Goal: Task Accomplishment & Management: Complete application form

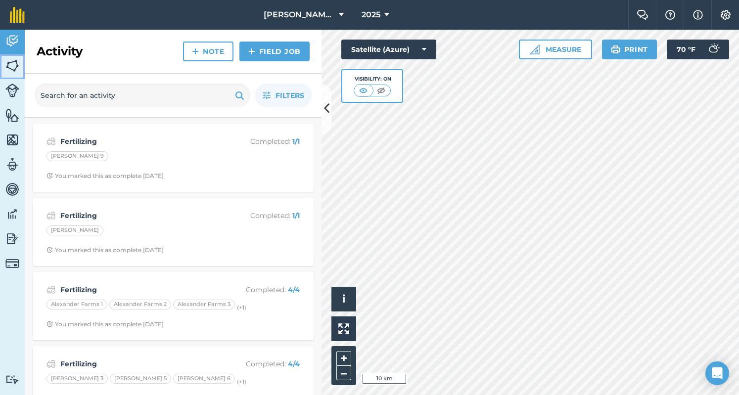
click at [17, 60] on img at bounding box center [12, 65] width 14 height 15
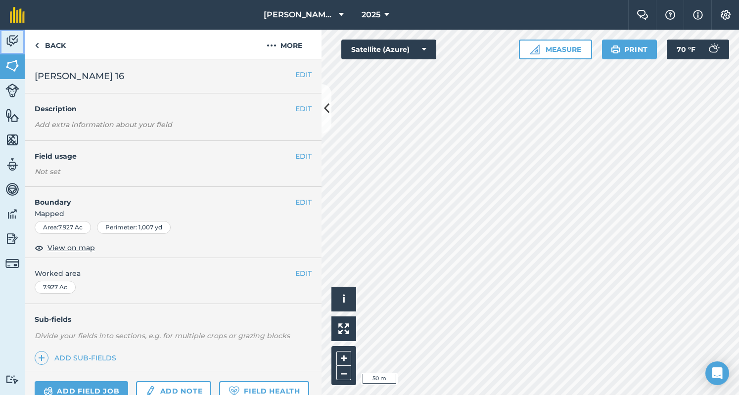
click at [16, 43] on img at bounding box center [12, 41] width 14 height 15
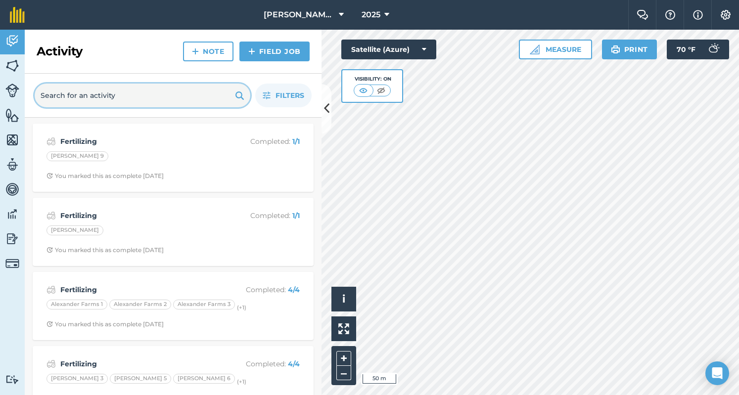
click at [152, 89] on input "text" at bounding box center [143, 96] width 216 height 24
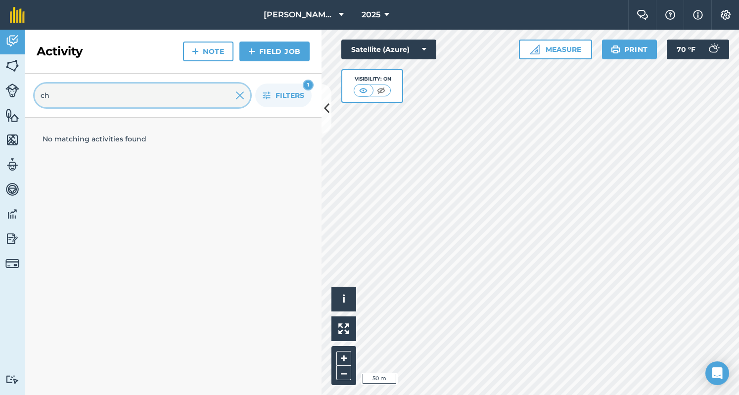
type input "c"
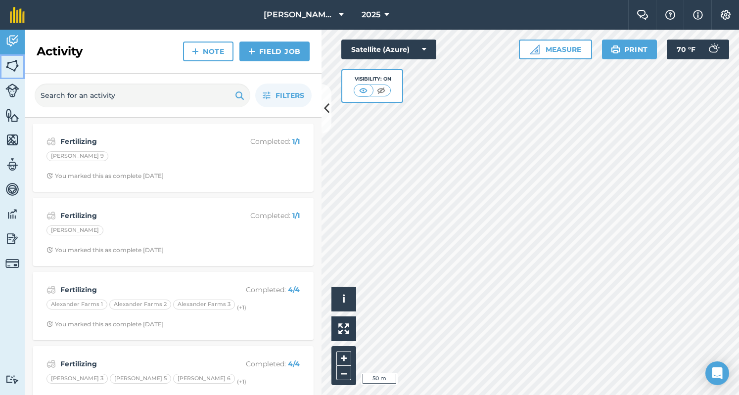
click at [14, 67] on img at bounding box center [12, 65] width 14 height 15
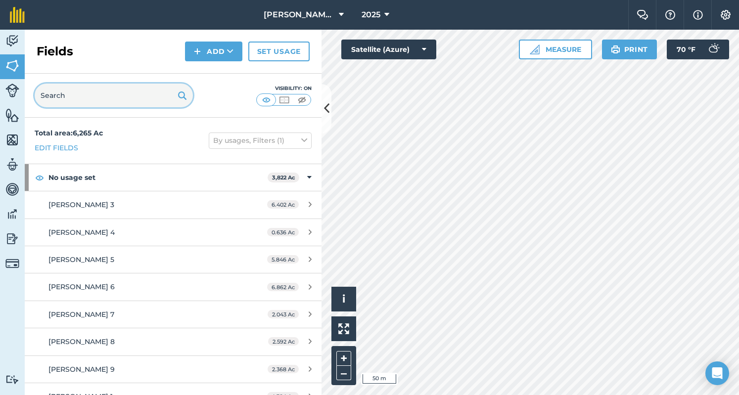
click at [60, 102] on input "text" at bounding box center [114, 96] width 158 height 24
type input "s"
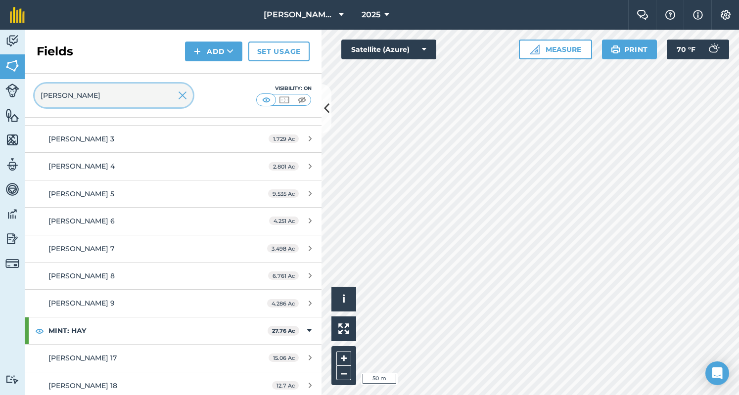
scroll to position [337, 0]
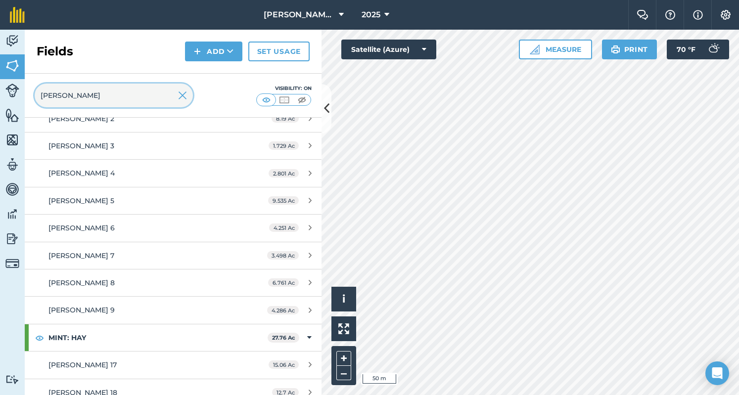
type input "[PERSON_NAME]"
click at [178, 95] on img at bounding box center [182, 96] width 9 height 12
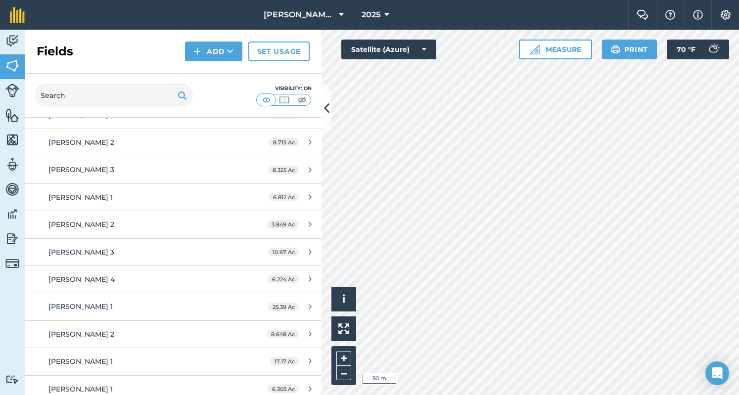
scroll to position [1777, 0]
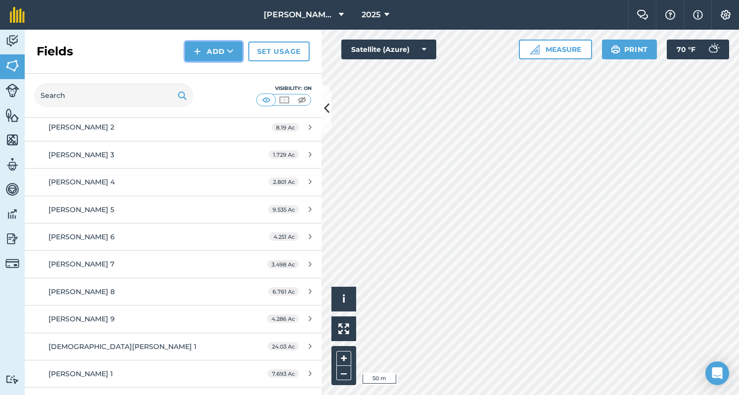
click at [199, 47] on img at bounding box center [197, 52] width 7 height 12
click at [199, 69] on link "Draw" at bounding box center [214, 74] width 54 height 22
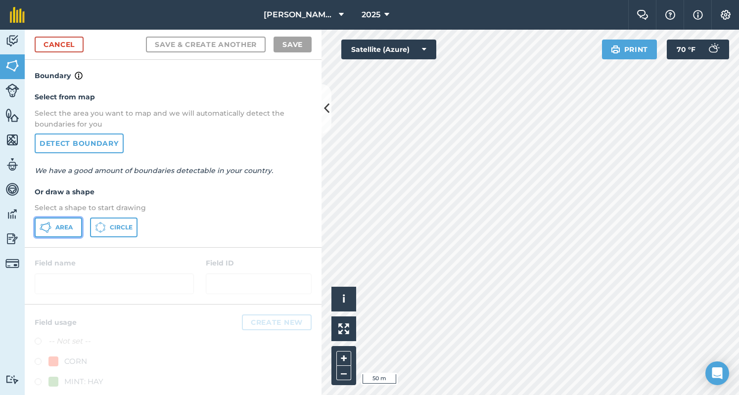
click at [63, 233] on button "Area" at bounding box center [59, 228] width 48 height 20
click at [618, 50] on img at bounding box center [615, 50] width 9 height 12
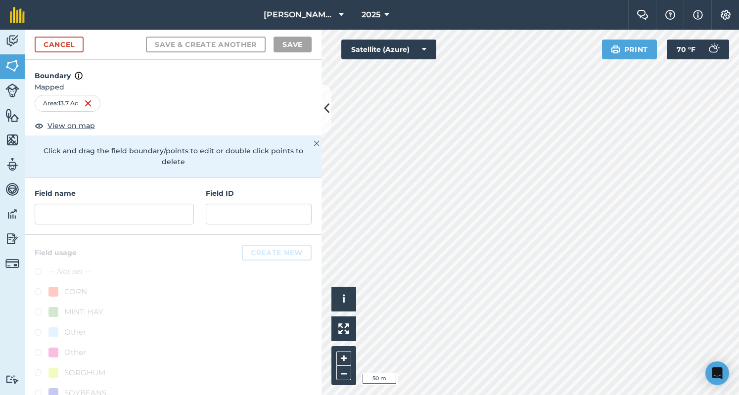
click at [190, 217] on div "Field name Field ID" at bounding box center [173, 206] width 297 height 57
click at [188, 217] on input "text" at bounding box center [114, 214] width 159 height 21
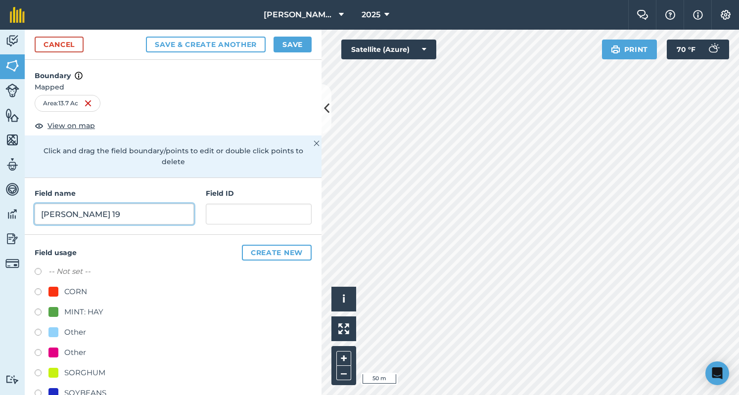
type input "[PERSON_NAME] 19"
click at [38, 314] on label at bounding box center [42, 314] width 14 height 10
radio input "true"
click at [303, 40] on button "Save" at bounding box center [293, 45] width 38 height 16
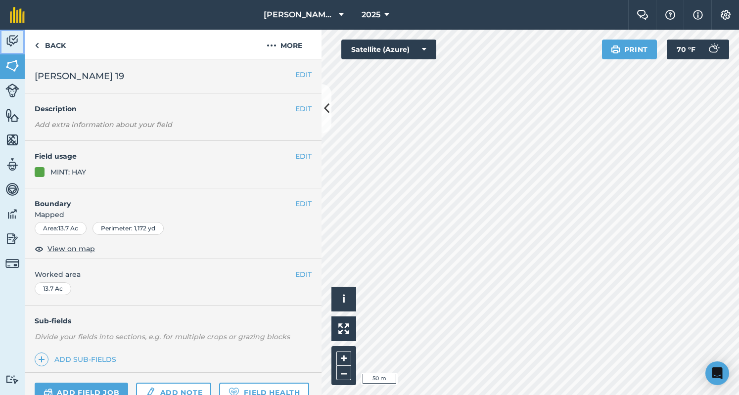
click at [11, 36] on img at bounding box center [12, 41] width 14 height 15
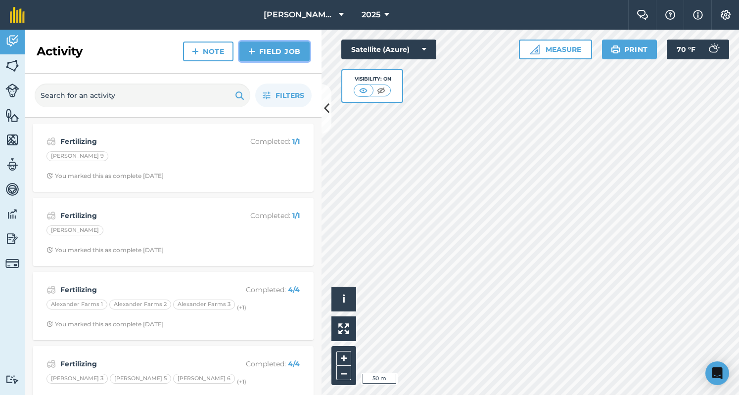
click at [261, 52] on link "Field Job" at bounding box center [275, 52] width 70 height 20
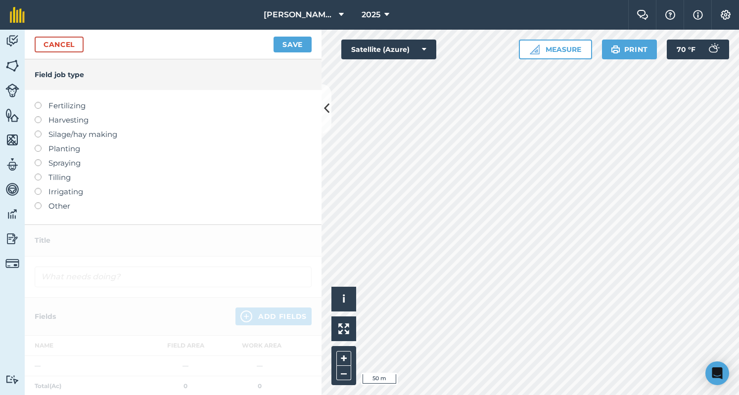
click at [51, 109] on label "Fertilizing" at bounding box center [173, 106] width 277 height 12
type input "Fertilizing"
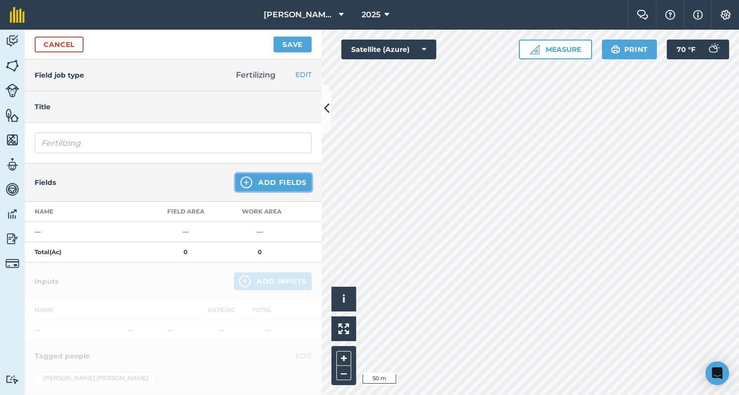
click at [255, 182] on button "Add Fields" at bounding box center [274, 183] width 76 height 18
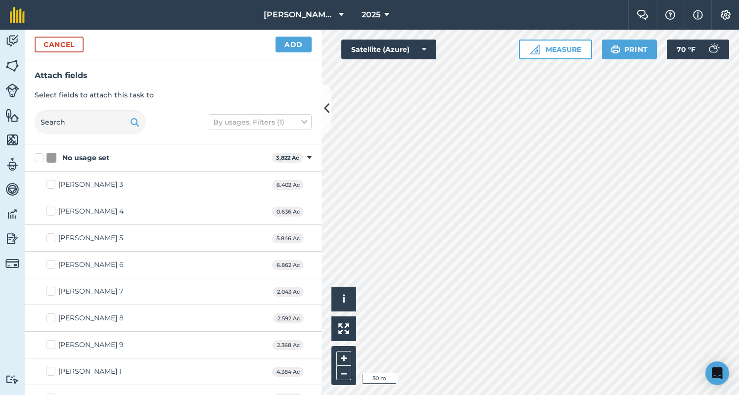
checkbox input "true"
click at [295, 39] on div "Activity Fields Livestock Features Maps Team Vehicles Data Reporting Billing Tu…" at bounding box center [369, 213] width 739 height 366
click at [295, 39] on button "Add" at bounding box center [294, 45] width 36 height 16
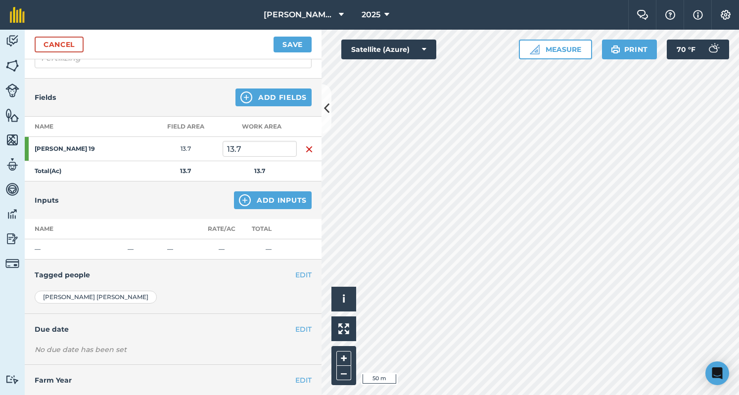
scroll to position [105, 0]
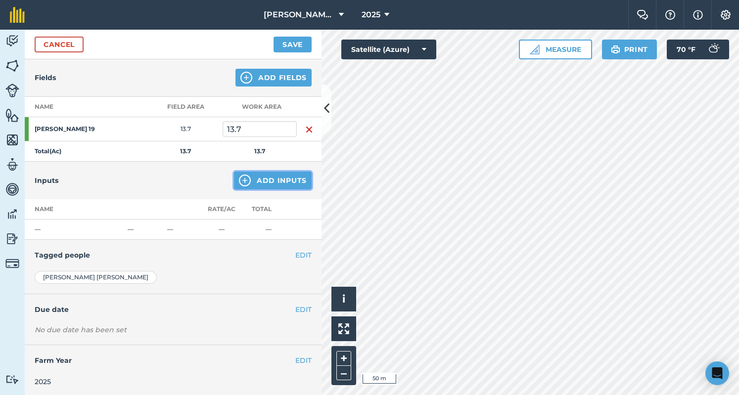
click at [268, 187] on button "Add Inputs" at bounding box center [273, 181] width 78 height 18
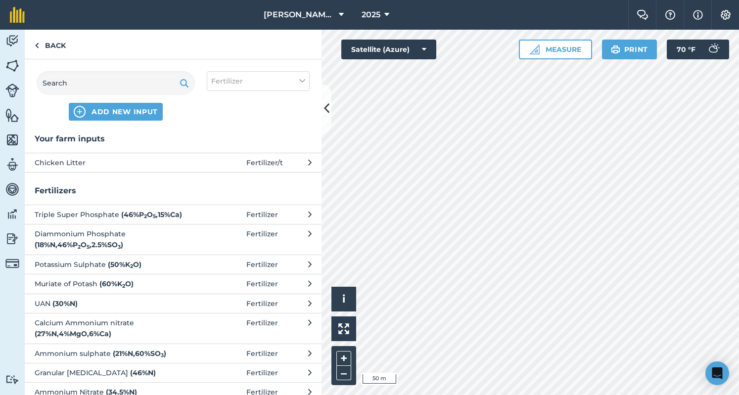
click at [200, 168] on span at bounding box center [223, 162] width 46 height 11
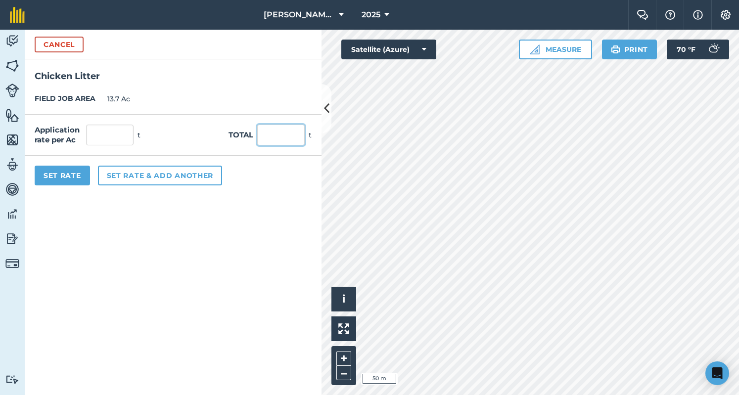
click at [293, 135] on input "text" at bounding box center [281, 135] width 48 height 21
type input "4"
type input "52"
type input "3.796"
click at [229, 255] on form "Cancel Chicken Litter FIELD JOB AREA 13.7 Ac Application rate per Ac 3.796 t To…" at bounding box center [173, 213] width 297 height 366
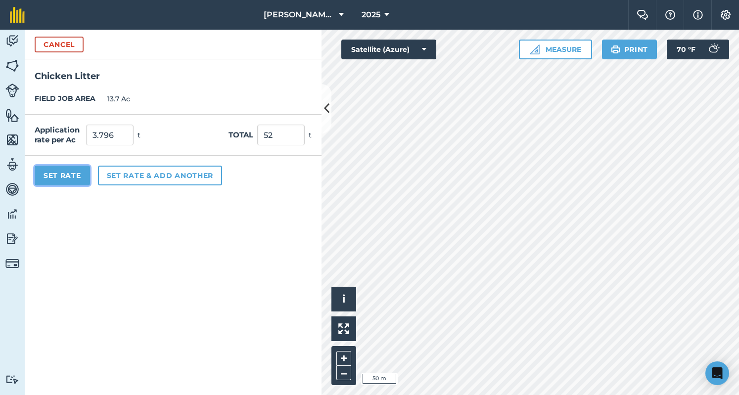
click at [76, 179] on button "Set Rate" at bounding box center [62, 176] width 55 height 20
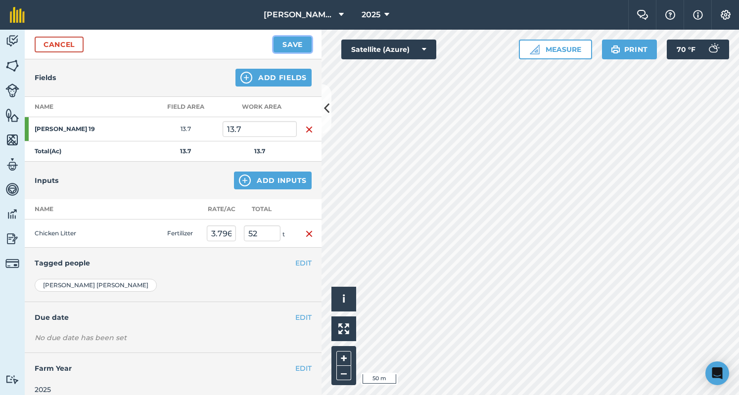
click at [277, 42] on button "Save" at bounding box center [293, 45] width 38 height 16
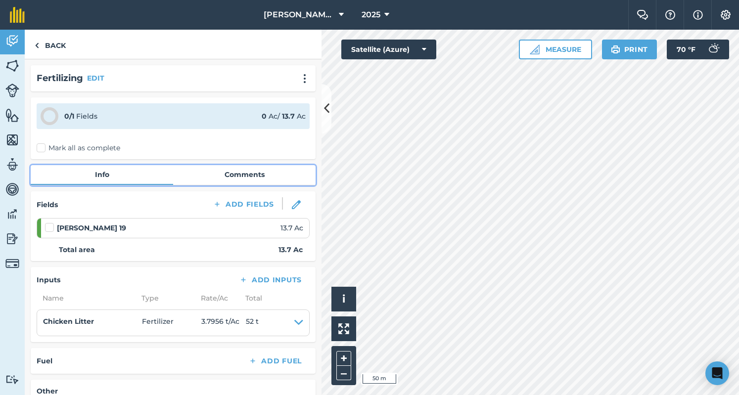
click at [197, 177] on link "Comments" at bounding box center [244, 174] width 143 height 19
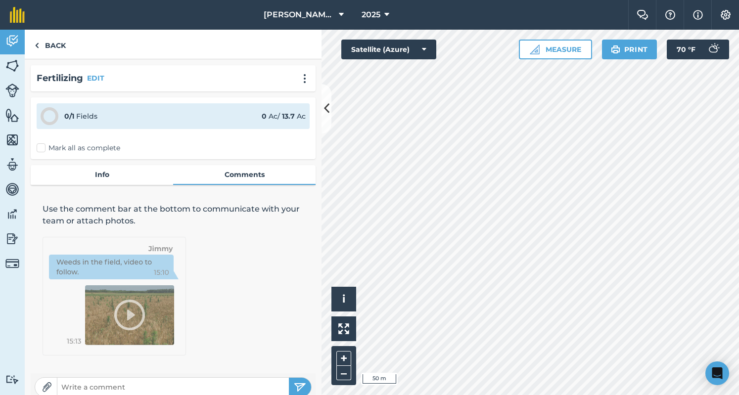
click at [134, 384] on input "text" at bounding box center [173, 388] width 232 height 14
type input "52 Ton From [PERSON_NAME]."
click at [294, 385] on img "submit" at bounding box center [300, 388] width 12 height 12
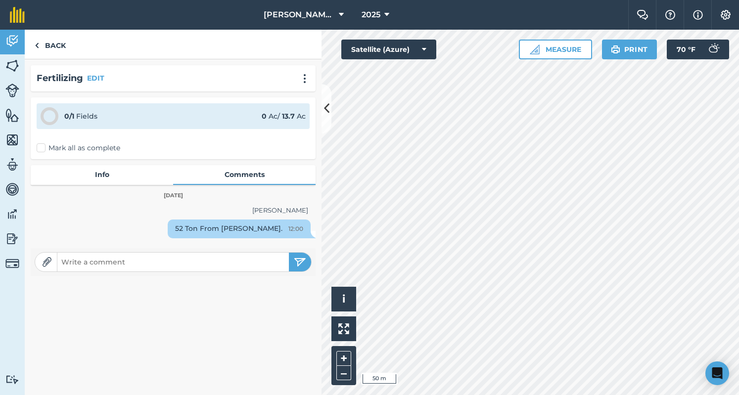
click at [48, 154] on div "0 / 1 Fields 0 Ac / 13.7 Ac Mark all as complete" at bounding box center [173, 128] width 285 height 62
click at [57, 152] on label "Mark all as complete" at bounding box center [79, 148] width 84 height 10
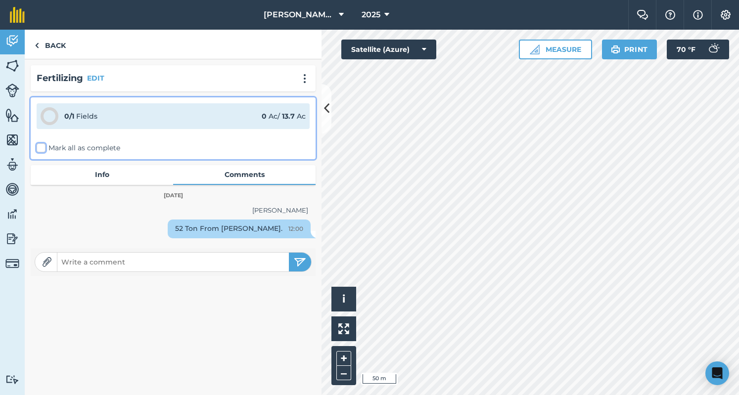
click at [43, 149] on input "Mark all as complete" at bounding box center [40, 146] width 6 height 6
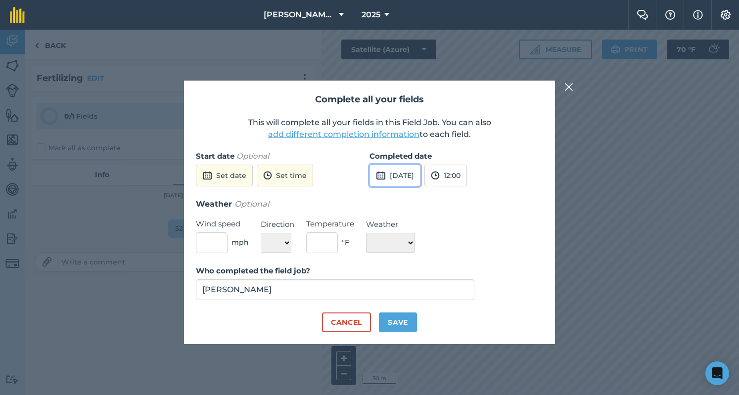
click at [421, 175] on button "[DATE]" at bounding box center [395, 176] width 51 height 22
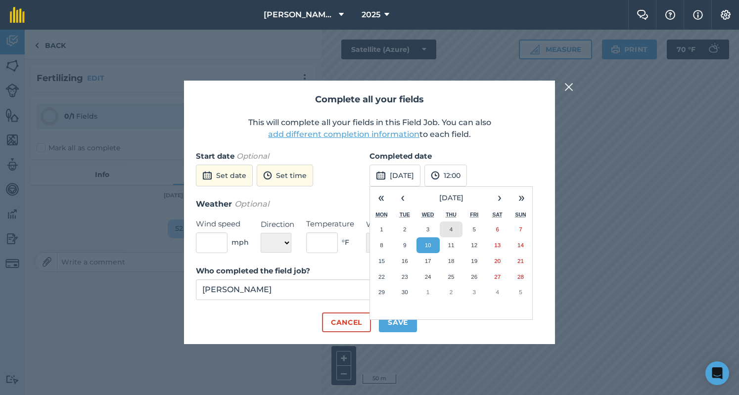
click at [455, 226] on button "4" at bounding box center [451, 230] width 23 height 16
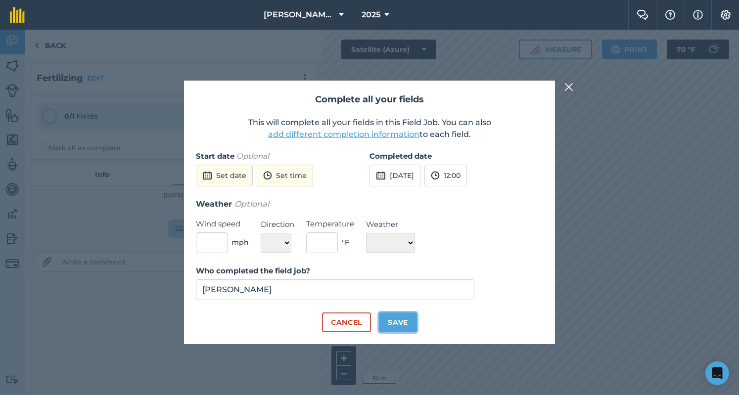
click at [402, 328] on button "Save" at bounding box center [398, 323] width 38 height 20
checkbox input "true"
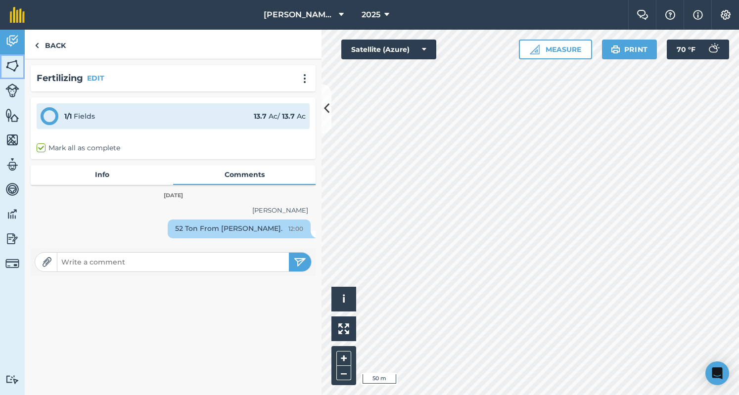
click at [13, 66] on img at bounding box center [12, 65] width 14 height 15
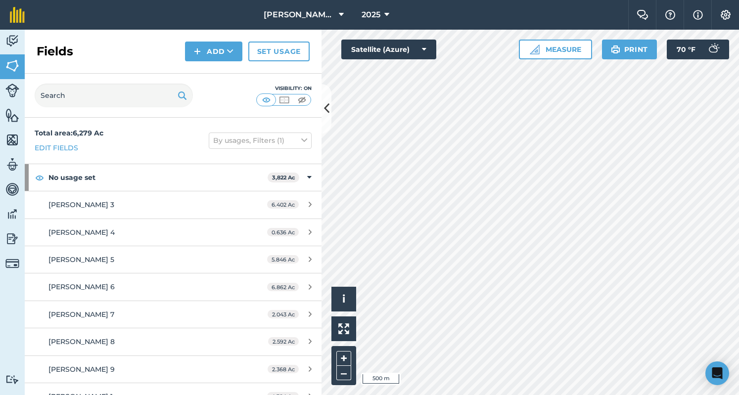
click at [536, 59] on div "Click to start drawing i © 2025 TomTom, Microsoft 500 m + – Satellite (Azure) M…" at bounding box center [531, 213] width 418 height 366
click at [217, 49] on button "Add" at bounding box center [213, 52] width 57 height 20
click at [205, 74] on link "Draw" at bounding box center [214, 74] width 54 height 22
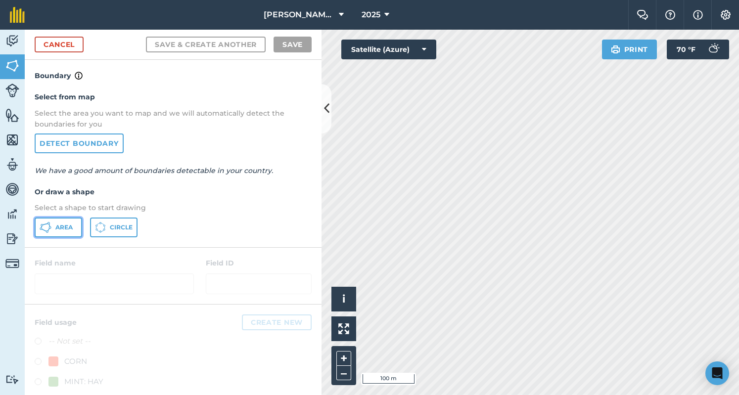
click at [66, 226] on span "Area" at bounding box center [63, 228] width 17 height 8
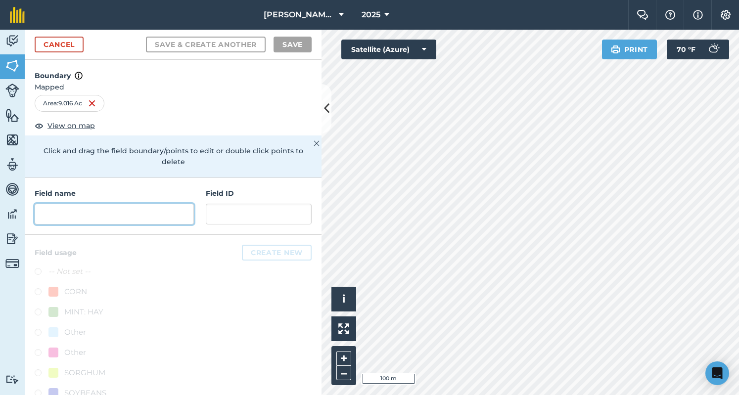
click at [146, 210] on input "text" at bounding box center [114, 214] width 159 height 21
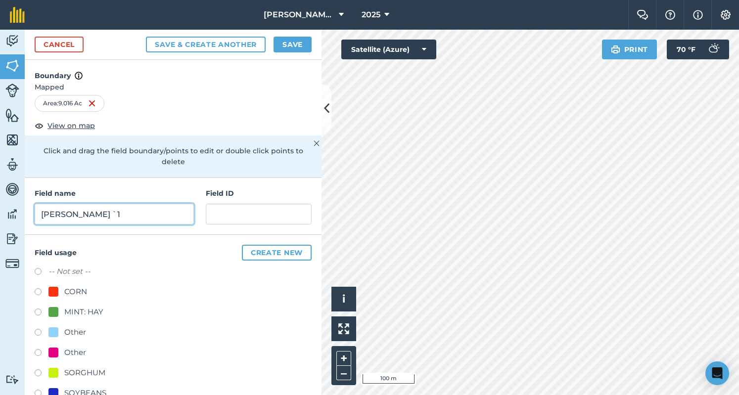
type input "[PERSON_NAME] `1"
click at [42, 311] on label at bounding box center [42, 314] width 14 height 10
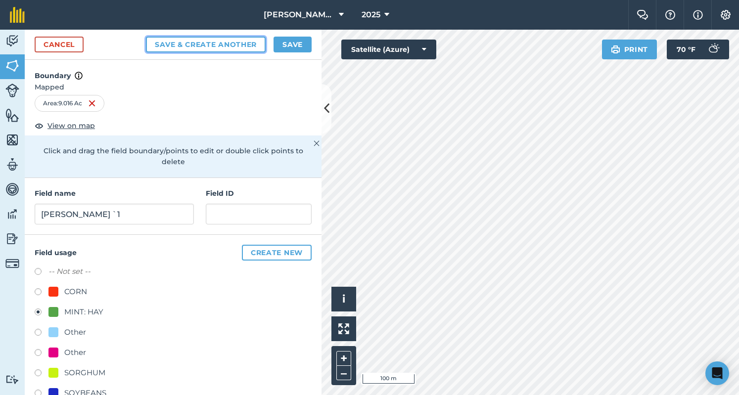
click at [260, 44] on button "Save & Create Another" at bounding box center [206, 45] width 120 height 16
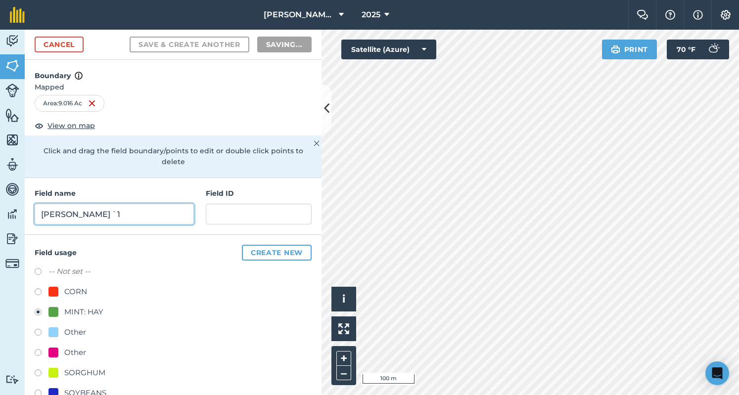
radio input "false"
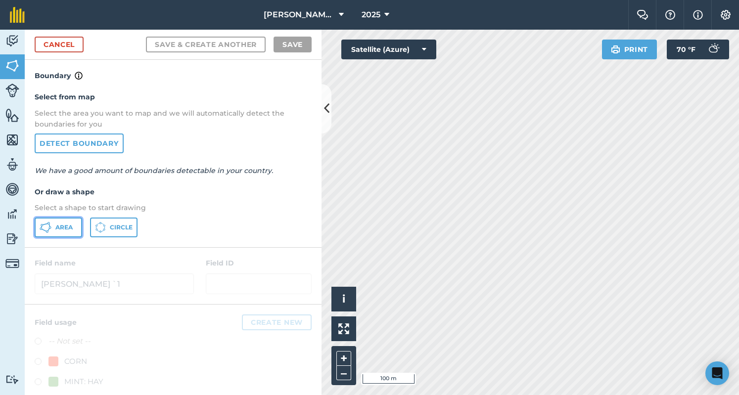
click at [61, 229] on span "Area" at bounding box center [63, 228] width 17 height 8
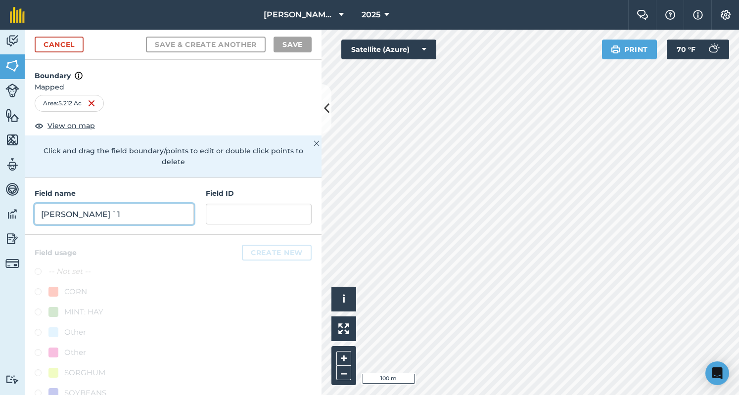
click at [162, 217] on input "[PERSON_NAME] `1" at bounding box center [114, 214] width 159 height 21
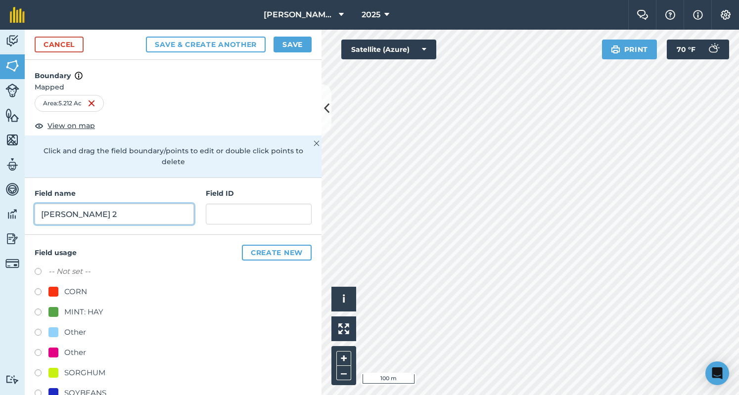
type input "[PERSON_NAME] 2"
click at [37, 311] on label at bounding box center [42, 314] width 14 height 10
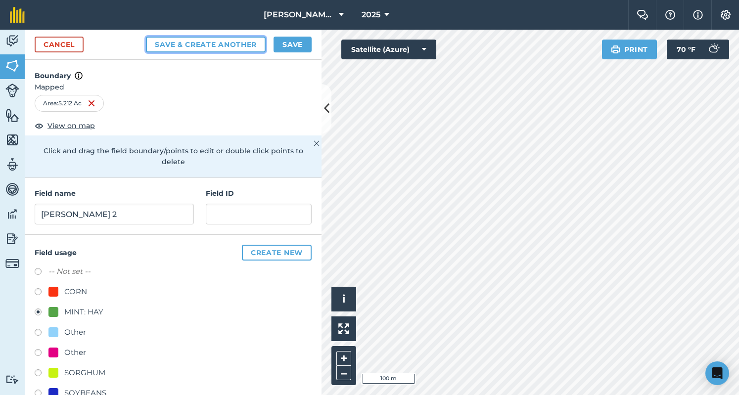
click at [252, 38] on button "Save & Create Another" at bounding box center [206, 45] width 120 height 16
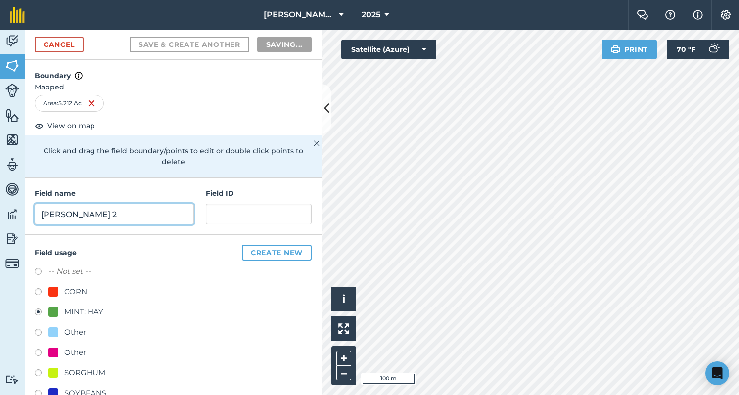
radio input "false"
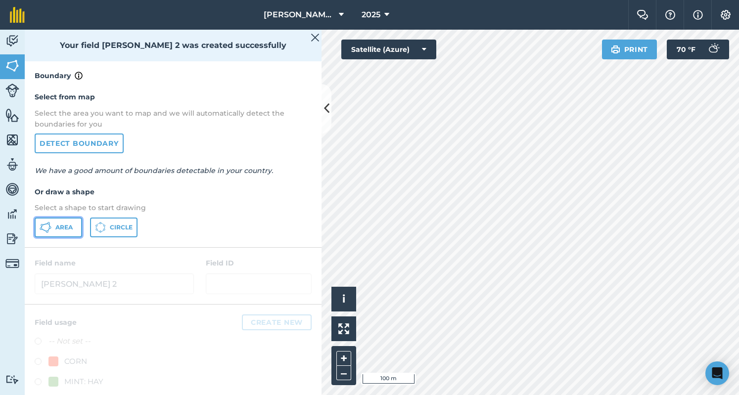
click at [76, 232] on button "Area" at bounding box center [59, 228] width 48 height 20
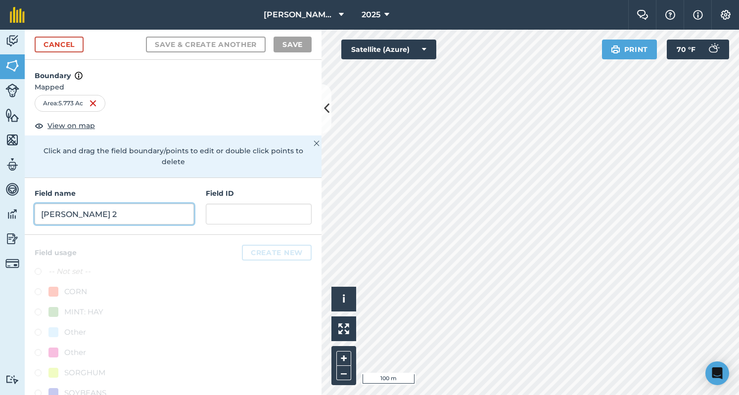
click at [170, 205] on input "[PERSON_NAME] 2" at bounding box center [114, 214] width 159 height 21
click at [170, 205] on input "A" at bounding box center [114, 214] width 159 height 21
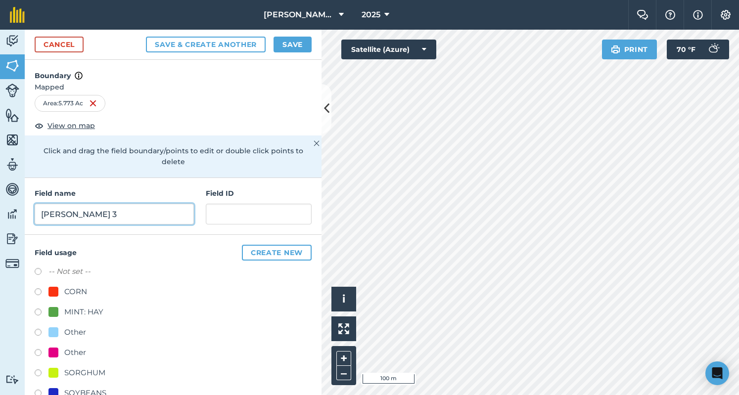
type input "[PERSON_NAME] 3"
click at [36, 315] on label at bounding box center [42, 314] width 14 height 10
radio input "true"
click at [289, 42] on button "Save" at bounding box center [293, 45] width 38 height 16
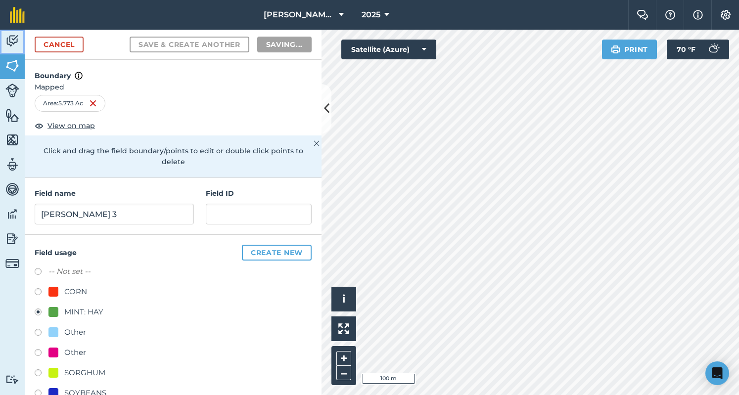
click at [7, 42] on img at bounding box center [12, 41] width 14 height 15
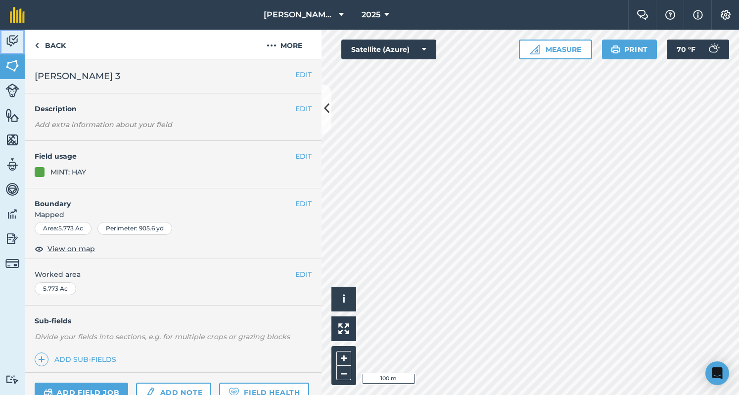
click at [6, 46] on img at bounding box center [12, 41] width 14 height 15
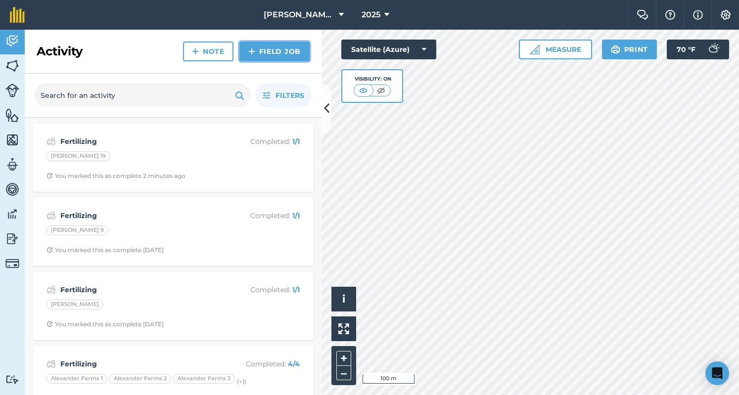
click at [271, 56] on link "Field Job" at bounding box center [275, 52] width 70 height 20
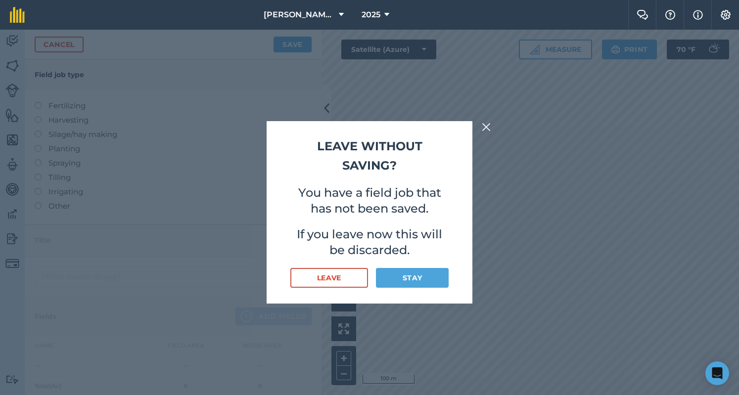
click at [401, 267] on div "Leave without saving? You have a field job that has not been saved. If you leav…" at bounding box center [370, 212] width 206 height 183
click at [408, 275] on button "Stay" at bounding box center [412, 278] width 73 height 20
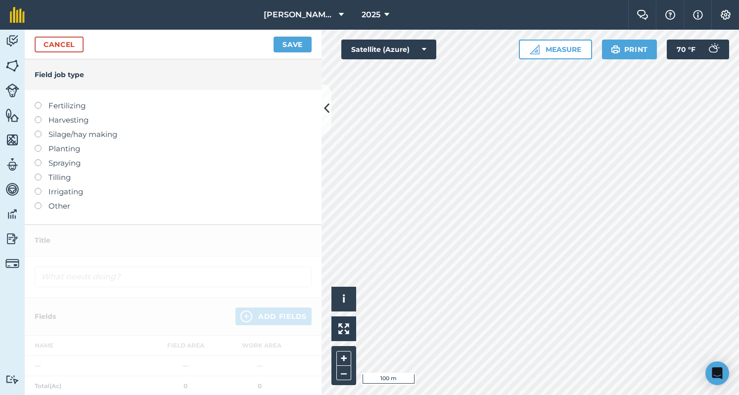
click at [78, 107] on label "Fertilizing" at bounding box center [173, 106] width 277 height 12
type input "Fertilizing"
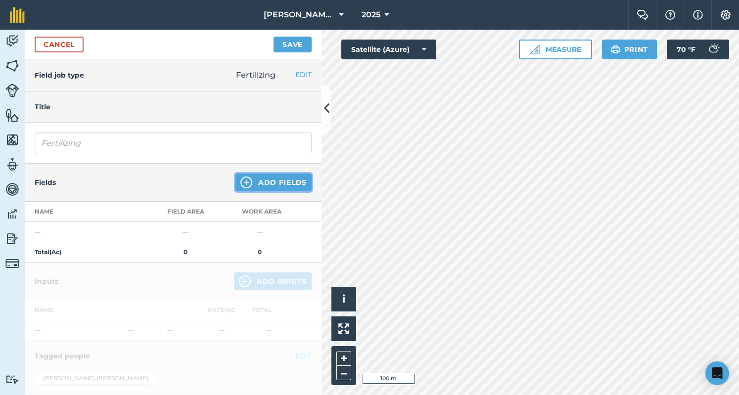
click at [268, 176] on button "Add Fields" at bounding box center [274, 183] width 76 height 18
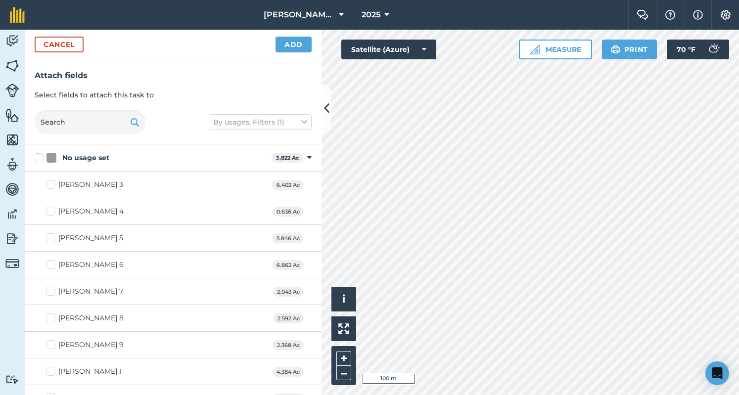
checkbox input "true"
click at [320, 312] on div "Activity Fields Livestock Features Maps Team Vehicles Data Reporting Billing Tu…" at bounding box center [369, 213] width 739 height 366
checkbox input "true"
click at [298, 36] on div "Cancel Add" at bounding box center [173, 45] width 297 height 30
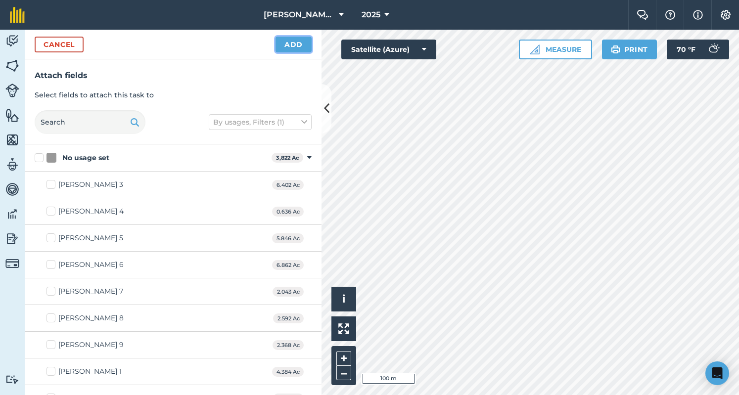
click at [297, 43] on button "Add" at bounding box center [294, 45] width 36 height 16
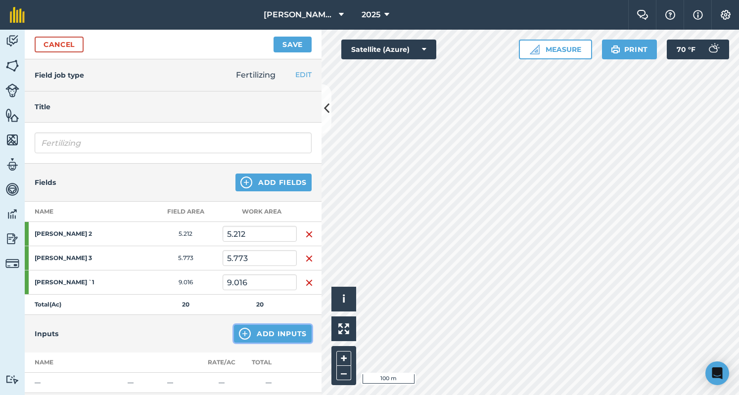
click at [262, 330] on button "Add Inputs" at bounding box center [273, 334] width 78 height 18
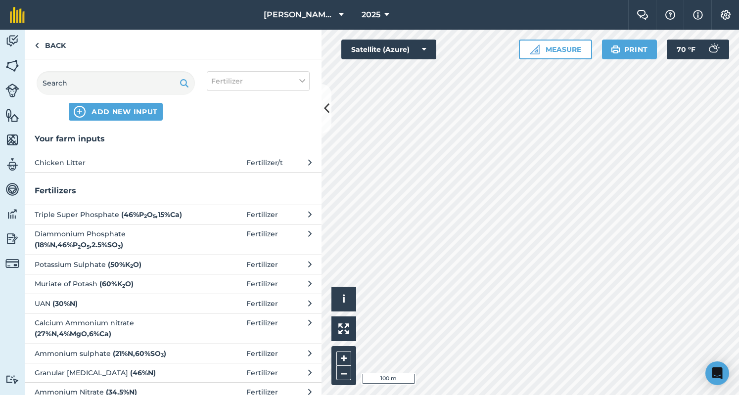
click at [122, 164] on span "Chicken Litter" at bounding box center [116, 162] width 162 height 11
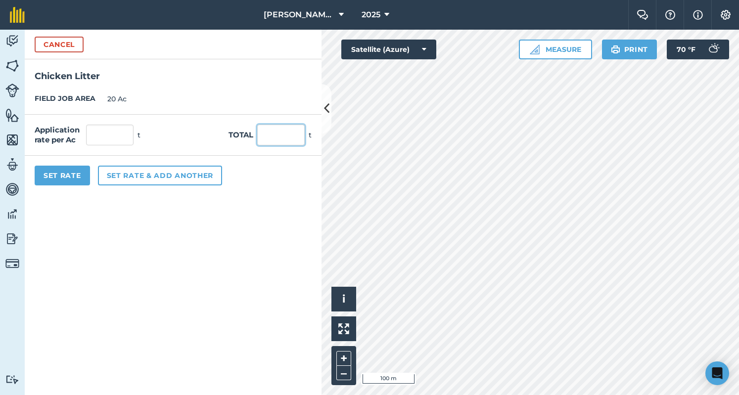
click at [266, 131] on input "text" at bounding box center [281, 135] width 48 height 21
type input "65"
type input "3.25"
click at [53, 180] on button "Set Rate" at bounding box center [62, 176] width 55 height 20
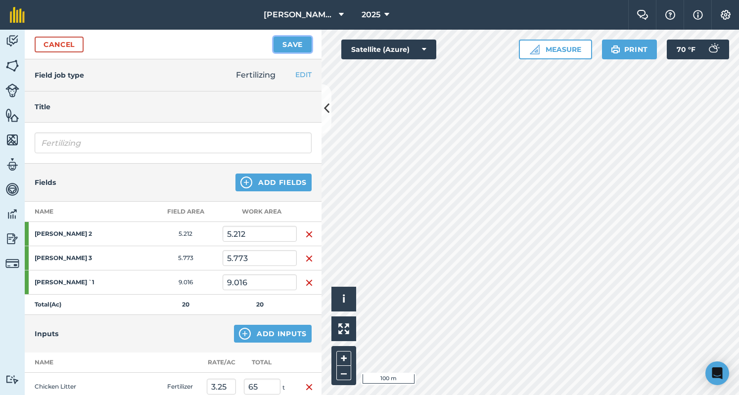
click at [290, 45] on button "Save" at bounding box center [293, 45] width 38 height 16
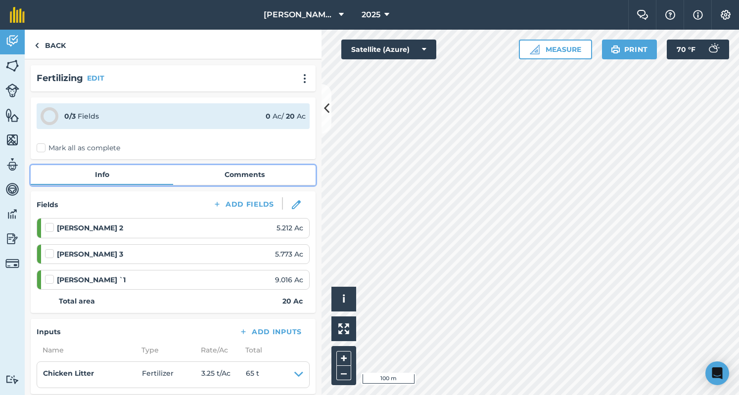
click at [233, 172] on link "Comments" at bounding box center [244, 174] width 143 height 19
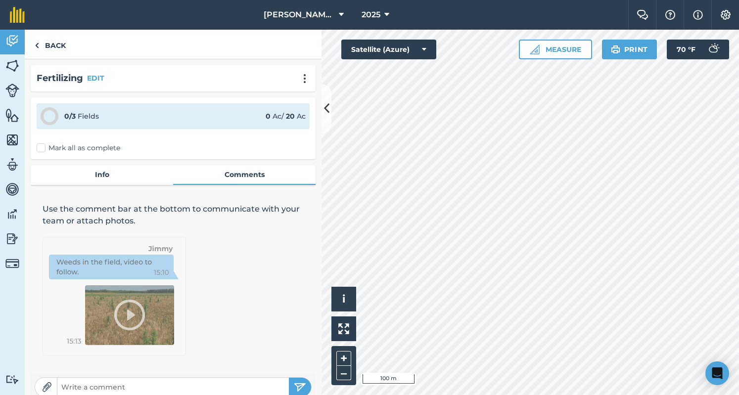
click at [167, 384] on input "text" at bounding box center [173, 388] width 232 height 14
type input "65 Tons from [PERSON_NAME]"
click at [289, 378] on button "submit" at bounding box center [300, 387] width 22 height 19
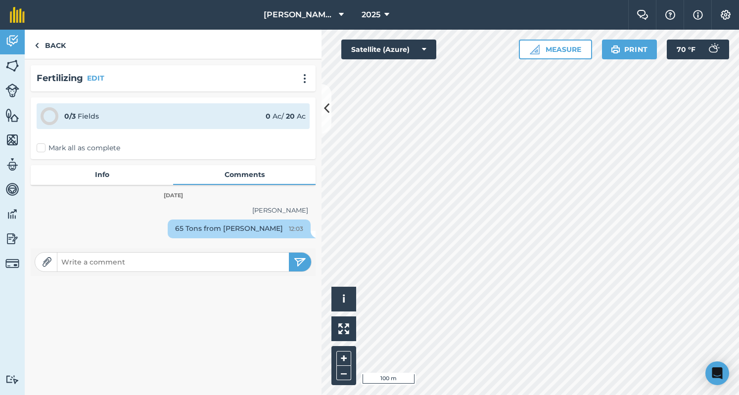
click at [71, 148] on label "Mark all as complete" at bounding box center [79, 148] width 84 height 10
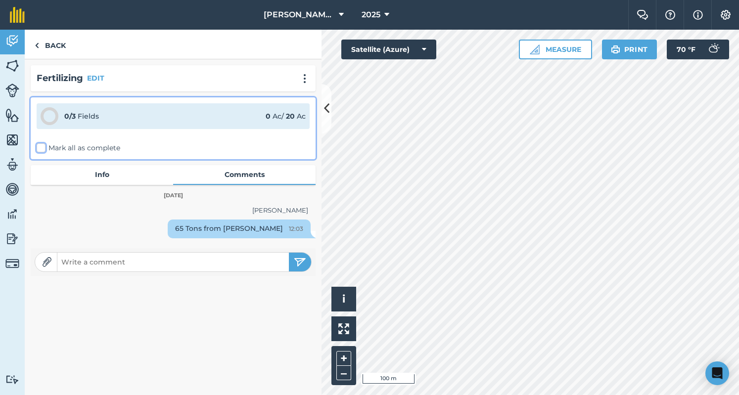
click at [43, 148] on input "Mark all as complete" at bounding box center [40, 146] width 6 height 6
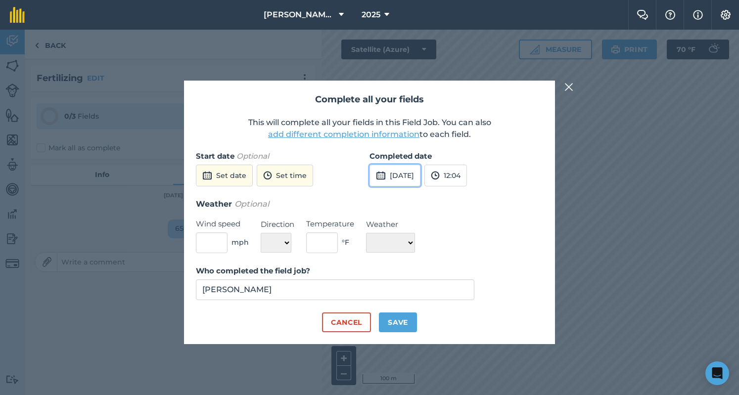
click at [414, 184] on button "[DATE]" at bounding box center [395, 176] width 51 height 22
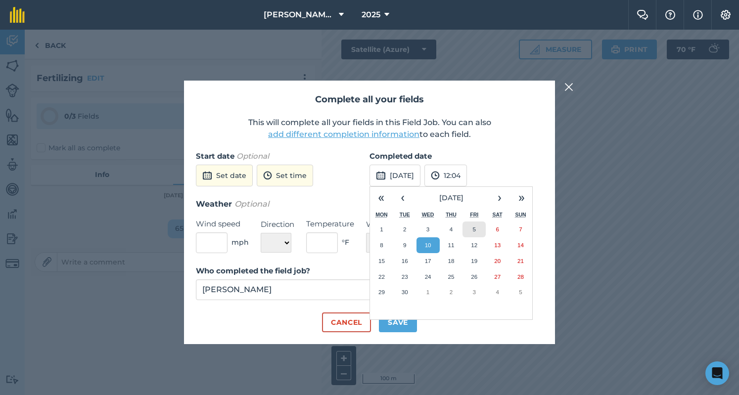
click at [475, 233] on button "5" at bounding box center [474, 230] width 23 height 16
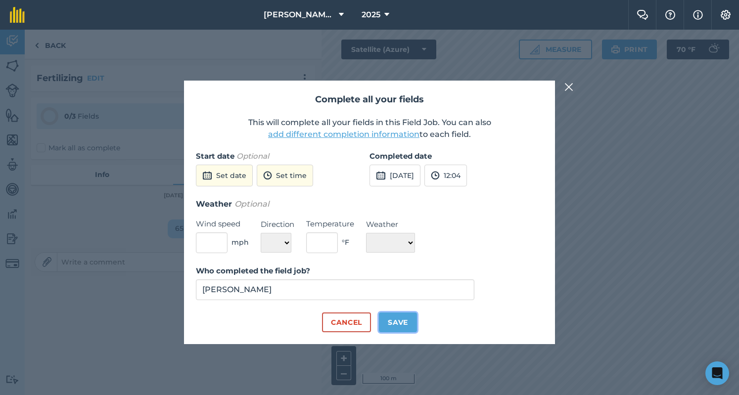
click at [411, 324] on button "Save" at bounding box center [398, 323] width 38 height 20
checkbox input "true"
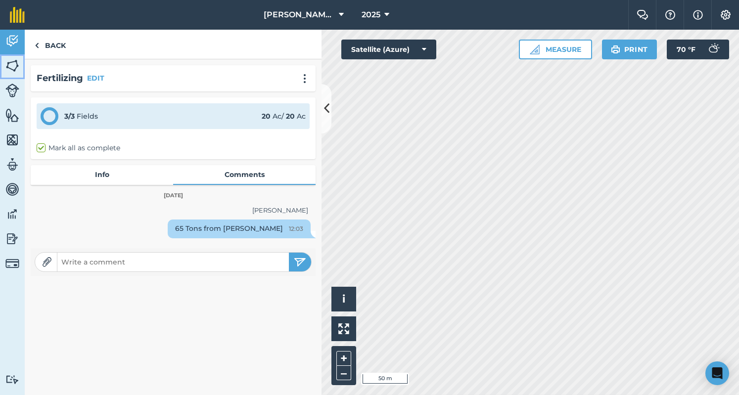
click at [9, 71] on img at bounding box center [12, 65] width 14 height 15
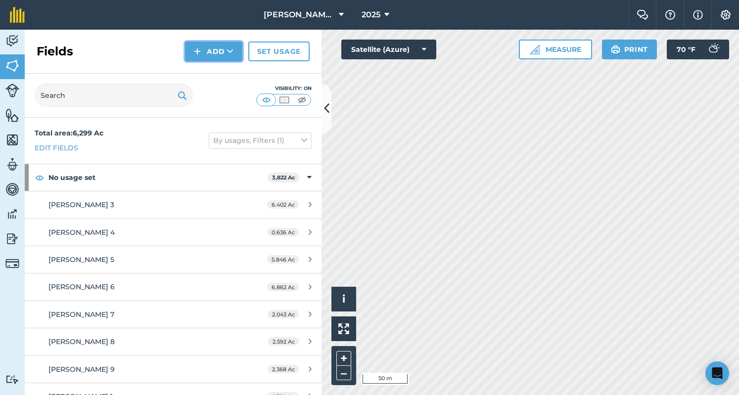
click at [212, 48] on button "Add" at bounding box center [213, 52] width 57 height 20
click at [213, 71] on link "Draw" at bounding box center [214, 74] width 54 height 22
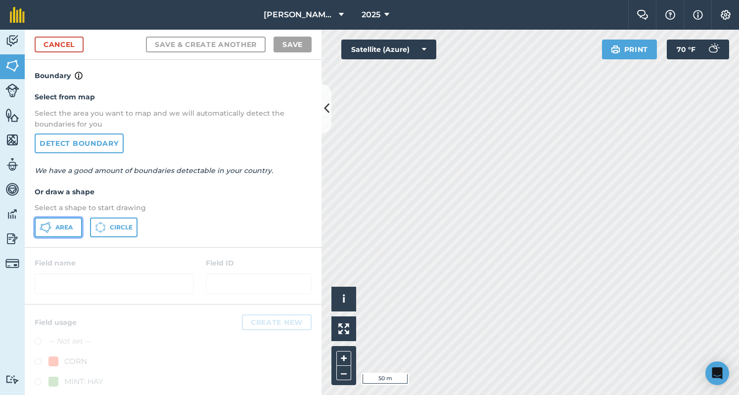
click at [46, 233] on button "Area" at bounding box center [59, 228] width 48 height 20
drag, startPoint x: 46, startPoint y: 233, endPoint x: 250, endPoint y: 249, distance: 205.0
click at [250, 249] on div at bounding box center [173, 276] width 297 height 56
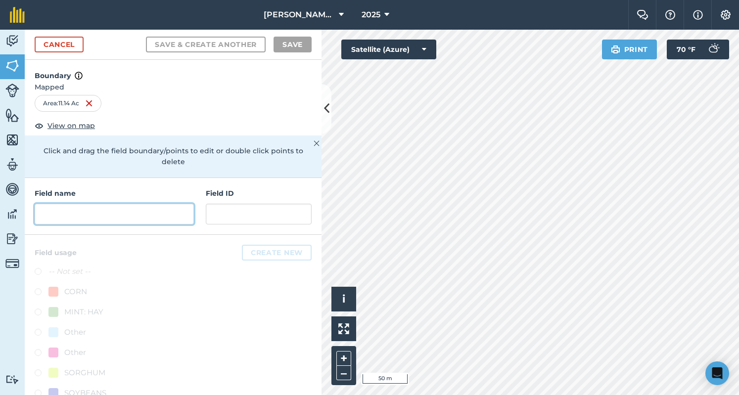
click at [138, 210] on input "text" at bounding box center [114, 214] width 159 height 21
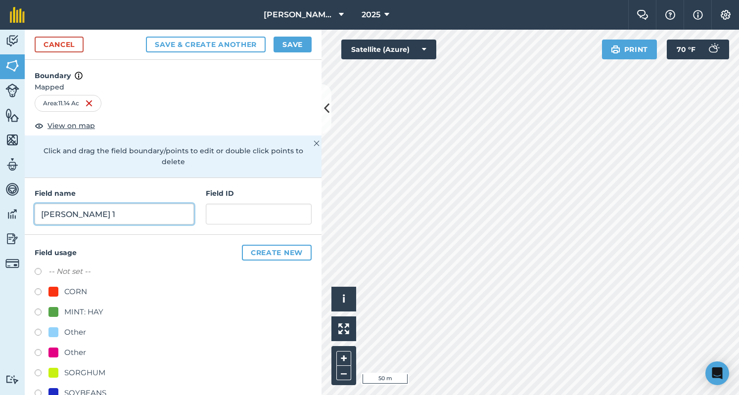
type input "[PERSON_NAME] 1"
click at [48, 311] on label at bounding box center [42, 314] width 14 height 10
radio input "true"
click at [289, 41] on button "Save" at bounding box center [293, 45] width 38 height 16
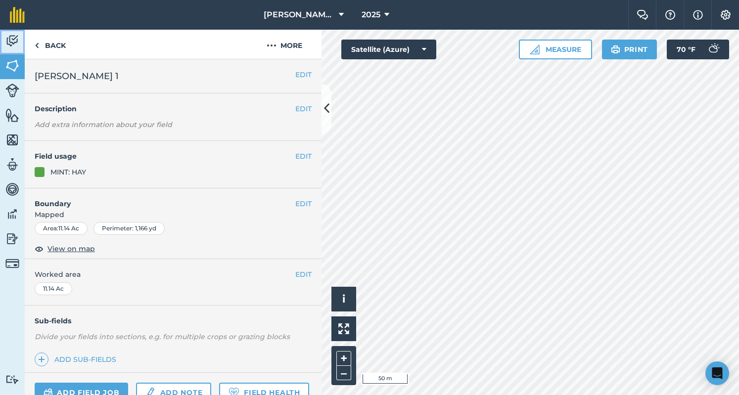
click at [16, 46] on img at bounding box center [12, 41] width 14 height 15
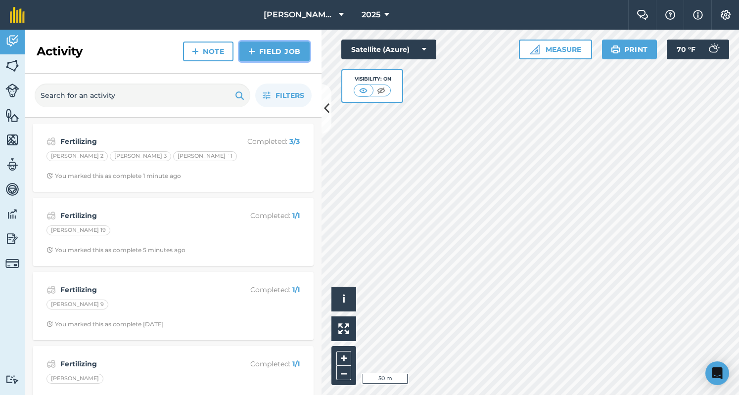
click at [266, 57] on link "Field Job" at bounding box center [275, 52] width 70 height 20
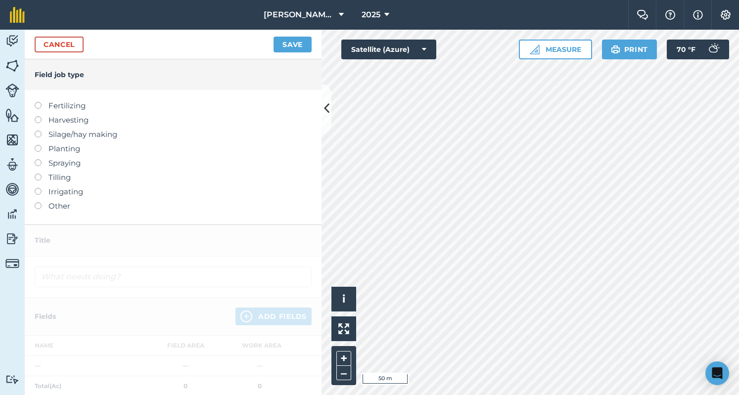
click at [79, 110] on label "Fertilizing" at bounding box center [173, 106] width 277 height 12
type input "Fertilizing"
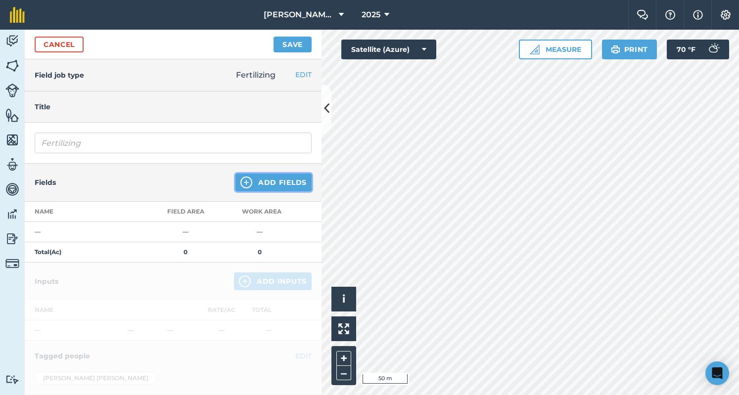
click at [275, 178] on button "Add Fields" at bounding box center [274, 183] width 76 height 18
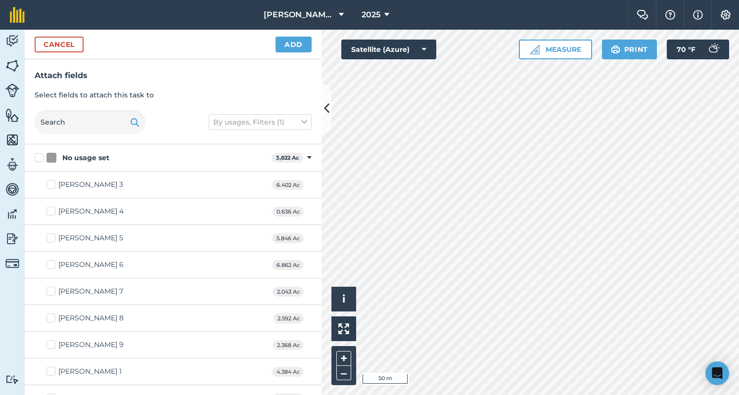
checkbox input "true"
click at [295, 46] on button "Add" at bounding box center [294, 45] width 36 height 16
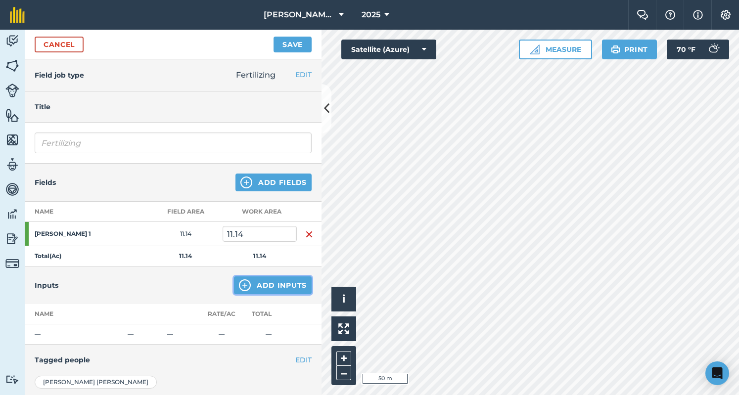
click at [289, 291] on button "Add Inputs" at bounding box center [273, 286] width 78 height 18
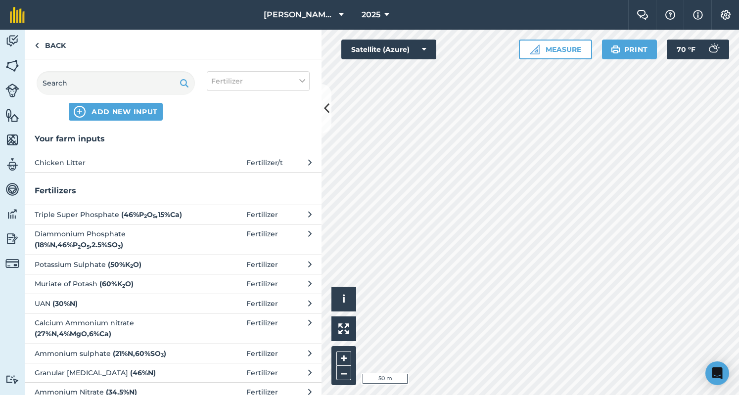
click at [260, 161] on span "Fertilizer / t" at bounding box center [264, 162] width 37 height 11
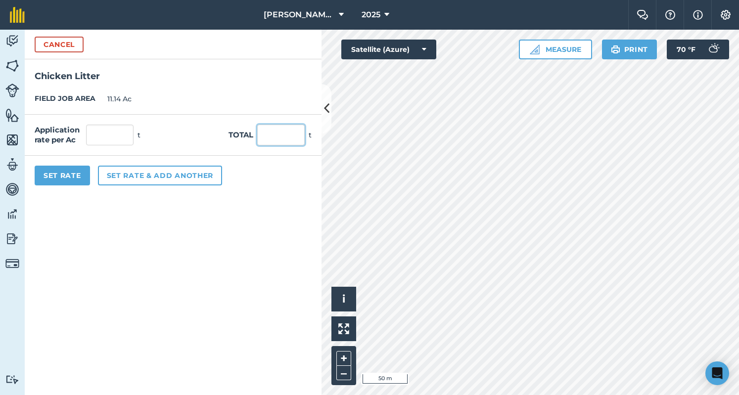
click at [278, 140] on input "text" at bounding box center [281, 135] width 48 height 21
type input "4"
type input "52"
type input "4.668"
click at [69, 175] on button "Set Rate" at bounding box center [62, 176] width 55 height 20
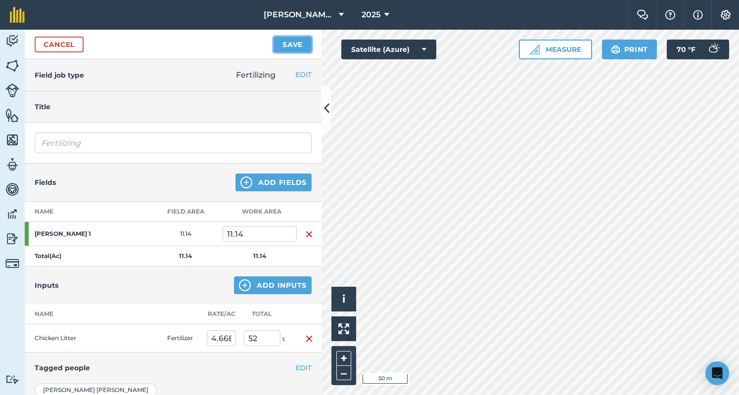
click at [281, 41] on button "Save" at bounding box center [293, 45] width 38 height 16
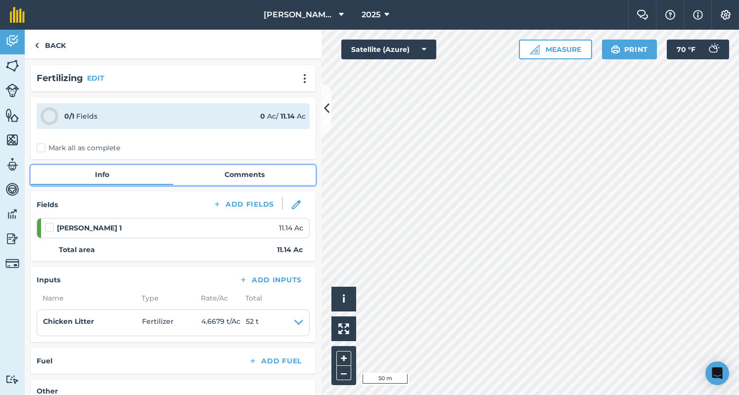
click at [215, 178] on link "Comments" at bounding box center [244, 174] width 143 height 19
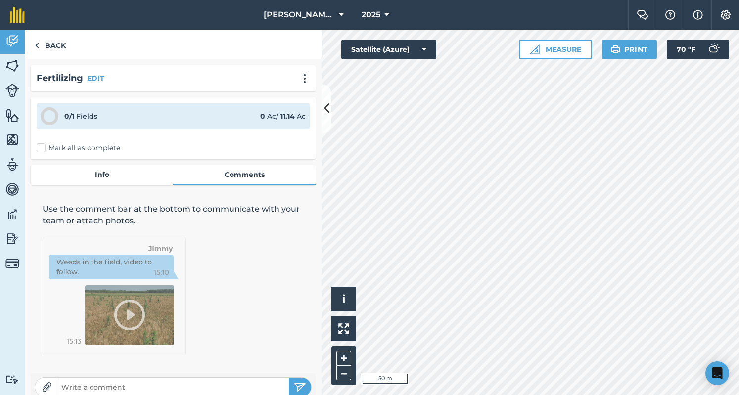
click at [152, 392] on input "text" at bounding box center [173, 388] width 232 height 14
type input "52 Tons From [PERSON_NAME]"
click at [296, 379] on button "submit" at bounding box center [300, 387] width 22 height 19
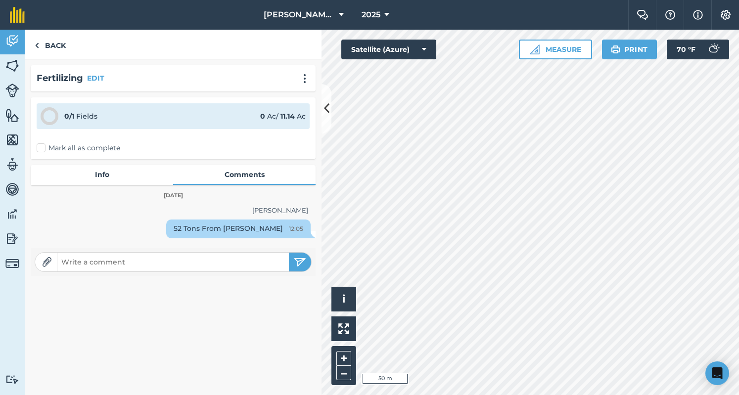
click at [78, 151] on label "Mark all as complete" at bounding box center [79, 148] width 84 height 10
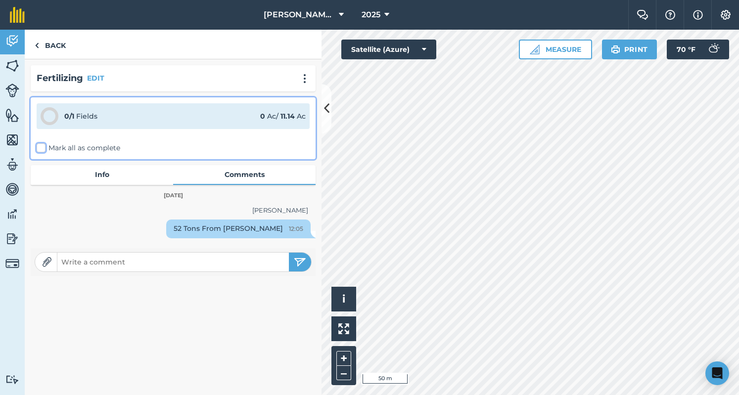
click at [43, 149] on input "Mark all as complete" at bounding box center [40, 146] width 6 height 6
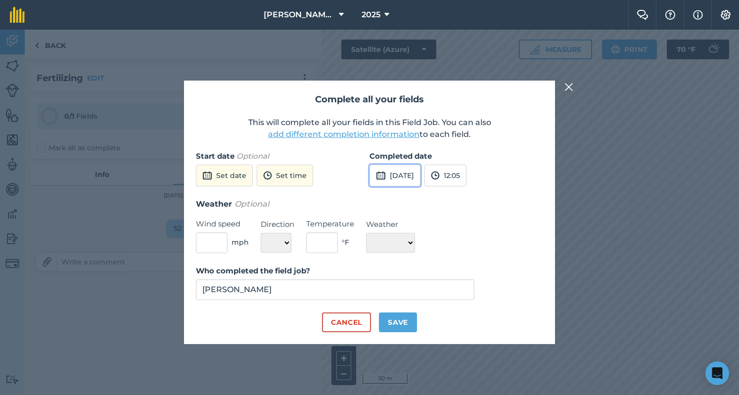
click at [421, 173] on button "[DATE]" at bounding box center [395, 176] width 51 height 22
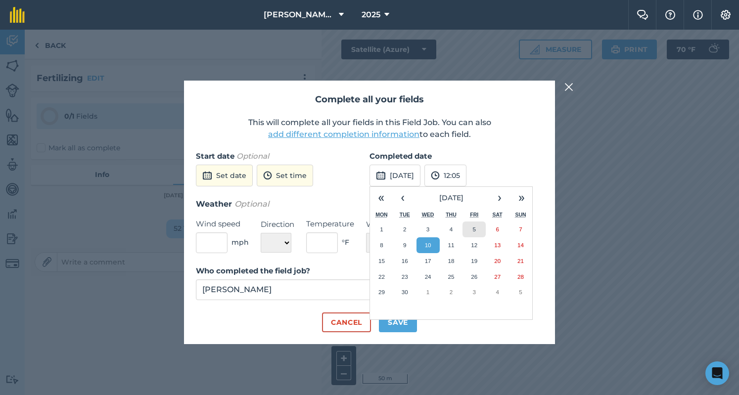
click at [481, 232] on button "5" at bounding box center [474, 230] width 23 height 16
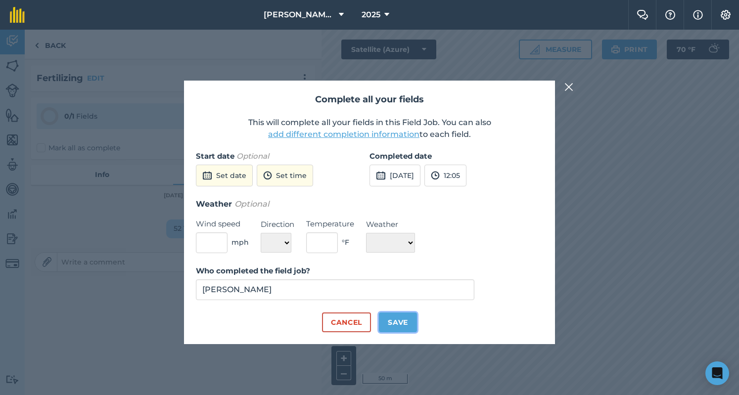
click at [409, 322] on button "Save" at bounding box center [398, 323] width 38 height 20
checkbox input "true"
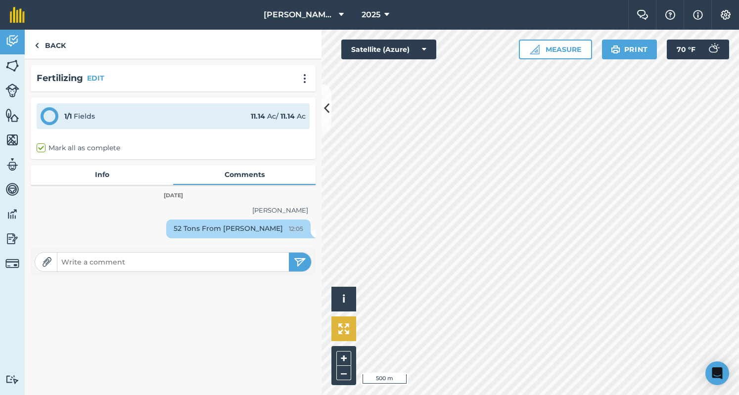
click at [337, 326] on div "Click to start drawing i © 2025 TomTom, Microsoft 500 m + – Satellite (Azure) M…" at bounding box center [531, 213] width 418 height 366
click at [312, 238] on div "Activity Fields Livestock Features Maps Team Vehicles Data Reporting Billing Tu…" at bounding box center [369, 213] width 739 height 366
click at [17, 68] on img at bounding box center [12, 65] width 14 height 15
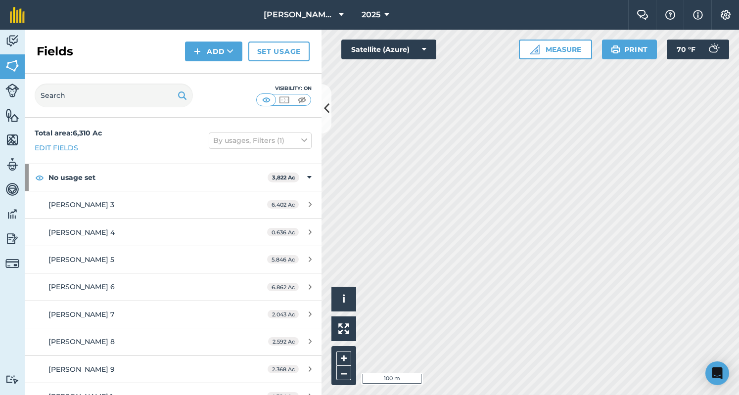
click at [206, 63] on div "Fields Add Set usage" at bounding box center [173, 52] width 297 height 44
click at [216, 49] on button "Add" at bounding box center [213, 52] width 57 height 20
click at [227, 74] on link "Draw" at bounding box center [214, 74] width 54 height 22
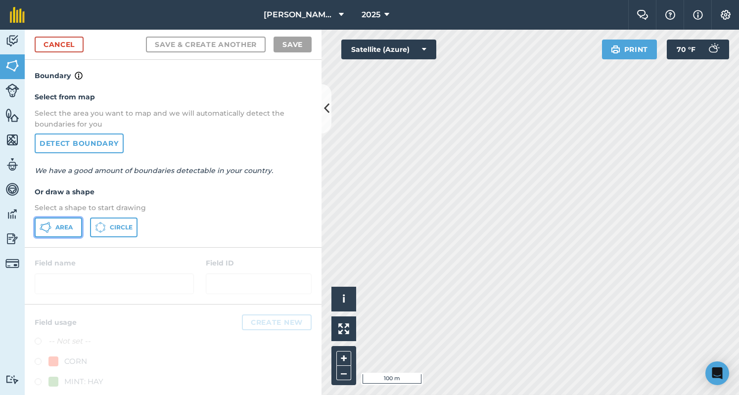
click at [74, 224] on button "Area" at bounding box center [59, 228] width 48 height 20
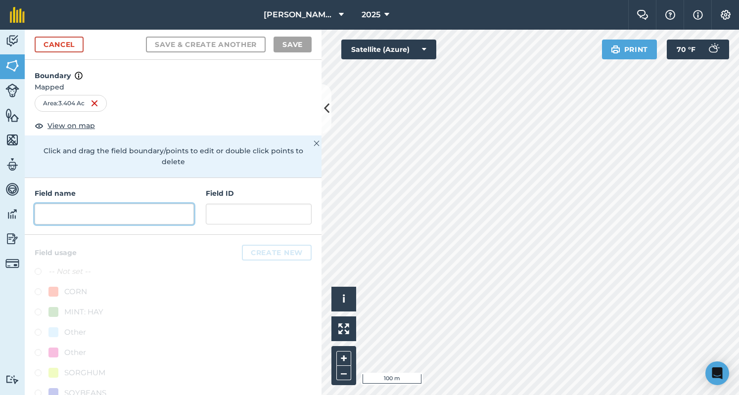
click at [81, 216] on input "text" at bounding box center [114, 214] width 159 height 21
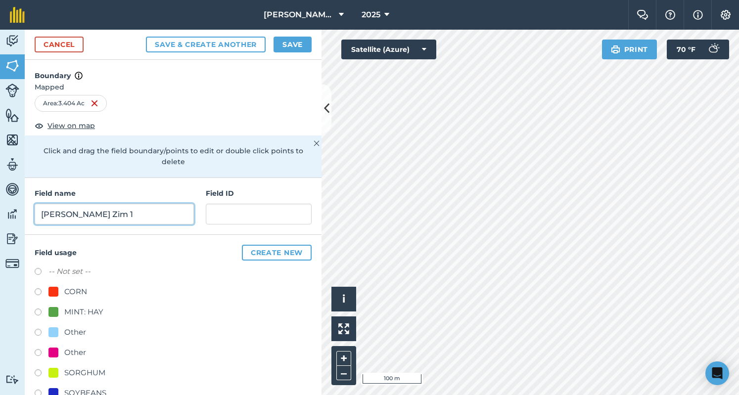
type input "[PERSON_NAME] Zim 1"
click at [36, 314] on label at bounding box center [42, 314] width 14 height 10
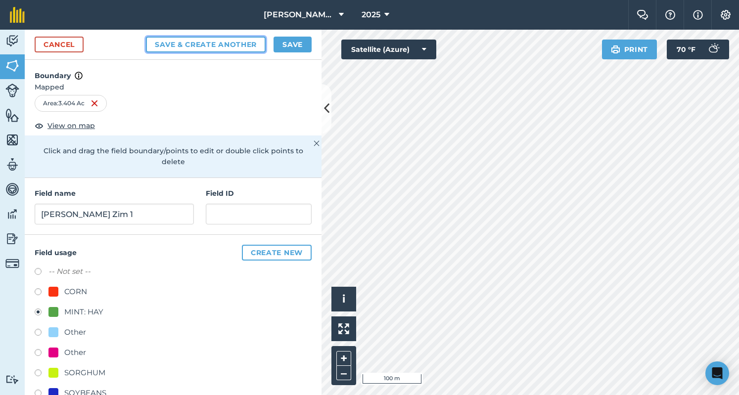
click at [193, 39] on button "Save & Create Another" at bounding box center [206, 45] width 120 height 16
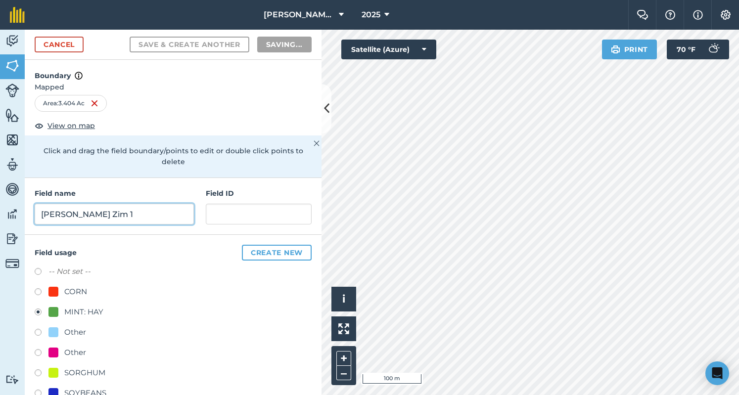
radio input "false"
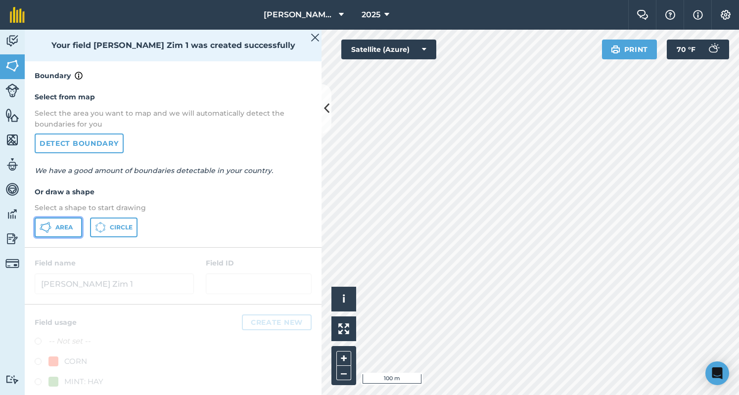
click at [64, 226] on span "Area" at bounding box center [63, 228] width 17 height 8
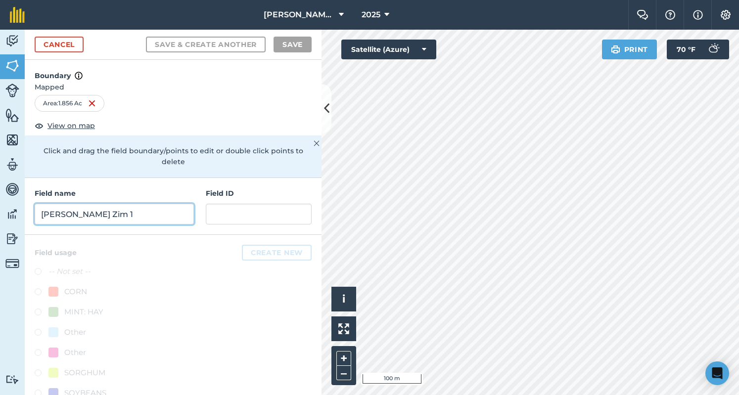
click at [108, 204] on input "[PERSON_NAME] Zim 1" at bounding box center [114, 214] width 159 height 21
click at [125, 209] on input "A" at bounding box center [114, 214] width 159 height 21
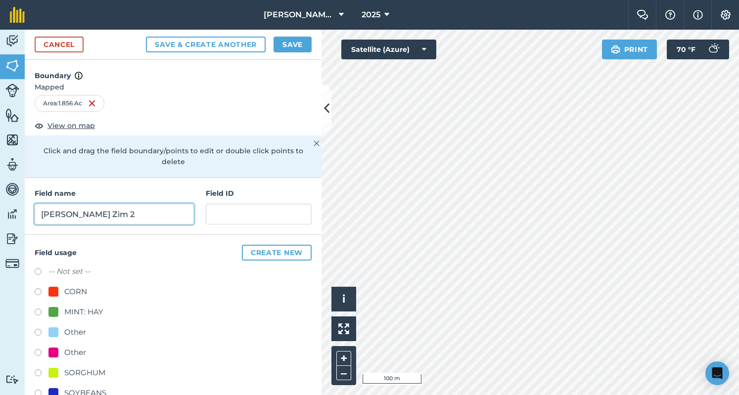
type input "[PERSON_NAME] Zim 2"
click at [36, 311] on label at bounding box center [42, 314] width 14 height 10
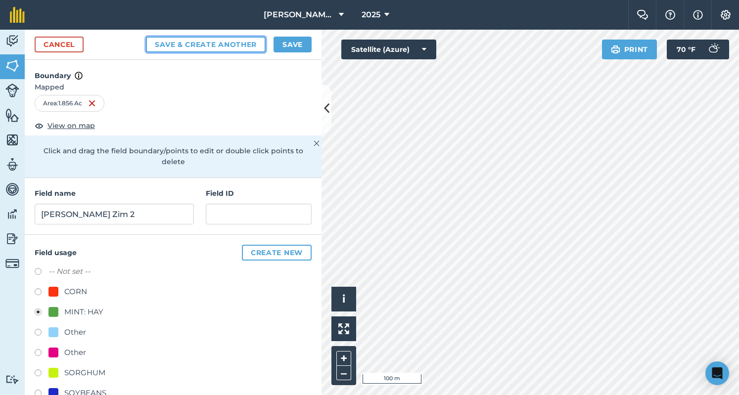
click at [212, 46] on button "Save & Create Another" at bounding box center [206, 45] width 120 height 16
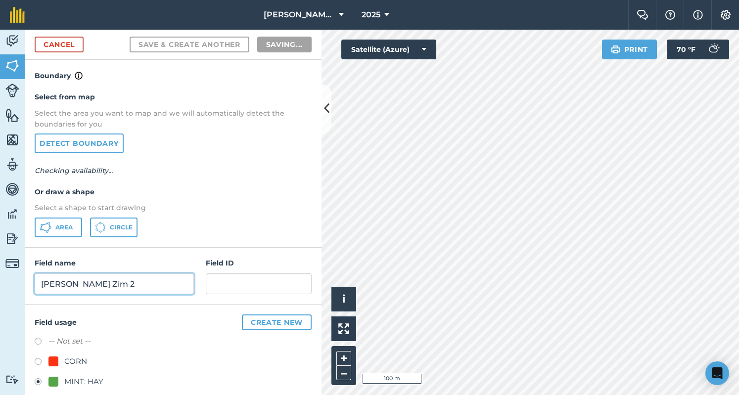
radio input "false"
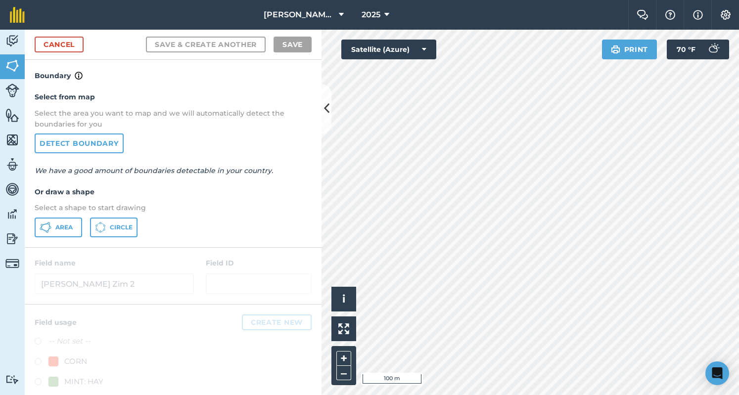
click at [419, 41] on div "Click to start drawing i © 2025 TomTom, Microsoft 100 m + – Satellite (Azure) P…" at bounding box center [531, 213] width 418 height 366
click at [69, 227] on span "Area" at bounding box center [63, 228] width 17 height 8
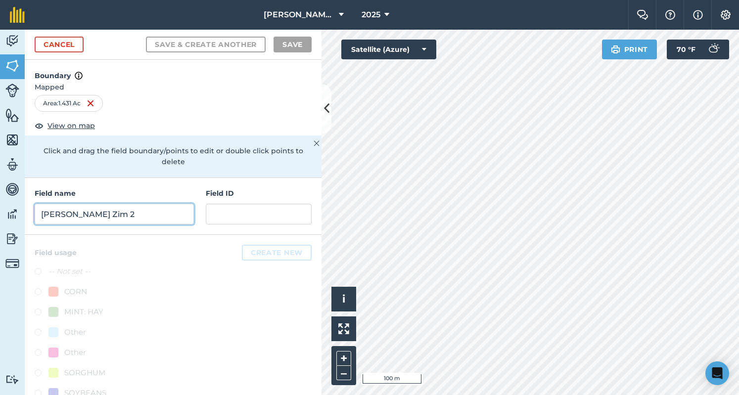
click at [135, 209] on input "[PERSON_NAME] Zim 2" at bounding box center [114, 214] width 159 height 21
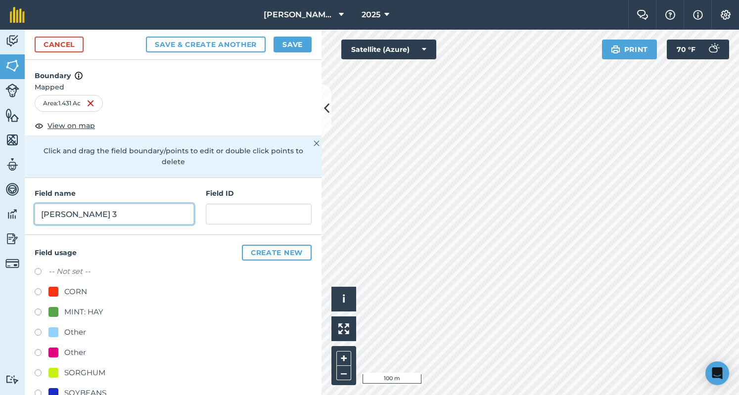
type input "[PERSON_NAME] 3"
click at [38, 316] on label at bounding box center [42, 314] width 14 height 10
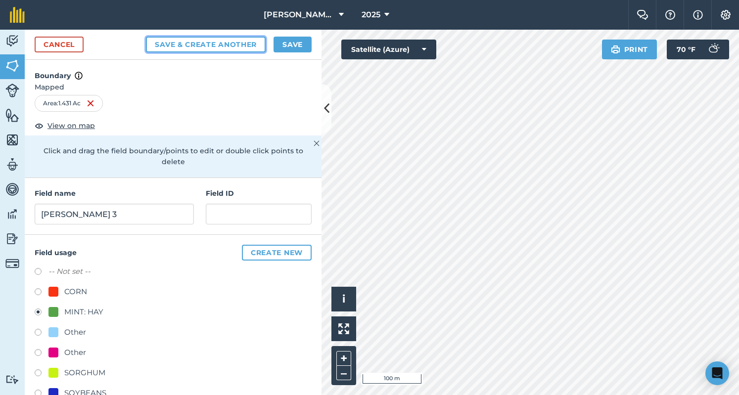
click at [249, 47] on button "Save & Create Another" at bounding box center [206, 45] width 120 height 16
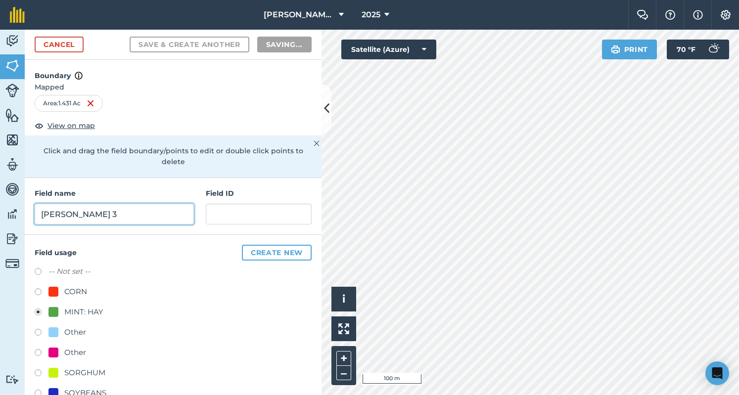
radio input "false"
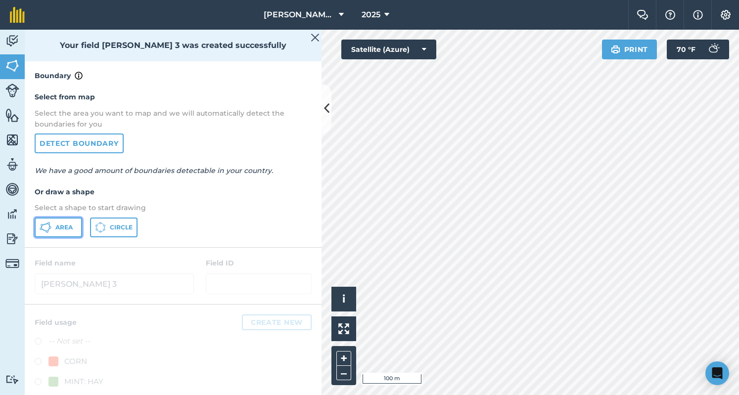
click at [65, 233] on button "Area" at bounding box center [59, 228] width 48 height 20
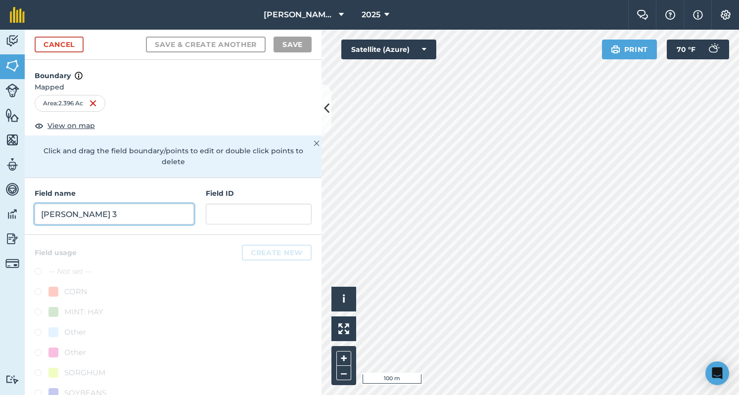
click at [159, 211] on input "[PERSON_NAME] 3" at bounding box center [114, 214] width 159 height 21
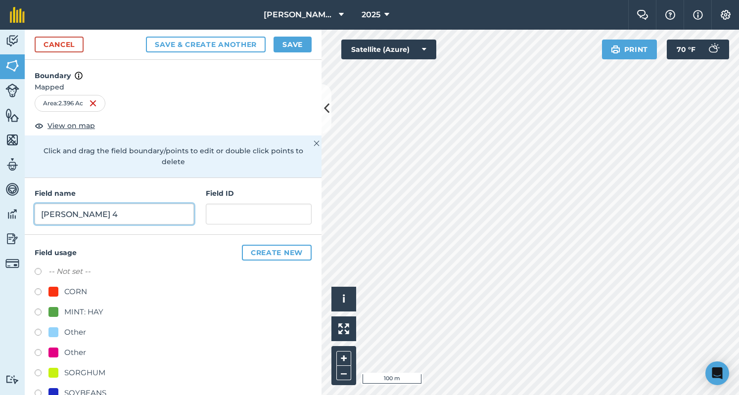
type input "[PERSON_NAME] 4"
click at [37, 310] on label at bounding box center [42, 314] width 14 height 10
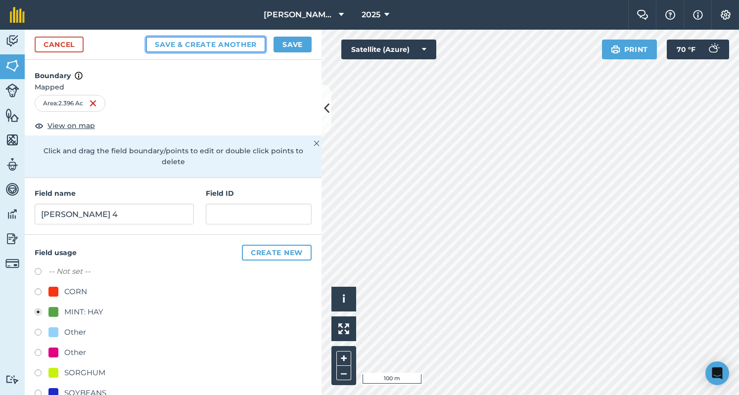
click at [195, 44] on button "Save & Create Another" at bounding box center [206, 45] width 120 height 16
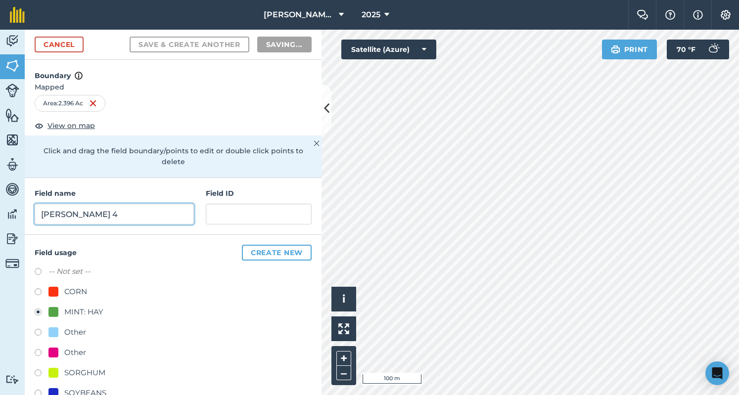
radio input "false"
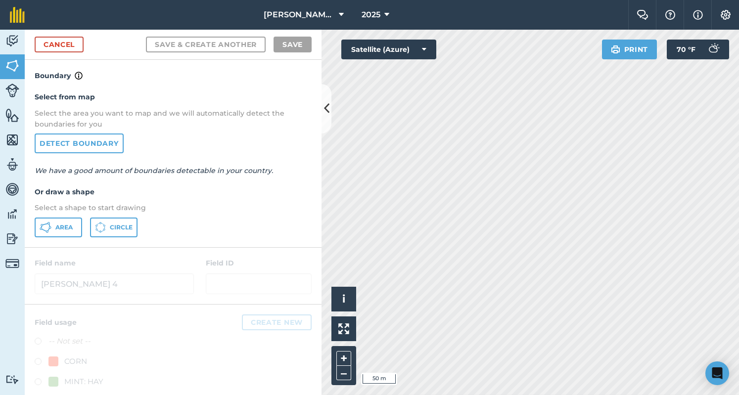
click at [459, 395] on html "[PERSON_NAME] 2023 2025 Farm Chat Help Info Settings [PERSON_NAME] [DATE] - [DA…" at bounding box center [369, 197] width 739 height 395
click at [70, 234] on button "Area" at bounding box center [59, 228] width 48 height 20
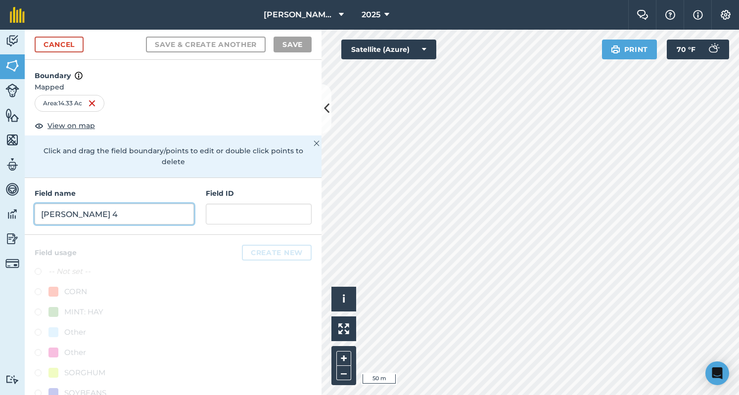
click at [139, 210] on input "[PERSON_NAME] 4" at bounding box center [114, 214] width 159 height 21
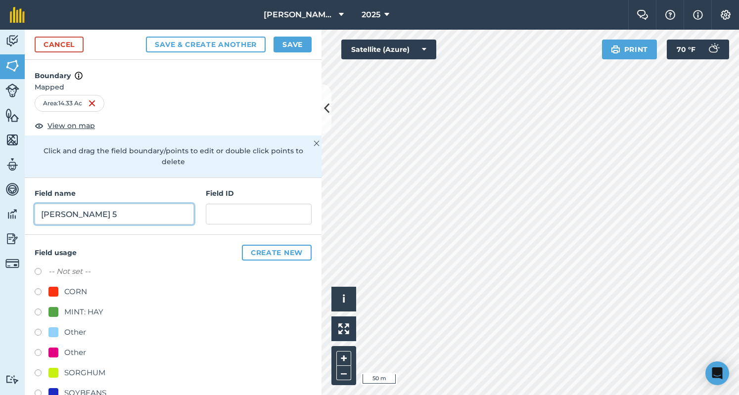
type input "[PERSON_NAME] 5"
click at [38, 312] on label at bounding box center [42, 314] width 14 height 10
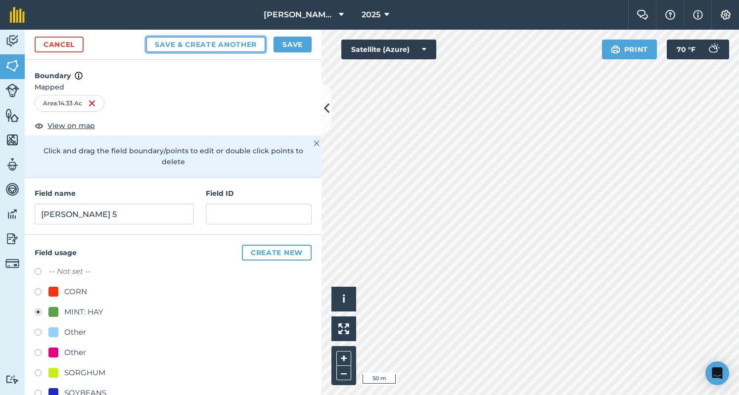
click at [226, 42] on button "Save & Create Another" at bounding box center [206, 45] width 120 height 16
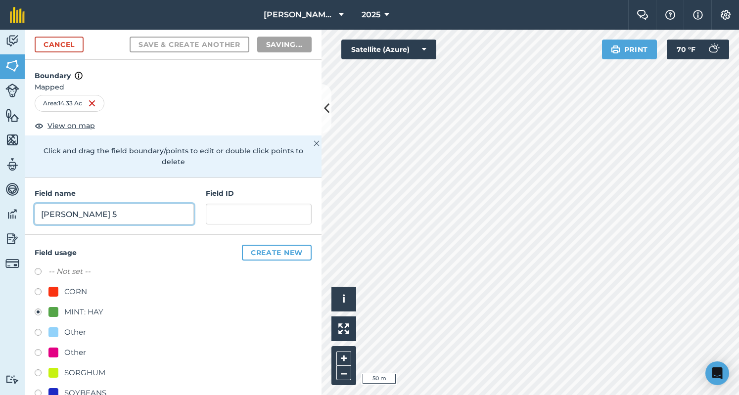
radio input "false"
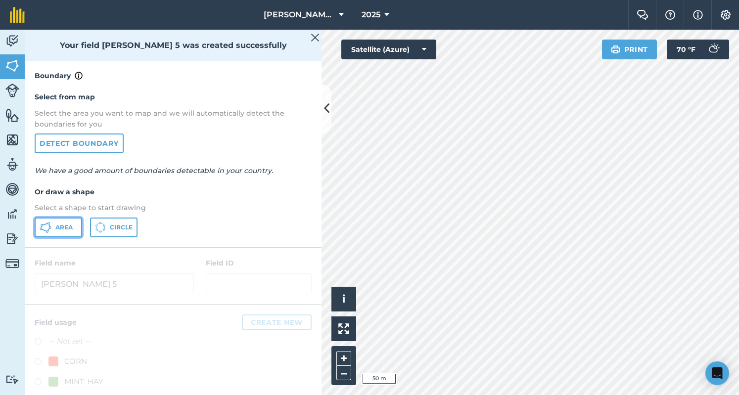
click at [69, 227] on span "Area" at bounding box center [63, 228] width 17 height 8
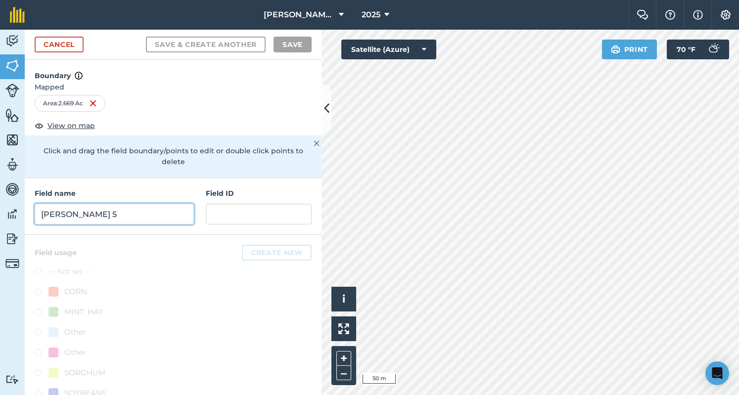
click at [138, 220] on input "[PERSON_NAME] 5" at bounding box center [114, 214] width 159 height 21
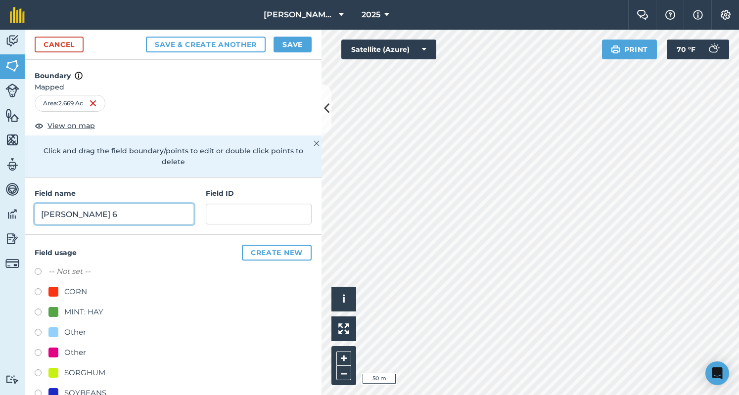
type input "[PERSON_NAME] 6"
click at [32, 311] on div "Field usage Create new -- Not set -- CORN MINT: HAY Other Other SORGHUM SOYBEAN…" at bounding box center [173, 347] width 297 height 224
click at [39, 311] on label at bounding box center [42, 314] width 14 height 10
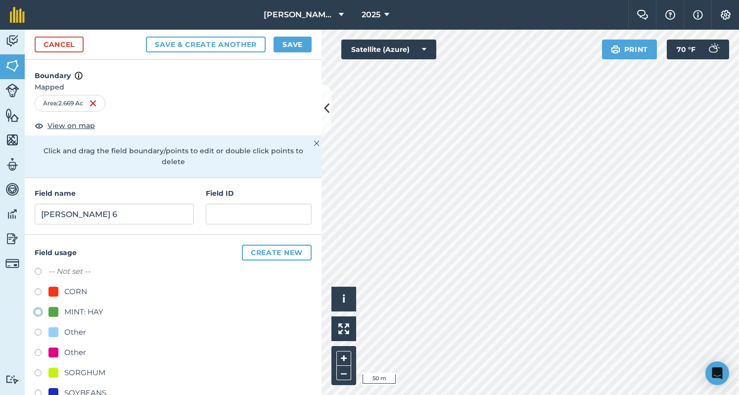
radio input "true"
click at [284, 50] on button "Save" at bounding box center [293, 45] width 38 height 16
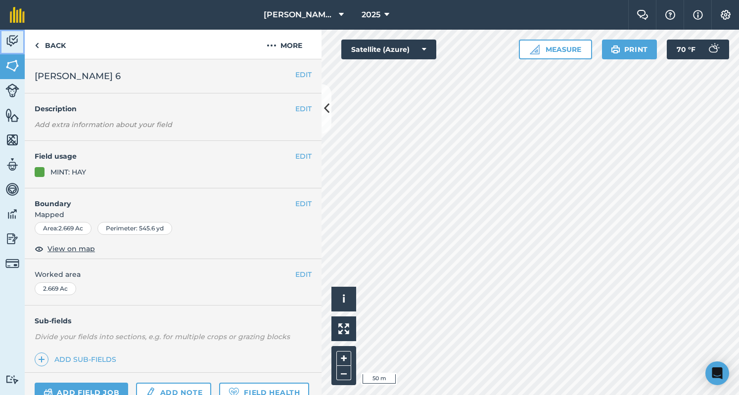
click at [11, 47] on img at bounding box center [12, 41] width 14 height 15
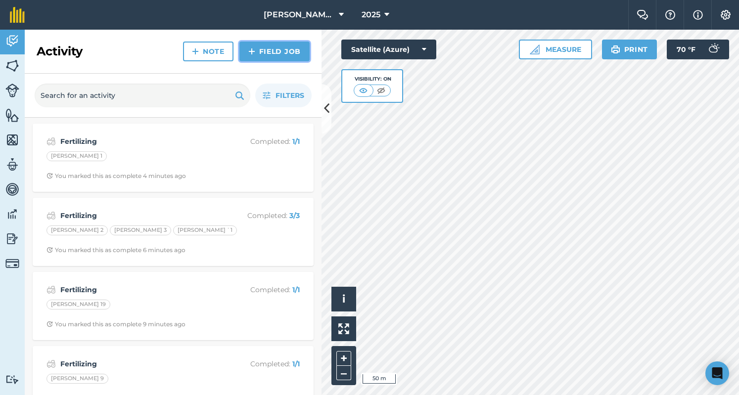
click at [276, 55] on link "Field Job" at bounding box center [275, 52] width 70 height 20
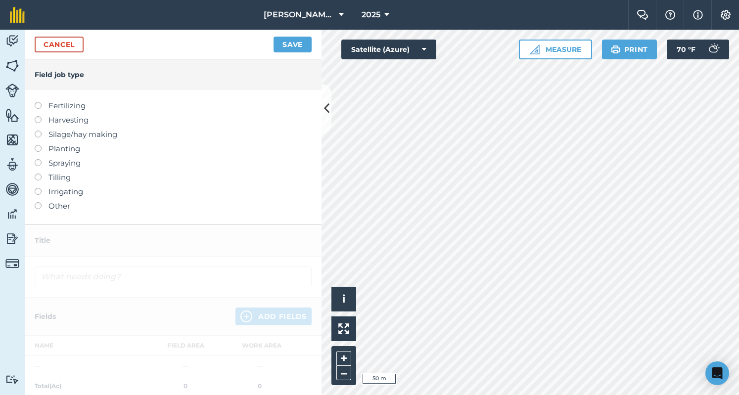
click at [75, 111] on label "Fertilizing" at bounding box center [173, 106] width 277 height 12
type input "Fertilizing"
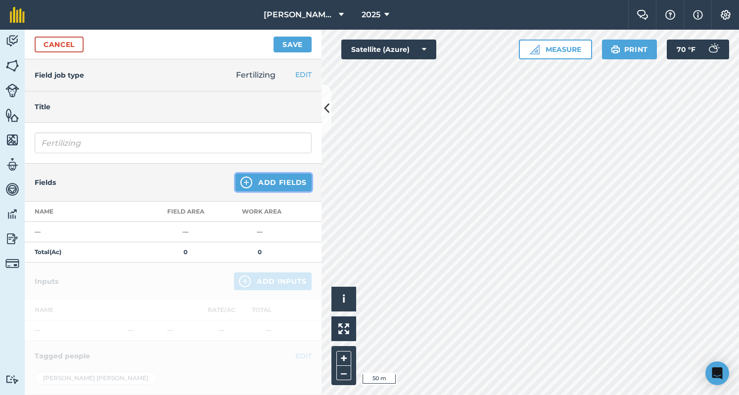
click at [296, 185] on button "Add Fields" at bounding box center [274, 183] width 76 height 18
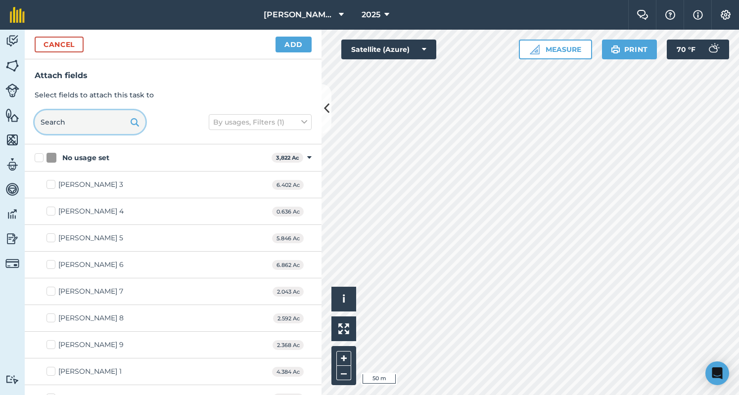
click at [103, 128] on input "text" at bounding box center [90, 122] width 111 height 24
type input "[PERSON_NAME]"
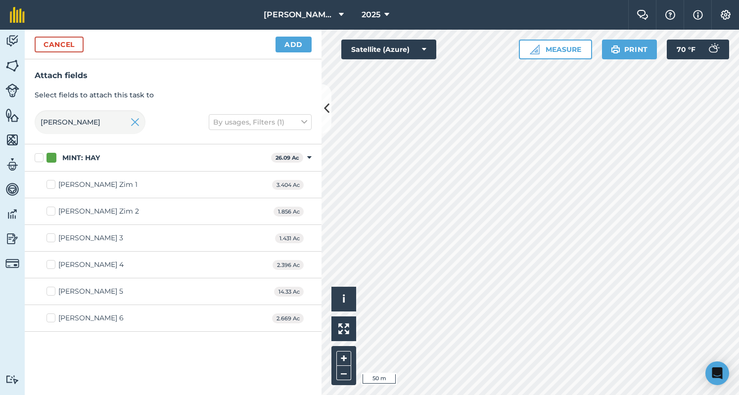
click at [49, 185] on label "[PERSON_NAME] Zim 1" at bounding box center [92, 185] width 91 height 10
click at [49, 185] on input "[PERSON_NAME] Zim 1" at bounding box center [50, 183] width 6 height 6
checkbox input "true"
click at [50, 213] on label "[PERSON_NAME] Zim 2" at bounding box center [93, 211] width 93 height 10
click at [50, 213] on input "[PERSON_NAME] Zim 2" at bounding box center [50, 209] width 6 height 6
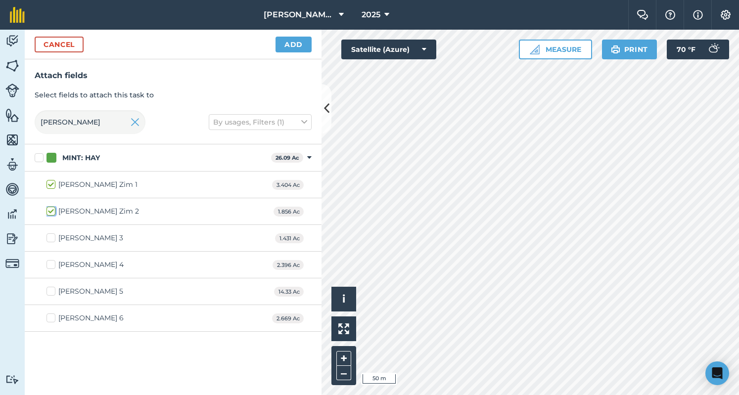
checkbox input "true"
click at [50, 237] on label "[PERSON_NAME] 3" at bounding box center [85, 238] width 77 height 10
click at [50, 237] on input "[PERSON_NAME] 3" at bounding box center [50, 236] width 6 height 6
checkbox input "true"
click at [52, 269] on label "[PERSON_NAME] 4" at bounding box center [85, 265] width 77 height 10
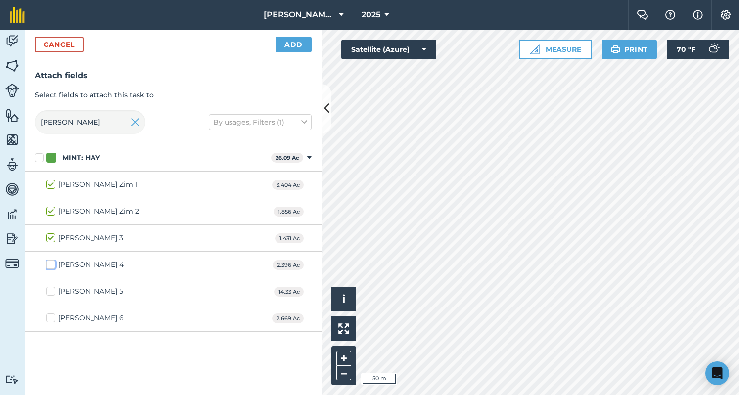
click at [52, 266] on input "[PERSON_NAME] 4" at bounding box center [50, 263] width 6 height 6
checkbox input "true"
click at [51, 291] on label "[PERSON_NAME] 5" at bounding box center [85, 292] width 77 height 10
click at [51, 291] on input "[PERSON_NAME] 5" at bounding box center [50, 290] width 6 height 6
checkbox input "true"
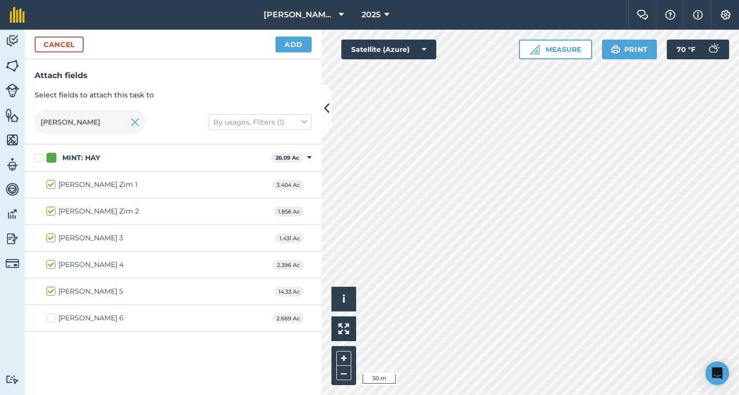
click at [51, 320] on label "[PERSON_NAME] 6" at bounding box center [85, 318] width 77 height 10
click at [51, 320] on input "[PERSON_NAME] 6" at bounding box center [50, 316] width 6 height 6
checkbox input "true"
click at [303, 49] on button "Add" at bounding box center [294, 45] width 36 height 16
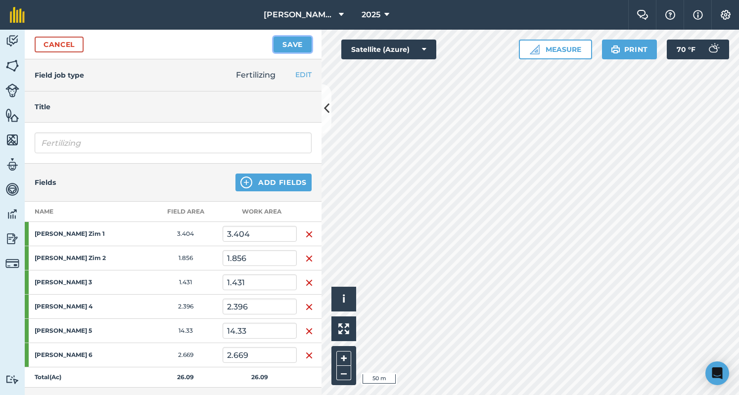
click at [303, 49] on button "Save" at bounding box center [293, 45] width 38 height 16
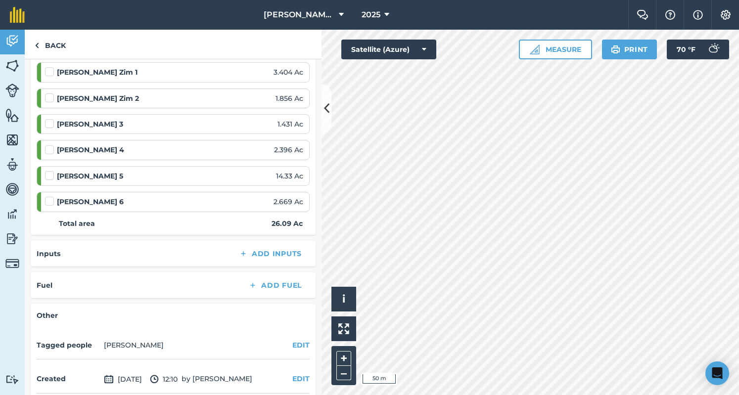
scroll to position [156, 0]
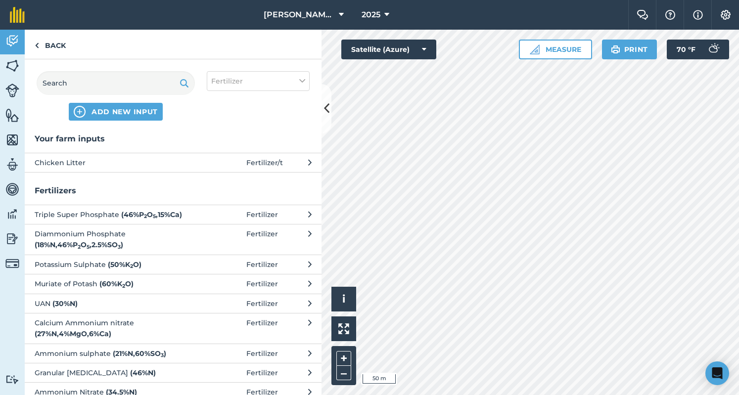
click at [246, 160] on span "Fertilizer / t" at bounding box center [264, 162] width 37 height 11
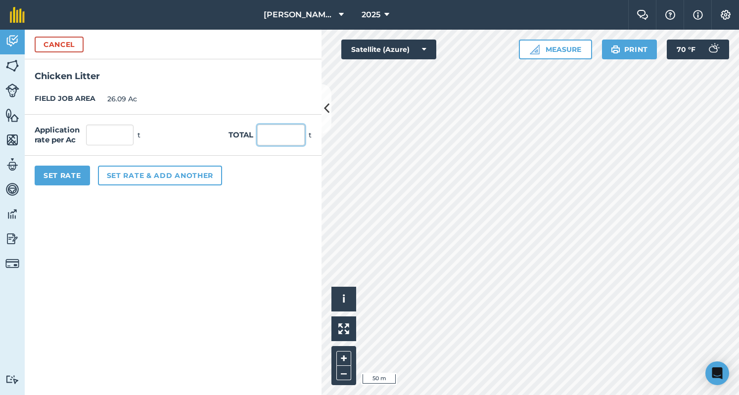
click at [273, 128] on input "text" at bounding box center [281, 135] width 48 height 21
type input "60"
type input "2.3"
click at [51, 174] on button "Set Rate" at bounding box center [62, 176] width 55 height 20
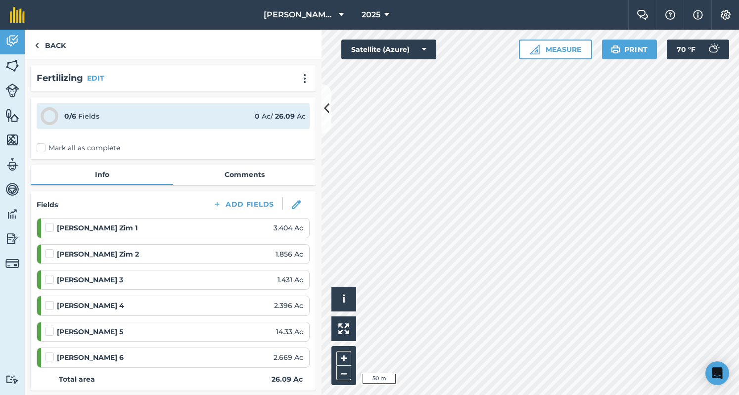
click at [45, 146] on label "Mark all as complete" at bounding box center [79, 148] width 84 height 10
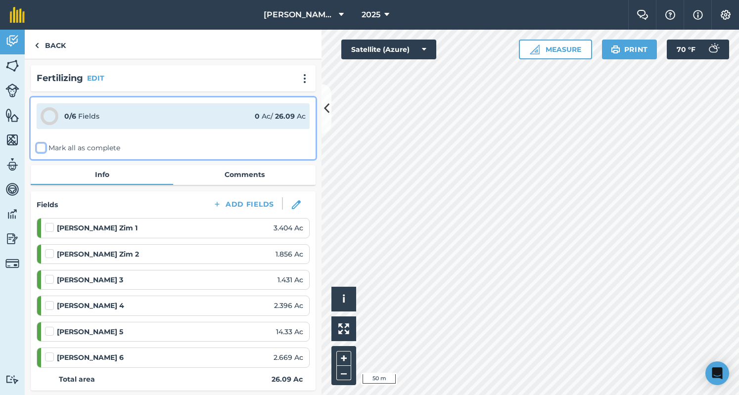
click at [43, 146] on input "Mark all as complete" at bounding box center [40, 146] width 6 height 6
checkbox input "false"
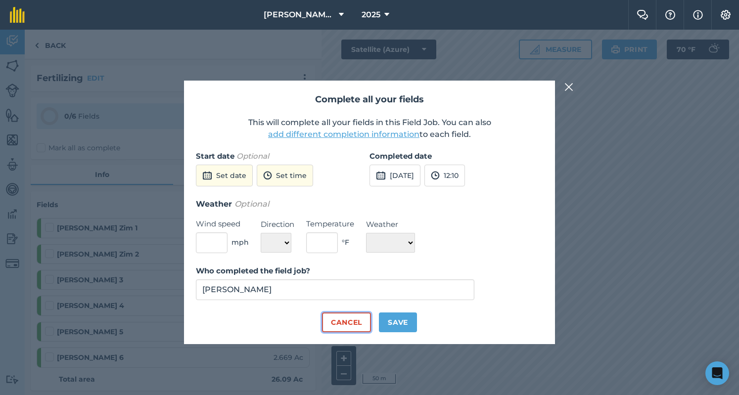
click at [354, 328] on button "Cancel" at bounding box center [346, 323] width 49 height 20
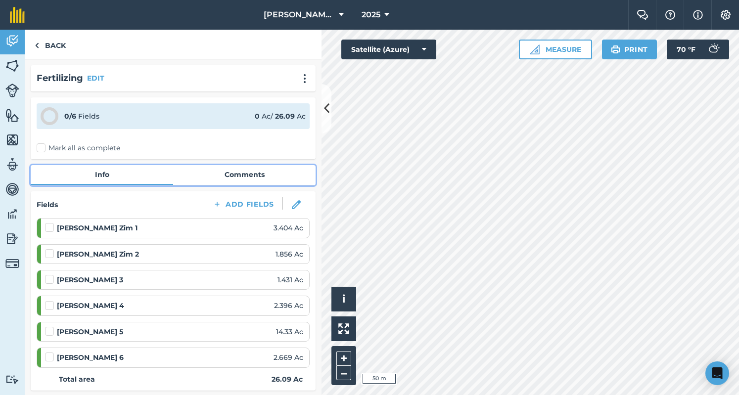
click at [238, 176] on link "Comments" at bounding box center [244, 174] width 143 height 19
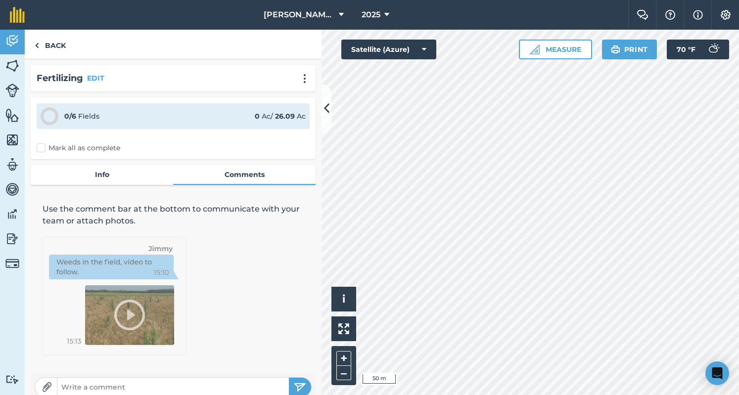
click at [152, 385] on input "text" at bounding box center [173, 388] width 232 height 14
type input "60 Tons from [PERSON_NAME] Zim"
click at [296, 384] on img "submit" at bounding box center [300, 388] width 12 height 12
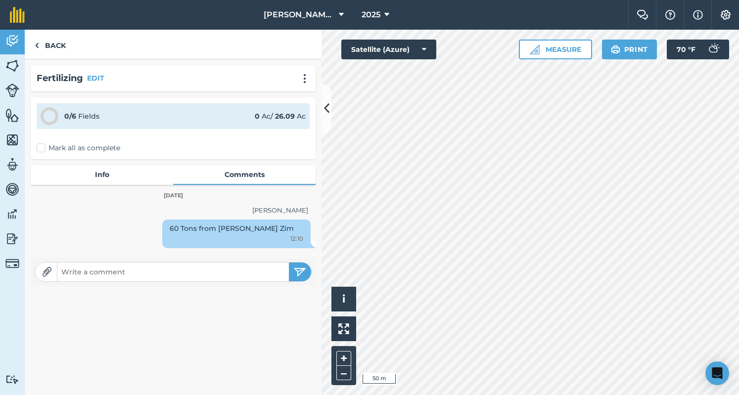
click at [83, 144] on label "Mark all as complete" at bounding box center [79, 148] width 84 height 10
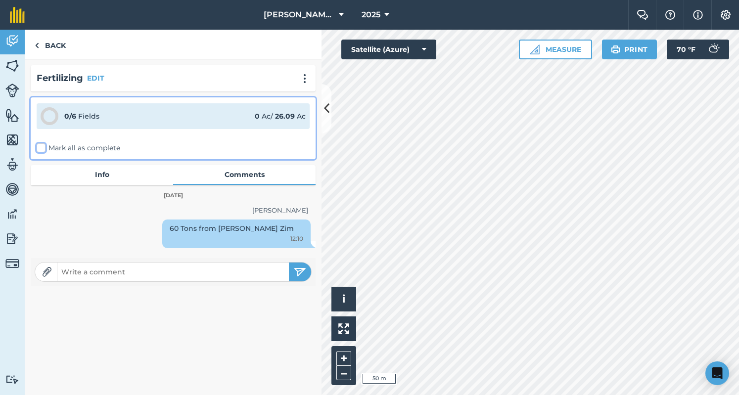
click at [43, 144] on input "Mark all as complete" at bounding box center [40, 146] width 6 height 6
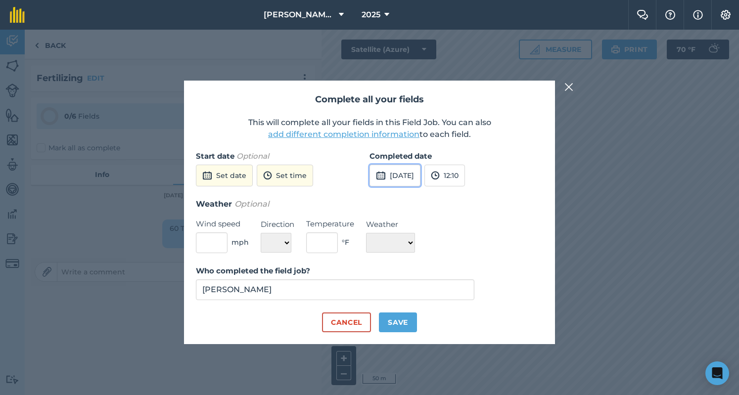
click at [413, 176] on button "[DATE]" at bounding box center [395, 176] width 51 height 22
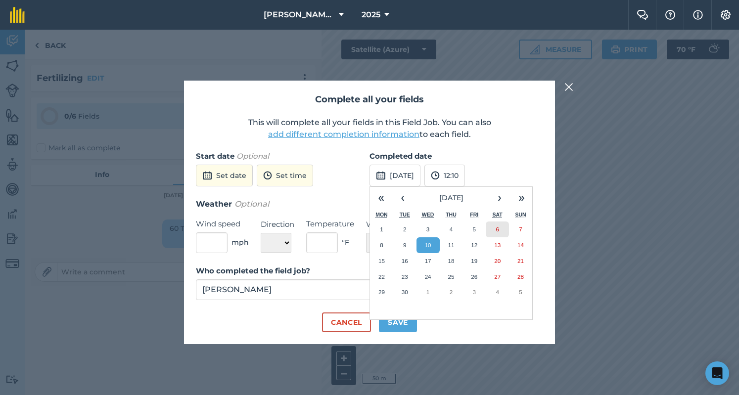
click at [500, 226] on button "6" at bounding box center [497, 230] width 23 height 16
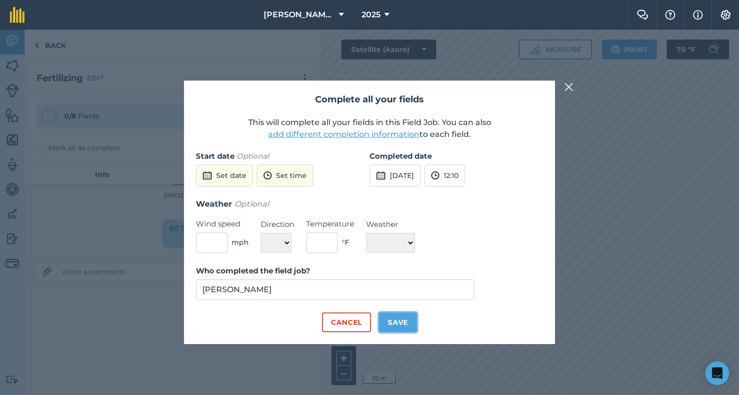
click at [383, 327] on button "Save" at bounding box center [398, 323] width 38 height 20
checkbox input "true"
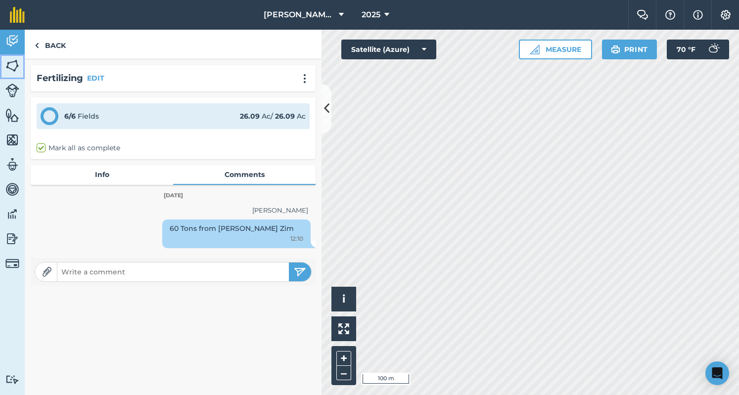
click at [21, 63] on link "Fields" at bounding box center [12, 66] width 25 height 25
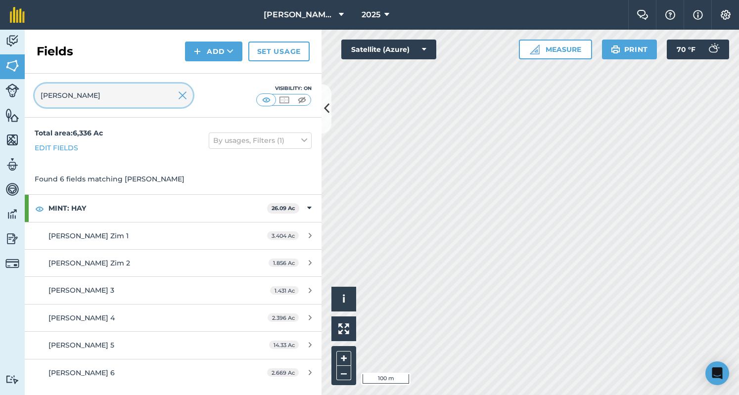
click at [190, 98] on input "[PERSON_NAME]" at bounding box center [114, 96] width 158 height 24
click at [176, 94] on input "[PERSON_NAME]" at bounding box center [114, 96] width 158 height 24
click at [183, 96] on img at bounding box center [182, 96] width 9 height 12
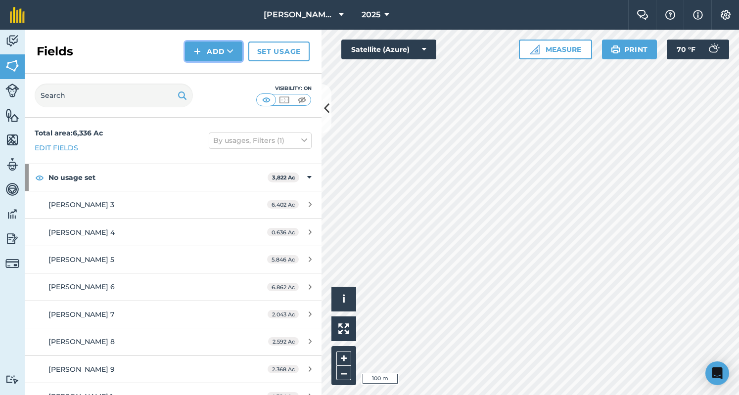
click at [213, 53] on button "Add" at bounding box center [213, 52] width 57 height 20
click at [208, 69] on link "Draw" at bounding box center [214, 74] width 54 height 22
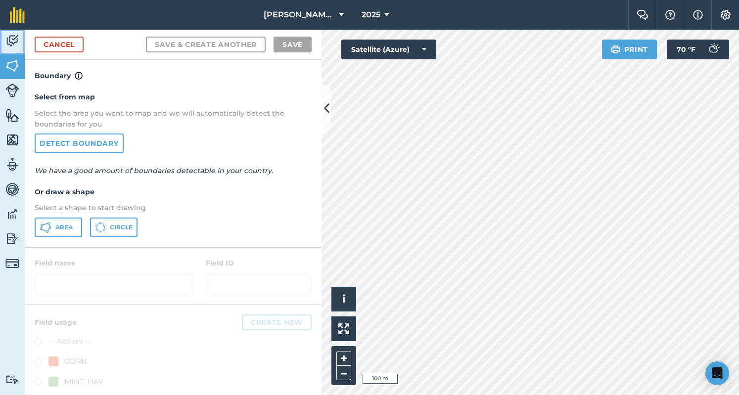
click at [12, 35] on img at bounding box center [12, 41] width 14 height 15
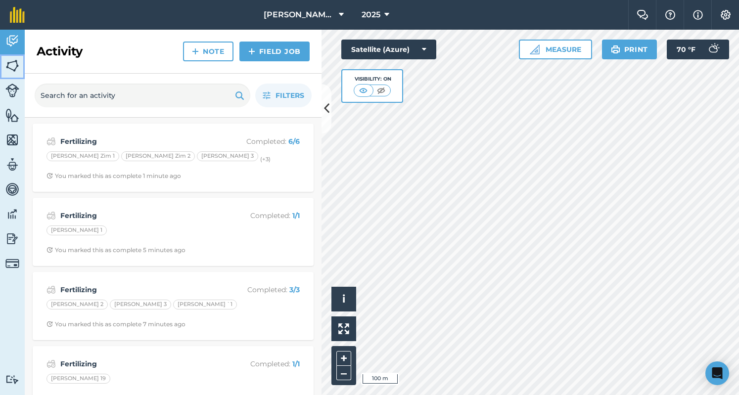
click at [11, 62] on img at bounding box center [12, 65] width 14 height 15
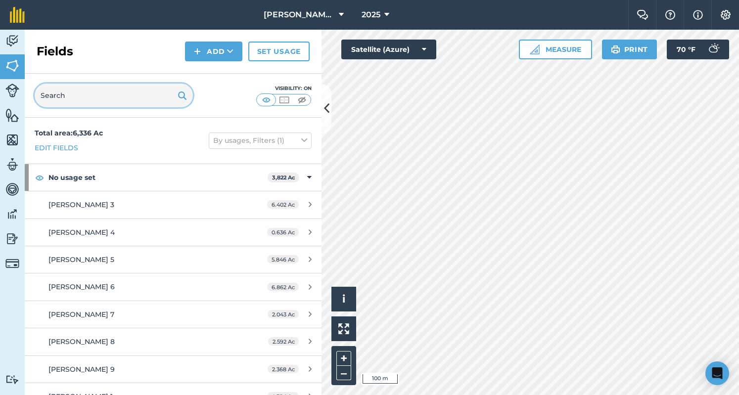
click at [94, 91] on input "text" at bounding box center [114, 96] width 158 height 24
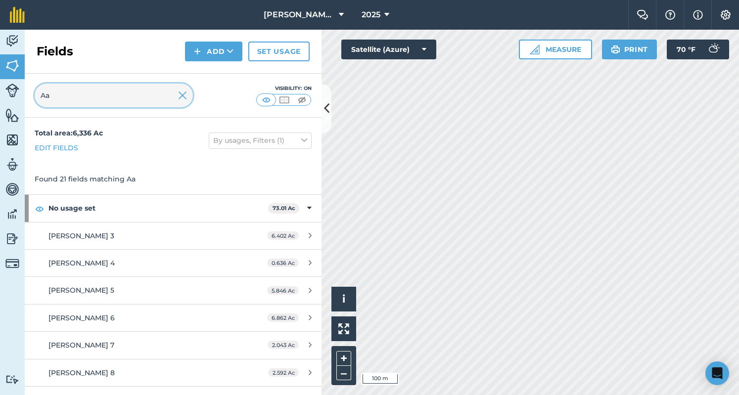
type input "A"
type input "[PERSON_NAME]"
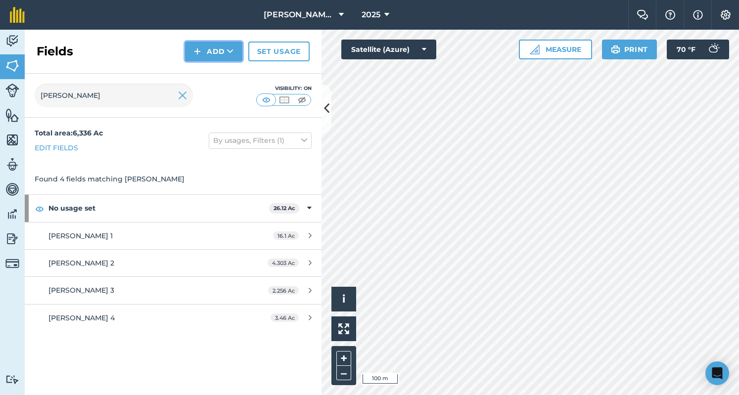
click at [220, 53] on button "Add" at bounding box center [213, 52] width 57 height 20
click at [214, 80] on link "Draw" at bounding box center [214, 74] width 54 height 22
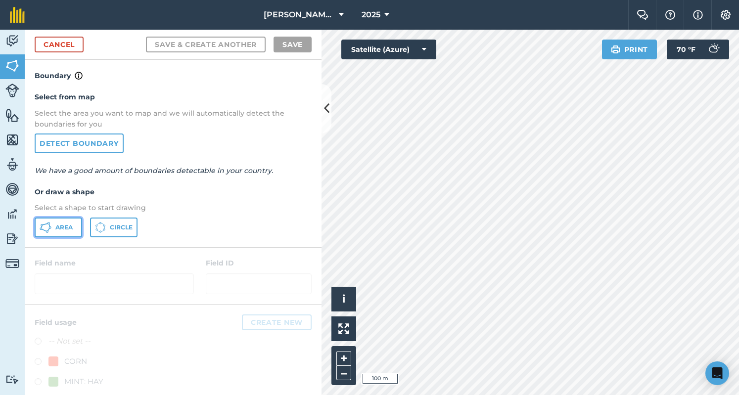
click at [55, 228] on span "Area" at bounding box center [63, 228] width 17 height 8
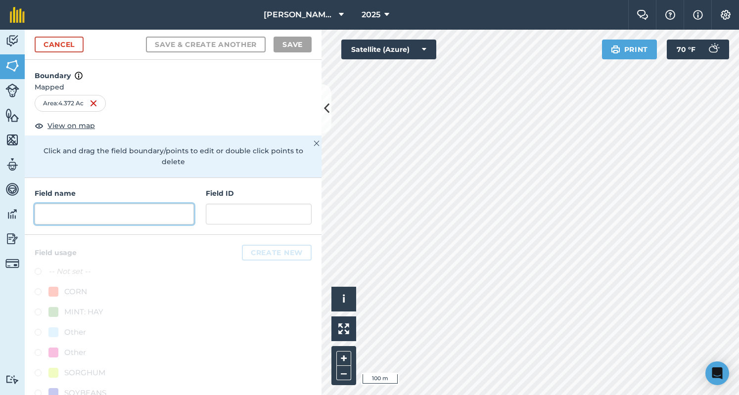
click at [113, 210] on input "text" at bounding box center [114, 214] width 159 height 21
type input "A"
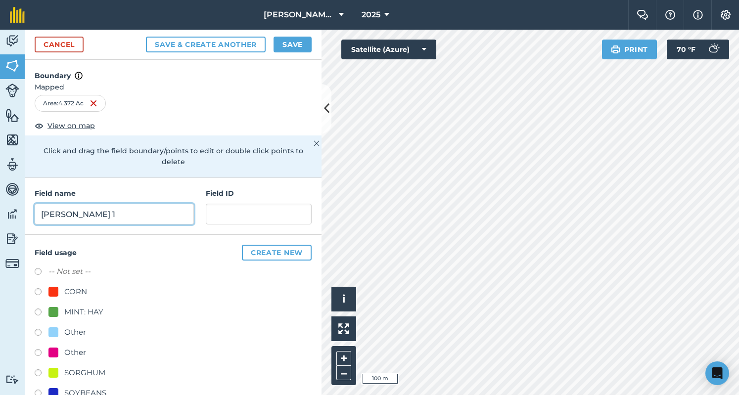
type input "[PERSON_NAME] 1"
click at [40, 311] on label at bounding box center [42, 314] width 14 height 10
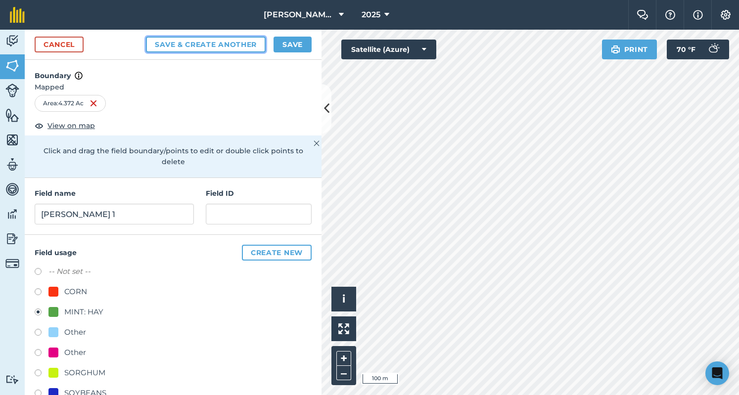
click at [219, 44] on button "Save & Create Another" at bounding box center [206, 45] width 120 height 16
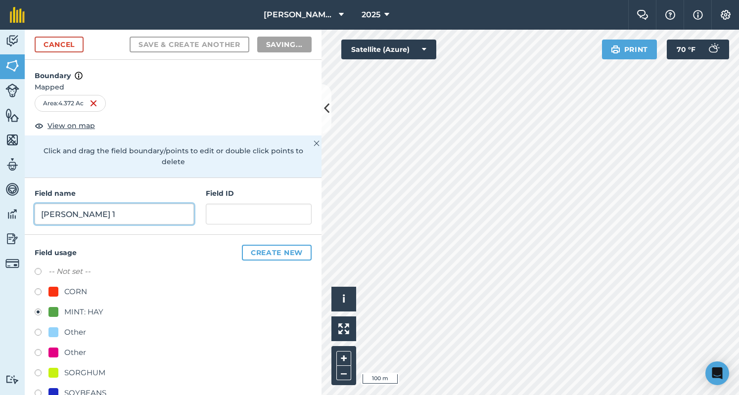
radio input "false"
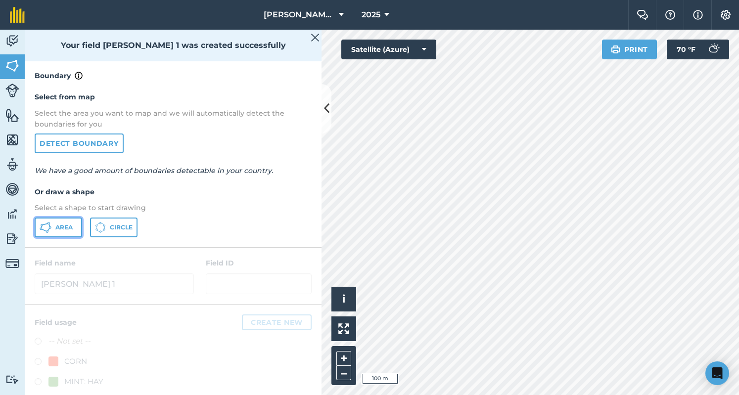
click at [72, 227] on span "Area" at bounding box center [63, 228] width 17 height 8
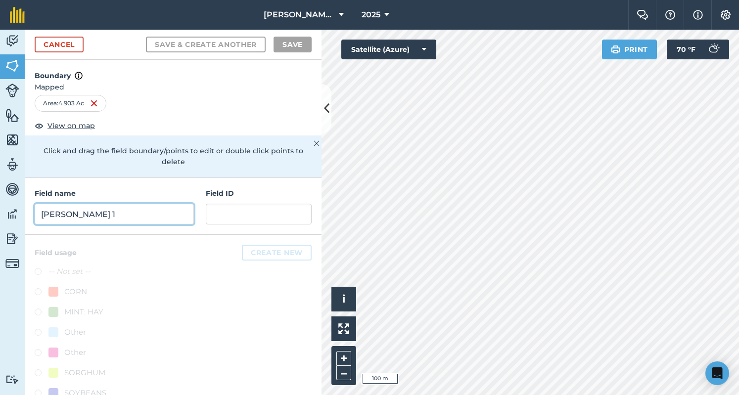
click at [95, 214] on input "[PERSON_NAME] 1" at bounding box center [114, 214] width 159 height 21
click at [95, 214] on input "text" at bounding box center [114, 214] width 159 height 21
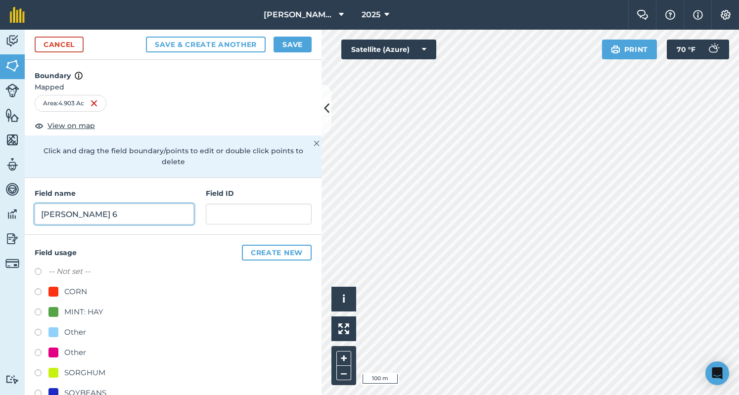
type input "[PERSON_NAME] 6"
click at [40, 309] on label at bounding box center [42, 314] width 14 height 10
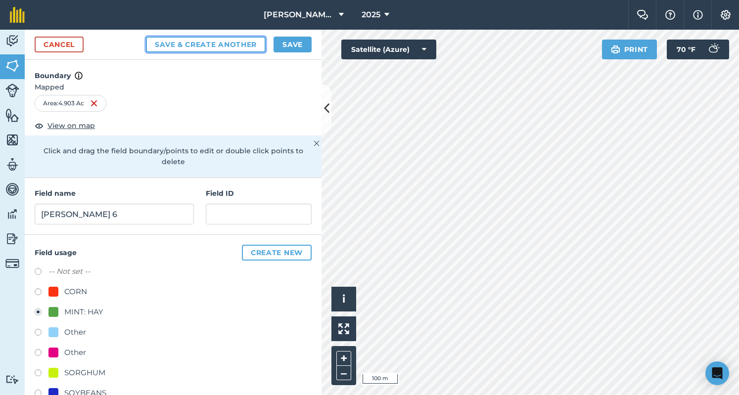
click at [219, 46] on button "Save & Create Another" at bounding box center [206, 45] width 120 height 16
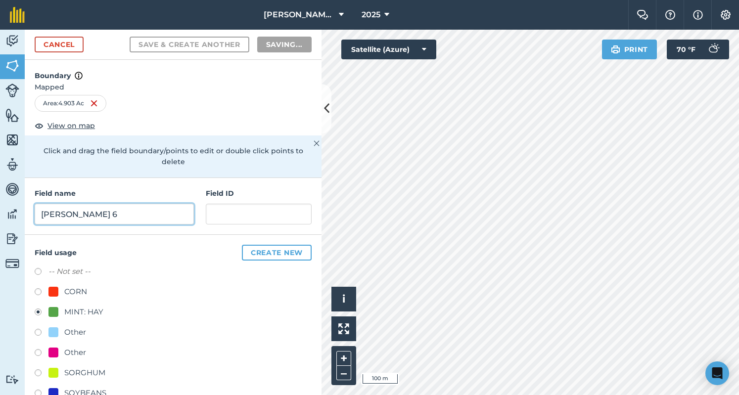
radio input "false"
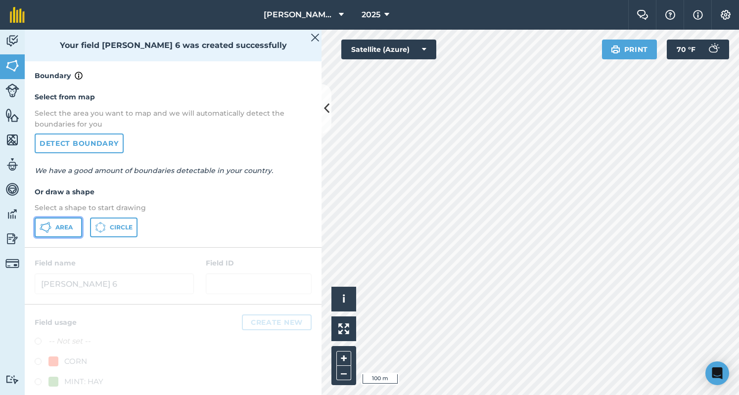
click at [68, 224] on span "Area" at bounding box center [63, 228] width 17 height 8
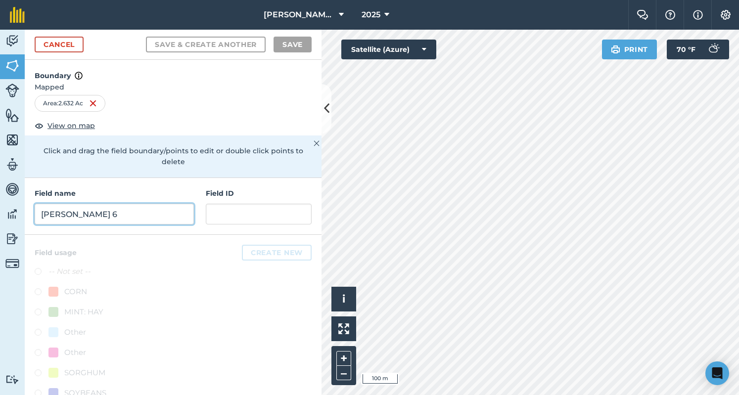
click at [138, 208] on input "[PERSON_NAME] 6" at bounding box center [114, 214] width 159 height 21
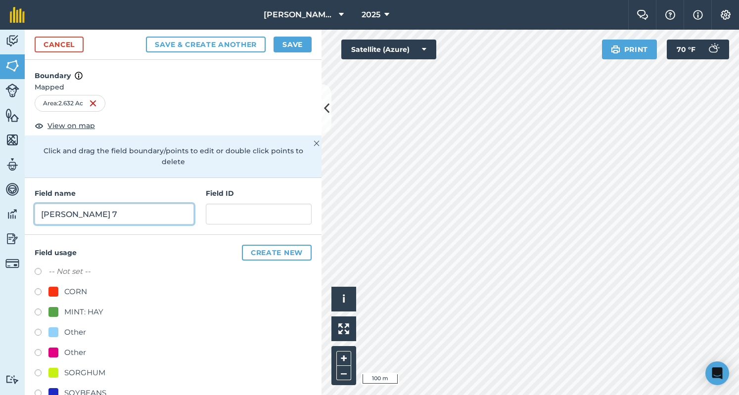
type input "[PERSON_NAME] 7"
click at [42, 309] on label at bounding box center [42, 314] width 14 height 10
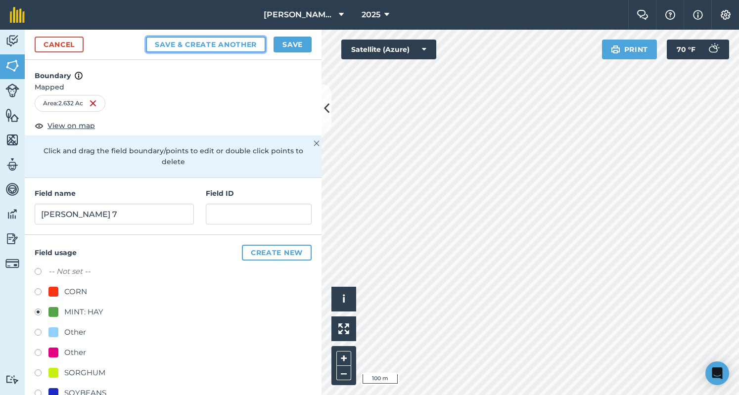
click at [232, 45] on button "Save & Create Another" at bounding box center [206, 45] width 120 height 16
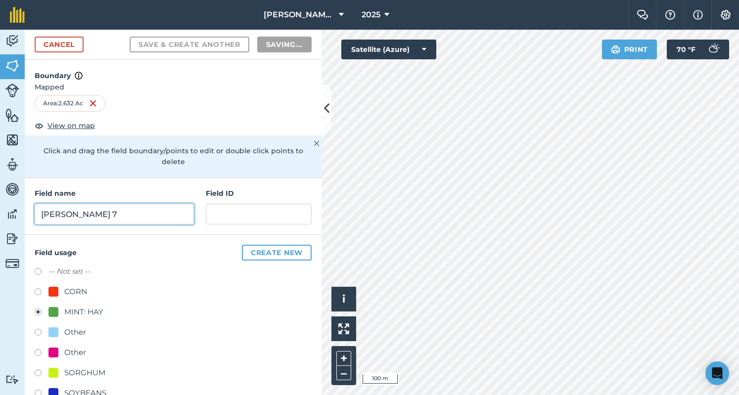
radio input "false"
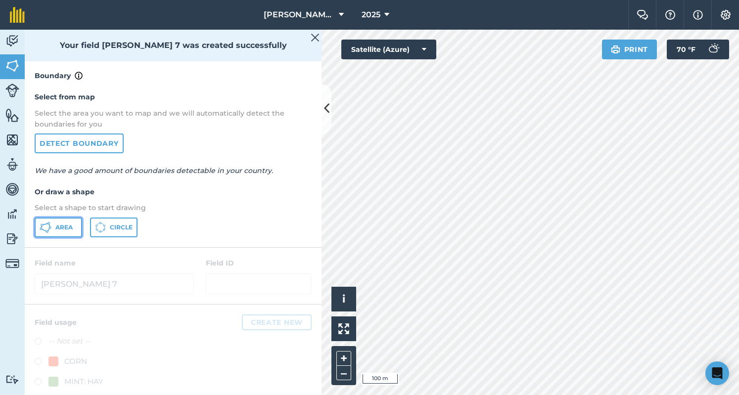
click at [54, 229] on button "Area" at bounding box center [59, 228] width 48 height 20
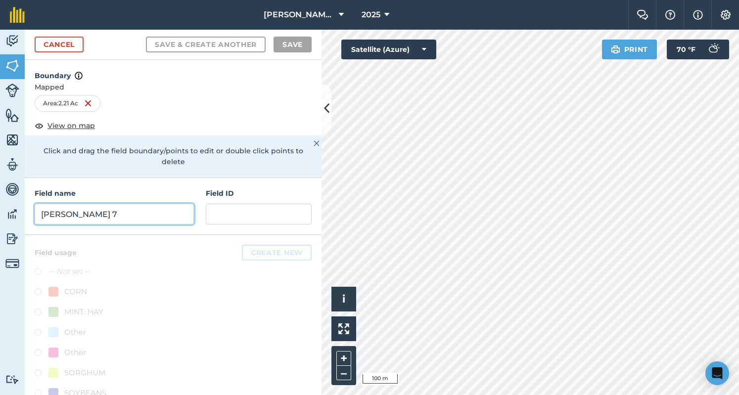
click at [119, 214] on input "[PERSON_NAME] 7" at bounding box center [114, 214] width 159 height 21
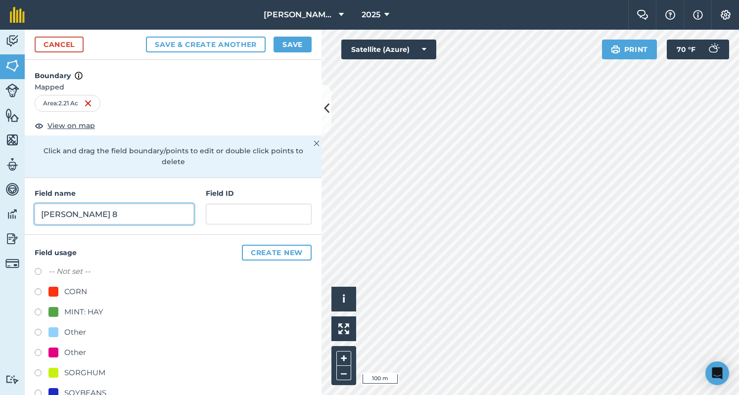
type input "[PERSON_NAME] 8"
click at [40, 313] on label at bounding box center [42, 314] width 14 height 10
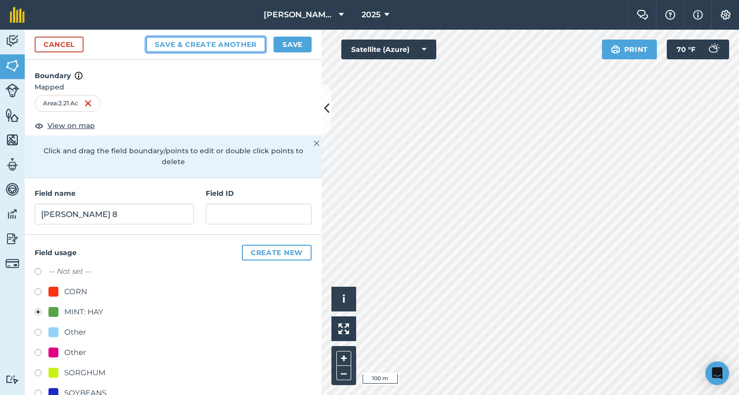
click at [217, 42] on button "Save & Create Another" at bounding box center [206, 45] width 120 height 16
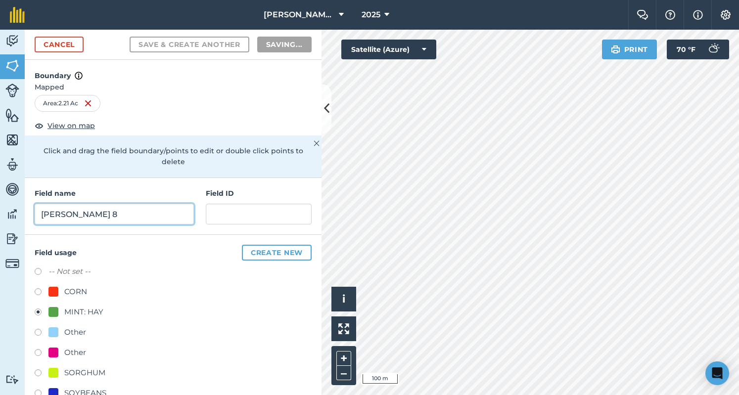
radio input "false"
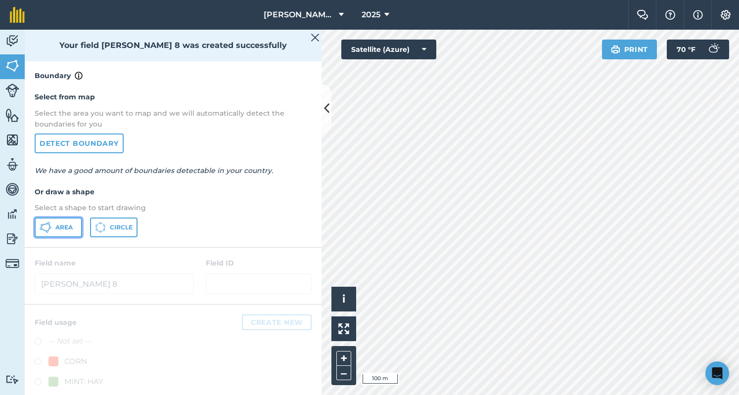
click at [65, 229] on span "Area" at bounding box center [63, 228] width 17 height 8
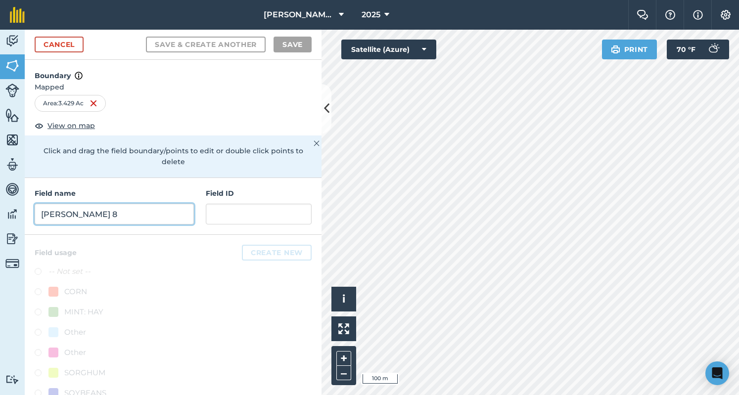
click at [162, 211] on input "[PERSON_NAME] 8" at bounding box center [114, 214] width 159 height 21
click at [162, 211] on input "text" at bounding box center [114, 214] width 159 height 21
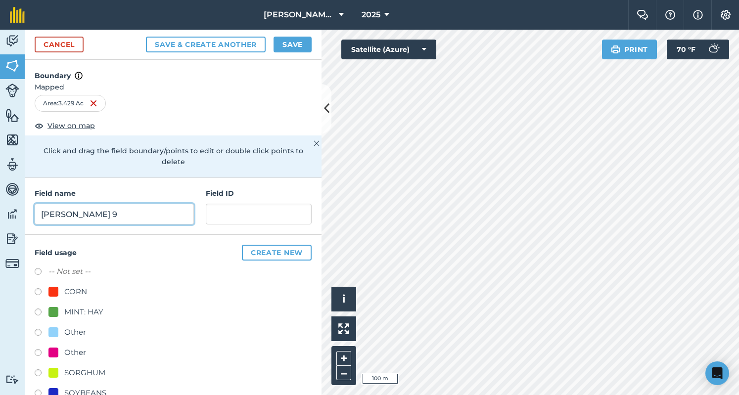
type input "[PERSON_NAME] 9"
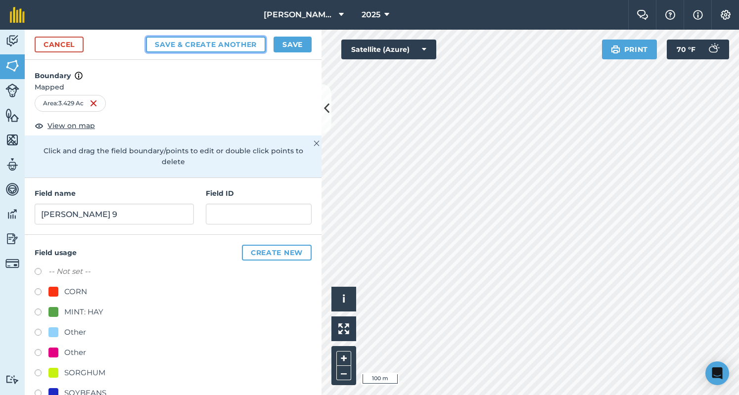
click at [205, 41] on button "Save & Create Another" at bounding box center [206, 45] width 120 height 16
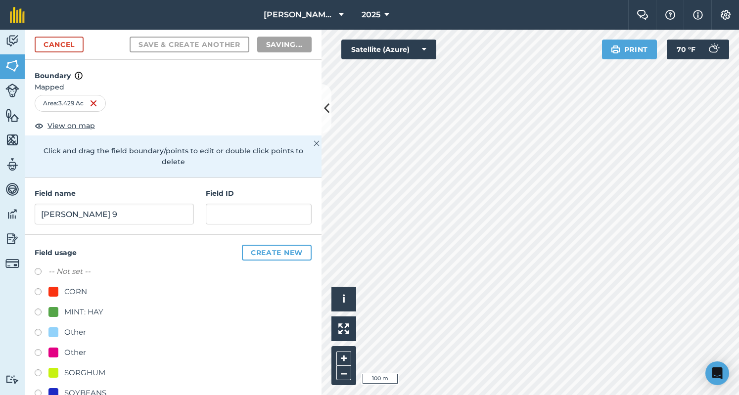
click at [44, 317] on label at bounding box center [42, 314] width 14 height 10
radio input "false"
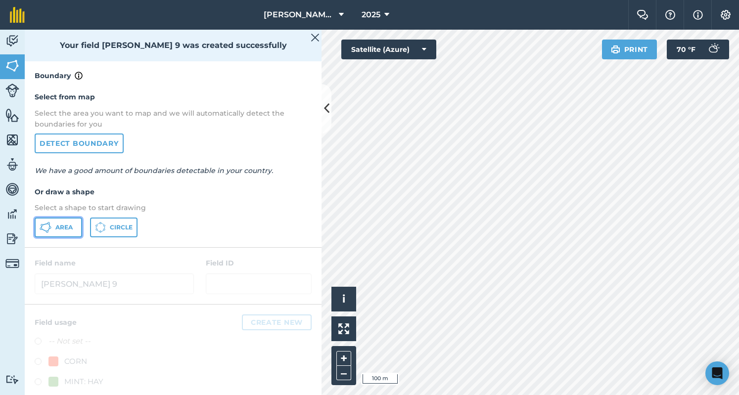
click at [70, 224] on span "Area" at bounding box center [63, 228] width 17 height 8
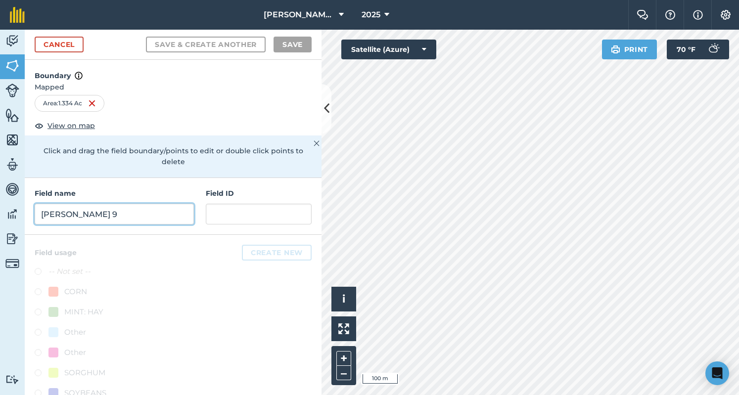
click at [115, 210] on input "[PERSON_NAME] 9" at bounding box center [114, 214] width 159 height 21
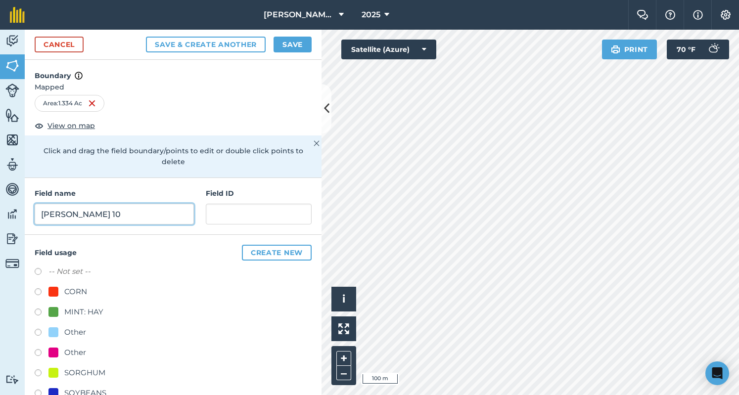
type input "[PERSON_NAME] 10"
click at [39, 313] on label at bounding box center [42, 314] width 14 height 10
radio input "true"
click at [293, 44] on button "Save" at bounding box center [293, 45] width 38 height 16
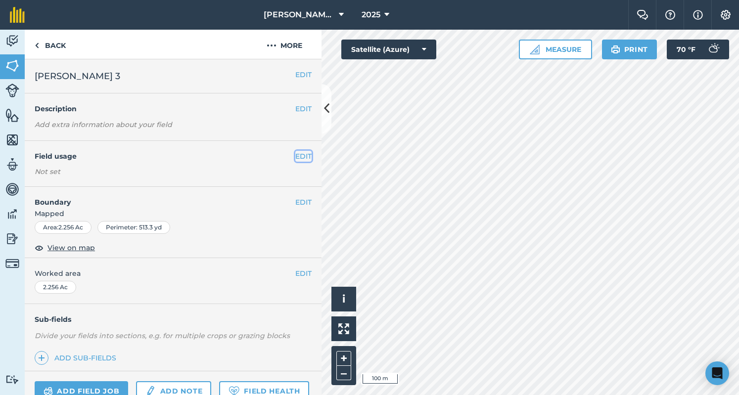
click at [295, 159] on button "EDIT" at bounding box center [303, 156] width 16 height 11
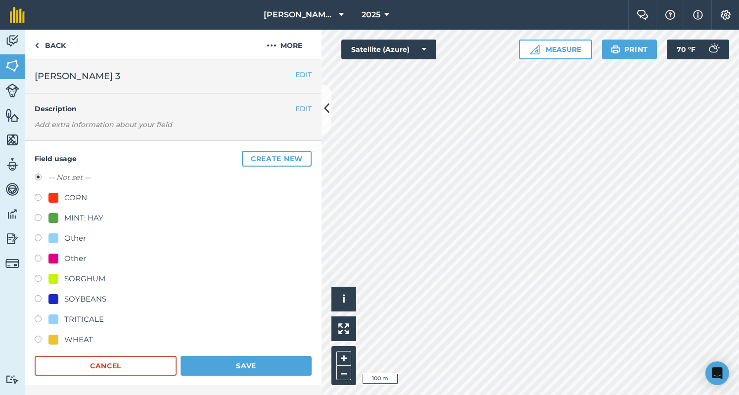
click at [61, 216] on div "MINT: HAY" at bounding box center [75, 218] width 55 height 12
radio input "true"
radio input "false"
click at [235, 365] on button "Save" at bounding box center [246, 366] width 131 height 20
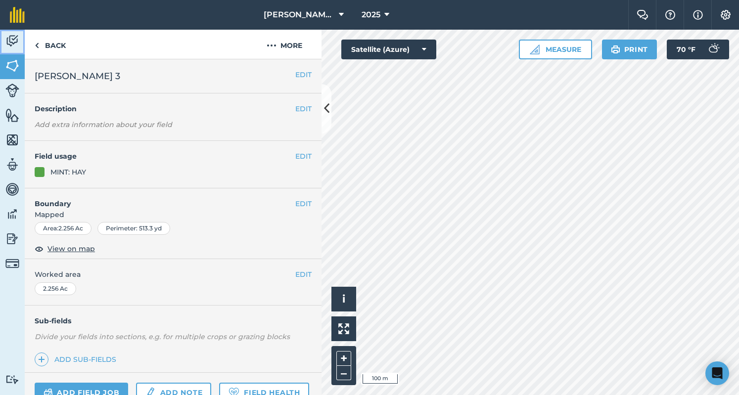
click at [16, 32] on link "Activity" at bounding box center [12, 42] width 25 height 25
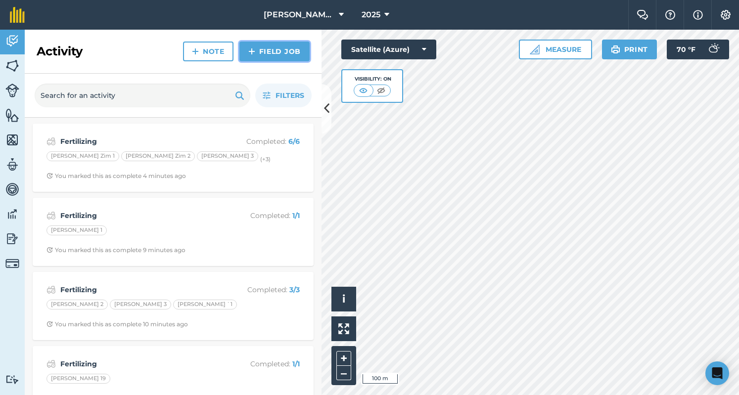
click at [257, 49] on link "Field Job" at bounding box center [275, 52] width 70 height 20
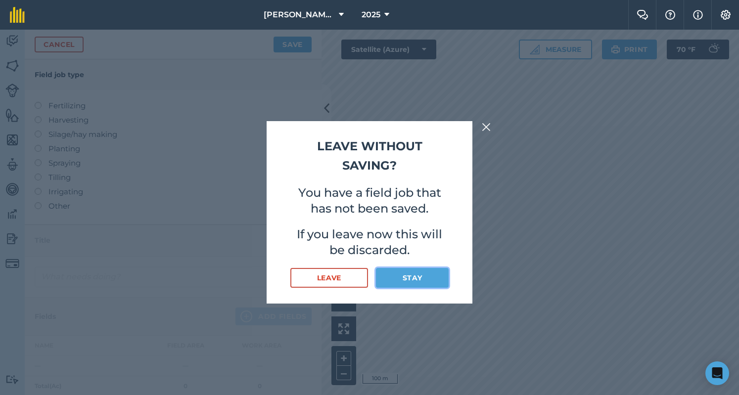
click at [397, 281] on button "Stay" at bounding box center [412, 278] width 73 height 20
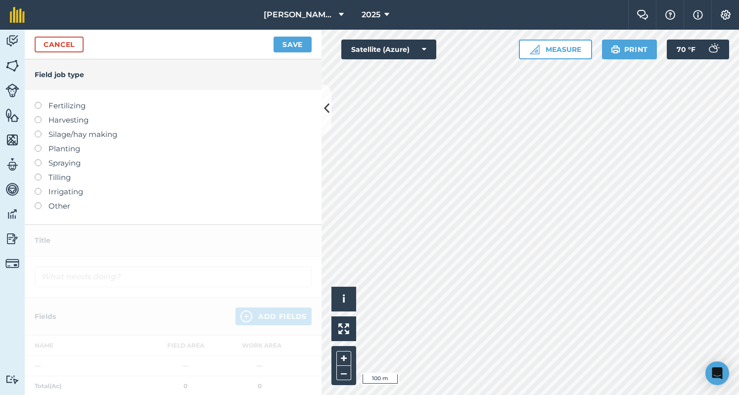
click at [70, 103] on label "Fertilizing" at bounding box center [173, 106] width 277 height 12
type input "Fertilizing"
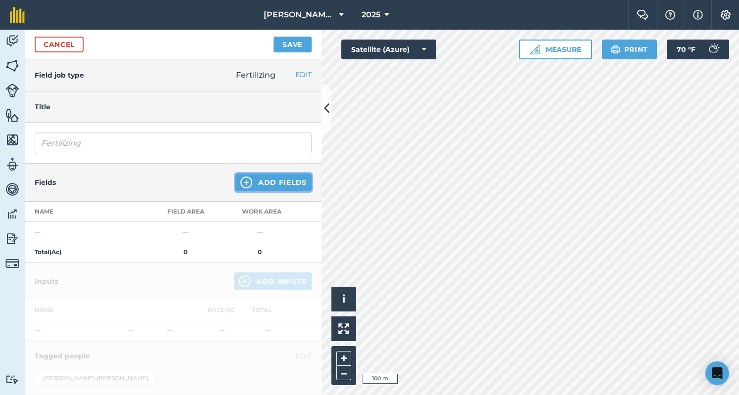
click at [293, 187] on button "Add Fields" at bounding box center [274, 183] width 76 height 18
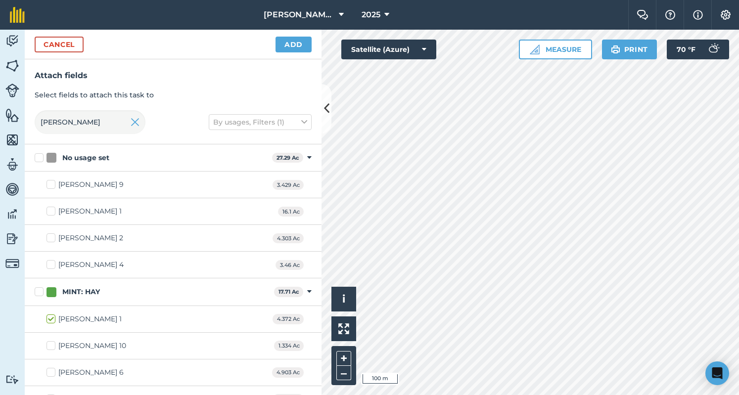
checkbox input "true"
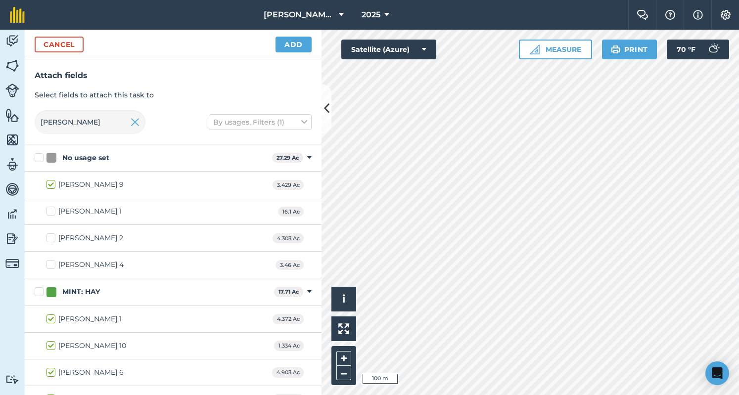
checkbox input "true"
click at [304, 40] on button "Add" at bounding box center [294, 45] width 36 height 16
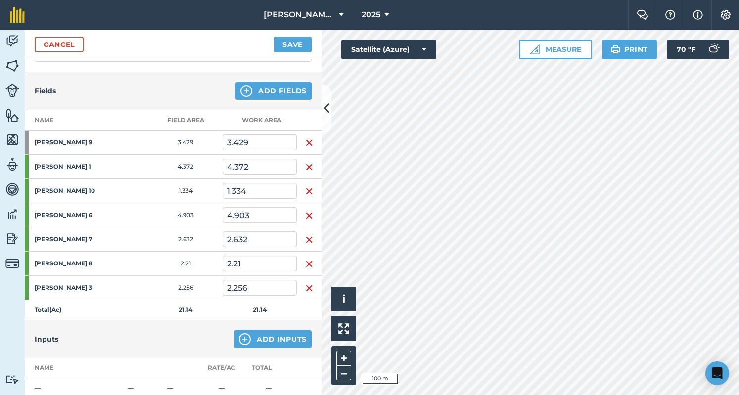
scroll to position [93, 0]
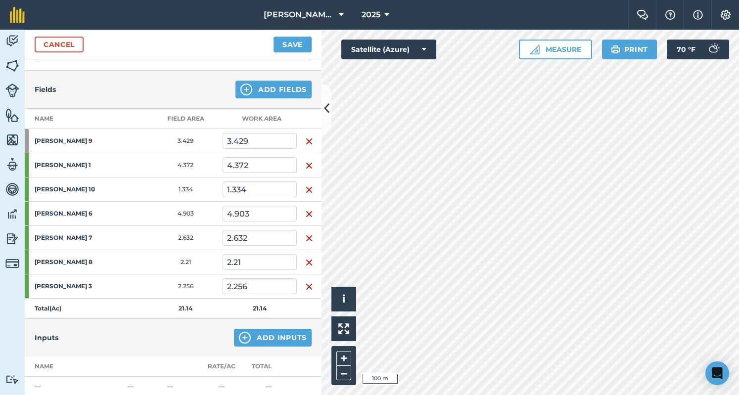
click at [26, 136] on div at bounding box center [27, 141] width 4 height 24
click at [257, 329] on button "Add Inputs" at bounding box center [273, 338] width 78 height 18
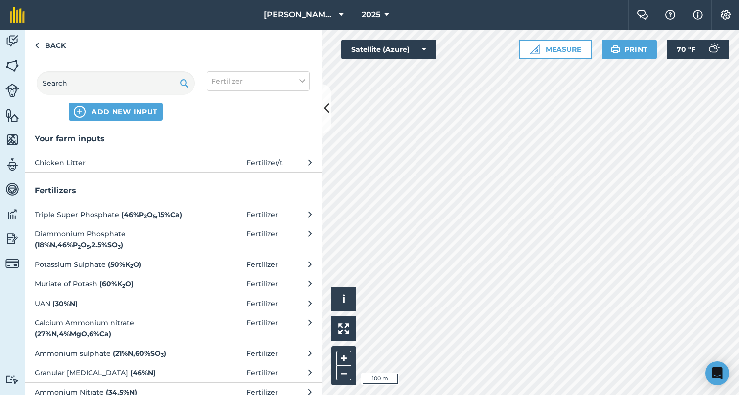
click at [217, 162] on span at bounding box center [223, 162] width 46 height 11
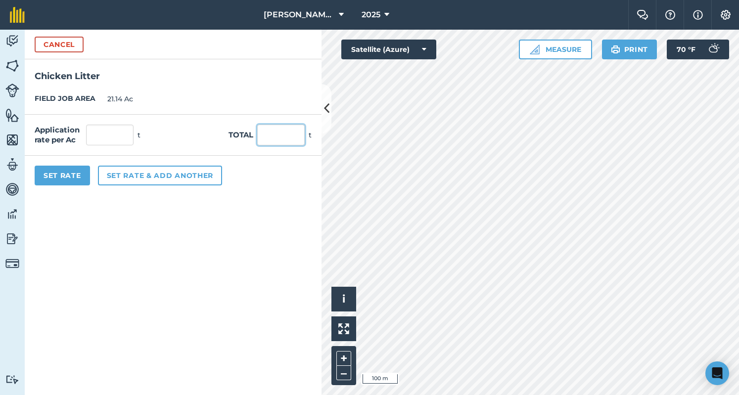
click at [279, 135] on input "text" at bounding box center [281, 135] width 48 height 21
type input "108"
type input "5.109"
click at [165, 263] on form "Cancel Chicken Litter FIELD JOB AREA 21.14 Ac Application rate per Ac 5.109 t T…" at bounding box center [173, 213] width 297 height 366
click at [67, 174] on button "Set Rate" at bounding box center [62, 176] width 55 height 20
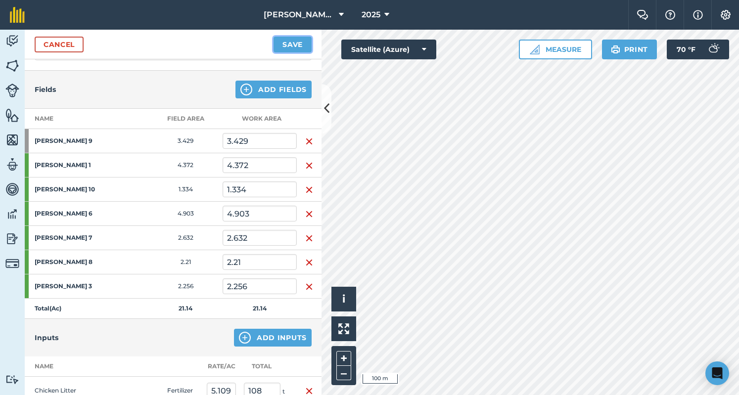
click at [290, 48] on button "Save" at bounding box center [293, 45] width 38 height 16
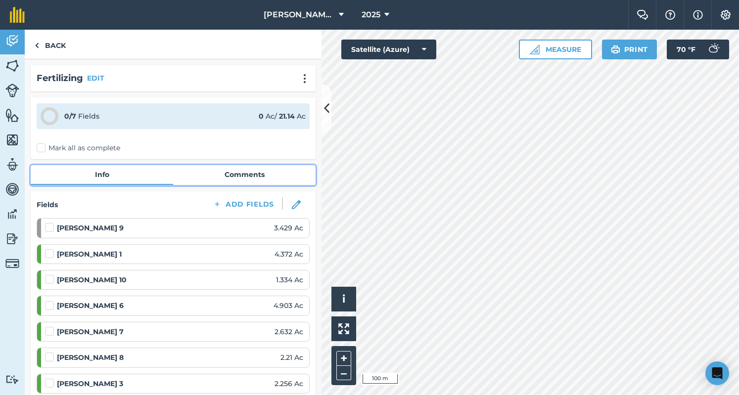
click at [243, 168] on link "Comments" at bounding box center [244, 174] width 143 height 19
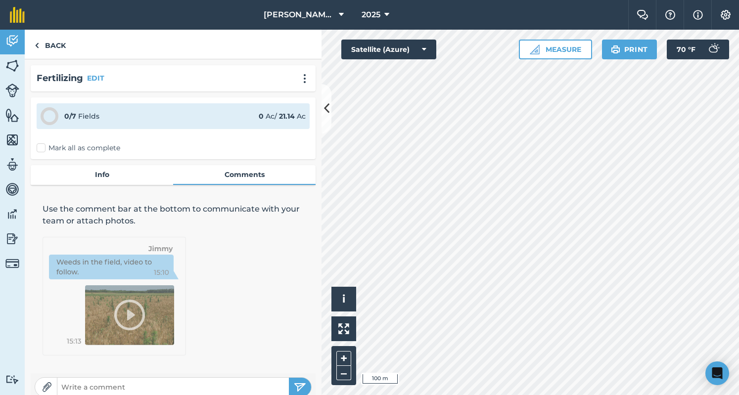
click at [162, 387] on input "text" at bounding box center [173, 388] width 232 height 14
click at [162, 387] on input "108 Ton From Am" at bounding box center [173, 388] width 232 height 14
type input "108 Ton From [PERSON_NAME] Zim"
click at [294, 386] on img "submit" at bounding box center [300, 388] width 12 height 12
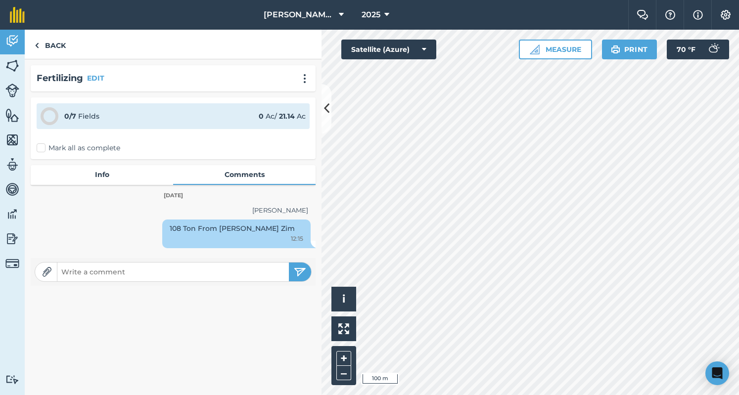
click at [68, 142] on div "0 / 7 Fields 0 Ac / 21.14 Ac Mark all as complete" at bounding box center [173, 128] width 285 height 62
click at [69, 149] on label "Mark all as complete" at bounding box center [79, 148] width 84 height 10
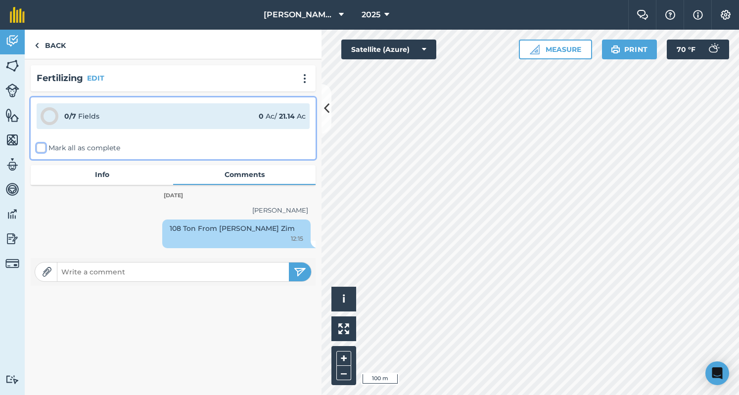
click at [43, 149] on input "Mark all as complete" at bounding box center [40, 146] width 6 height 6
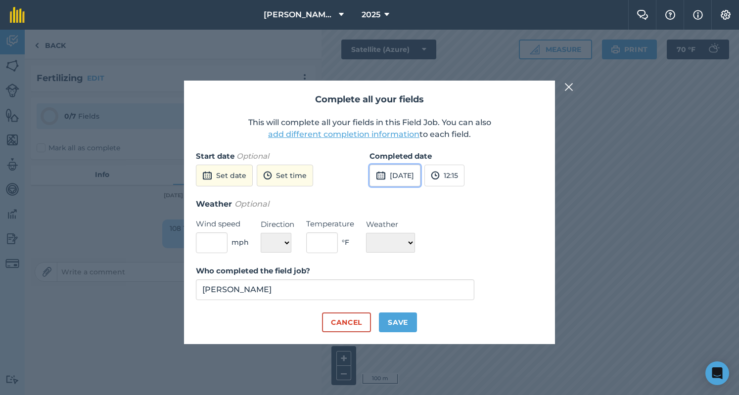
click at [421, 176] on button "[DATE]" at bounding box center [395, 176] width 51 height 22
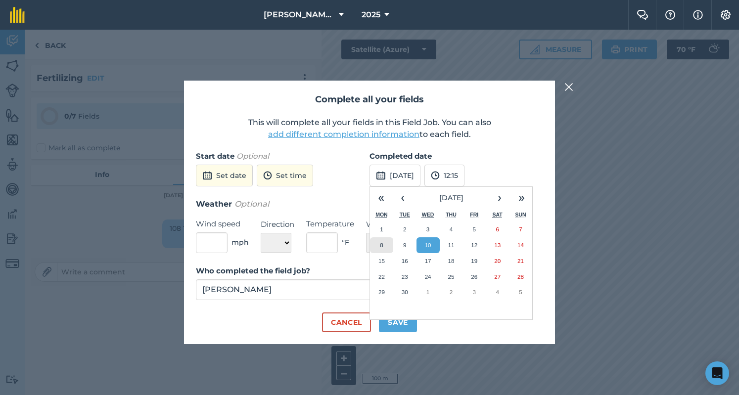
click at [384, 239] on button "8" at bounding box center [381, 246] width 23 height 16
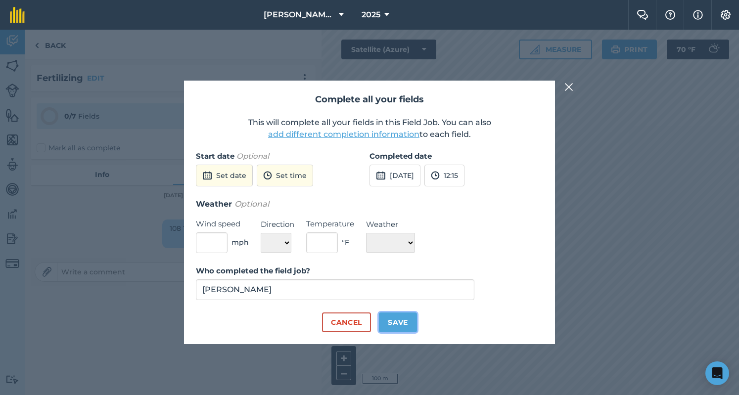
click at [396, 324] on button "Save" at bounding box center [398, 323] width 38 height 20
checkbox input "true"
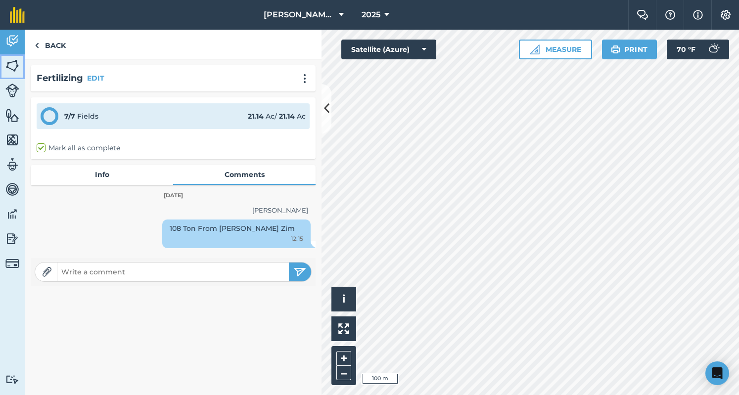
click at [9, 67] on img at bounding box center [12, 65] width 14 height 15
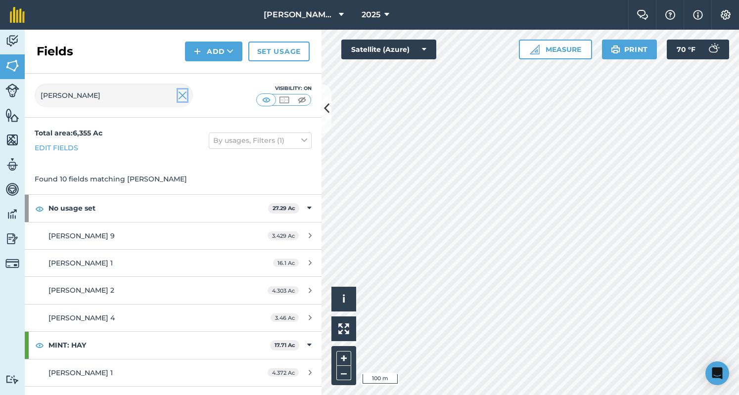
click at [184, 97] on img at bounding box center [182, 96] width 9 height 12
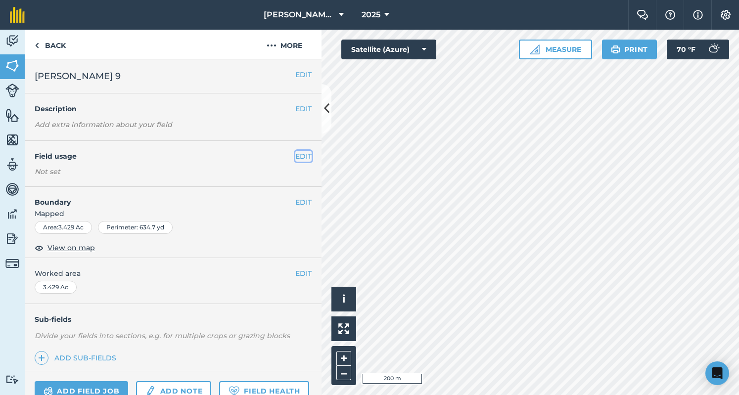
click at [295, 157] on button "EDIT" at bounding box center [303, 156] width 16 height 11
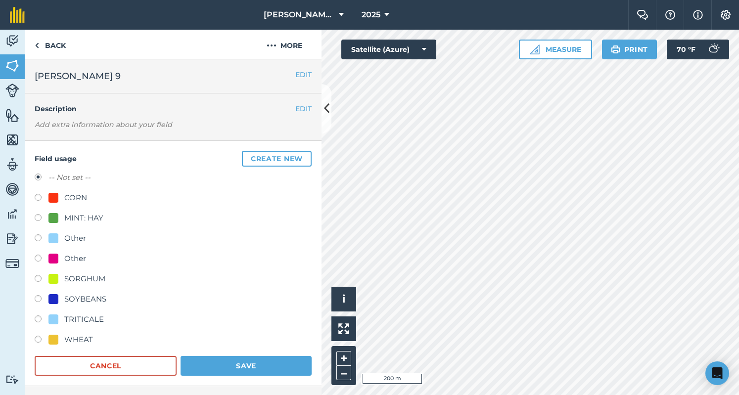
click at [70, 215] on div "MINT: HAY" at bounding box center [83, 218] width 39 height 12
radio input "true"
radio input "false"
click at [241, 363] on button "Save" at bounding box center [246, 366] width 131 height 20
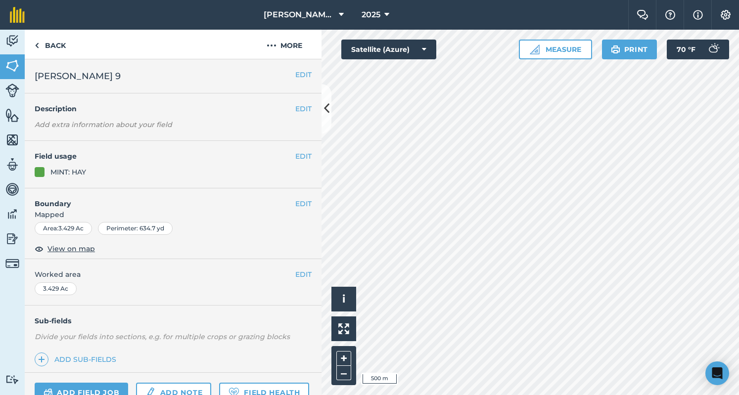
click at [571, 395] on html "[PERSON_NAME] 2023 2025 Farm Chat Help Info Settings [PERSON_NAME] [DATE] - [DA…" at bounding box center [369, 197] width 739 height 395
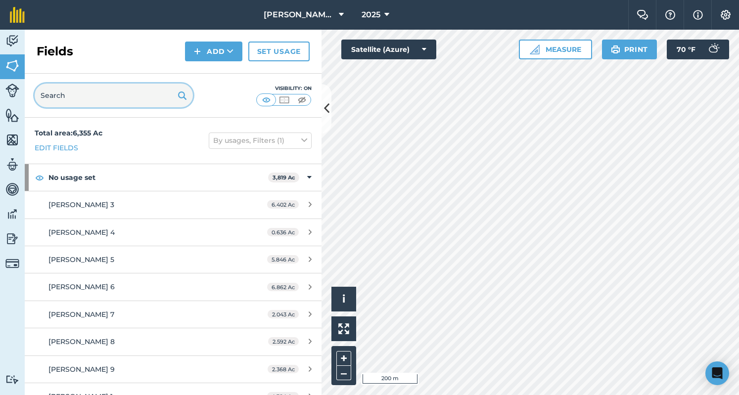
click at [129, 86] on input "text" at bounding box center [114, 96] width 158 height 24
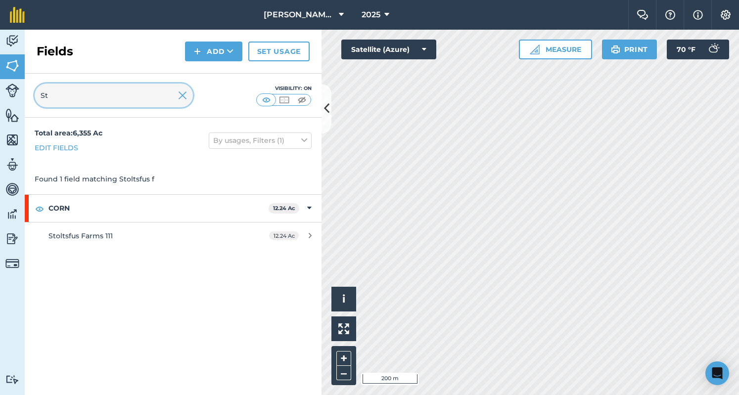
type input "S"
type input "e"
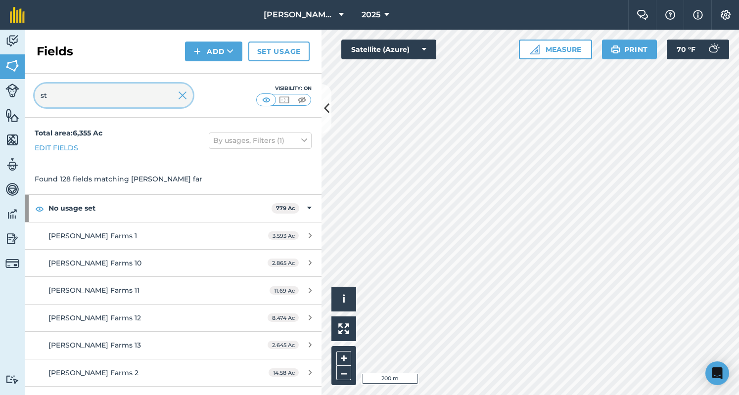
type input "s"
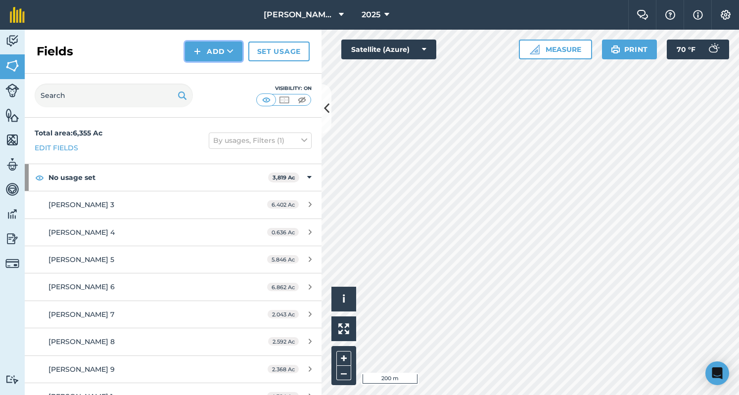
click at [197, 54] on img at bounding box center [197, 52] width 7 height 12
click at [203, 75] on link "Draw" at bounding box center [214, 74] width 54 height 22
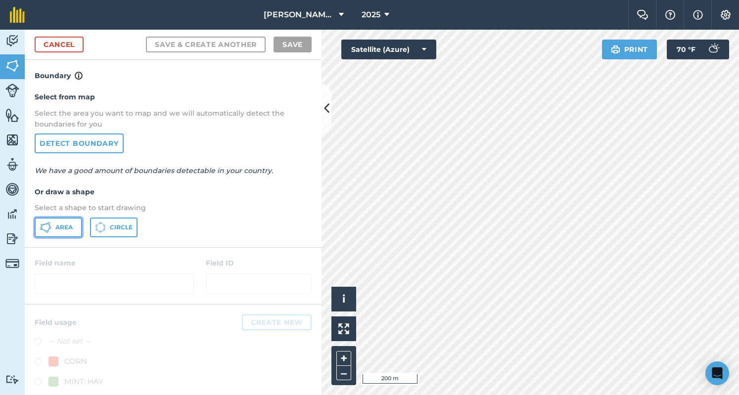
click at [72, 224] on span "Area" at bounding box center [63, 228] width 17 height 8
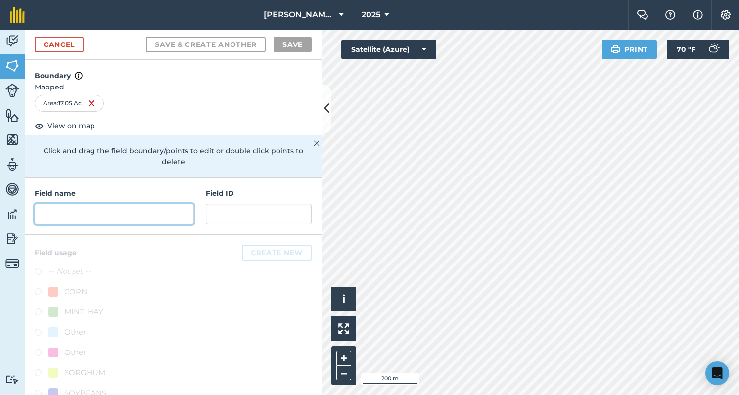
click at [145, 216] on input "text" at bounding box center [114, 214] width 159 height 21
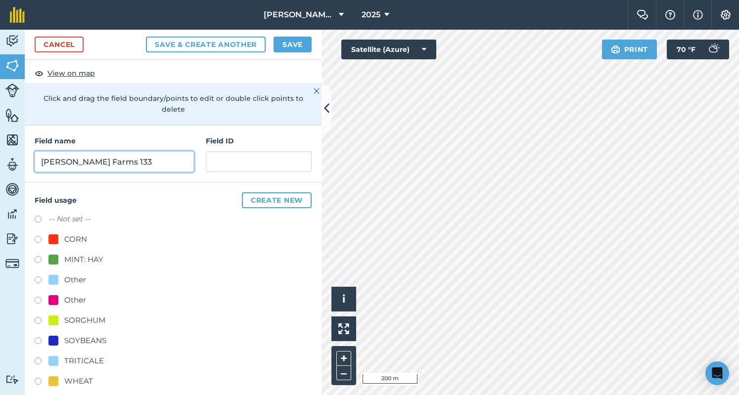
scroll to position [62, 0]
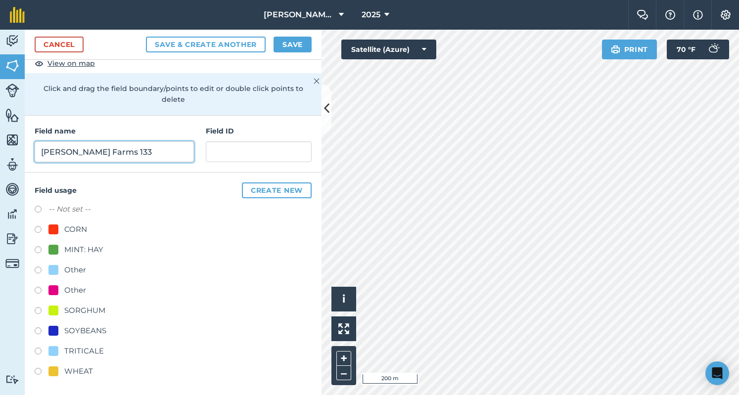
type input "[PERSON_NAME] Farms 133"
click at [41, 382] on div "Field usage Create new -- Not set -- CORN MINT: HAY Other Other SORGHUM SOYBEAN…" at bounding box center [173, 285] width 297 height 224
click at [51, 374] on div at bounding box center [53, 372] width 10 height 10
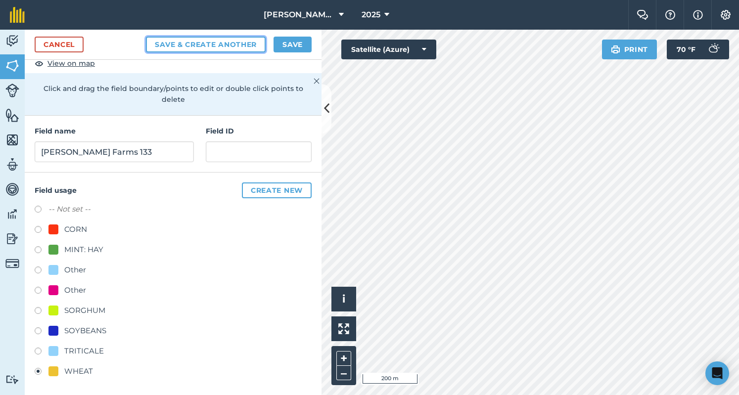
click at [205, 44] on button "Save & Create Another" at bounding box center [206, 45] width 120 height 16
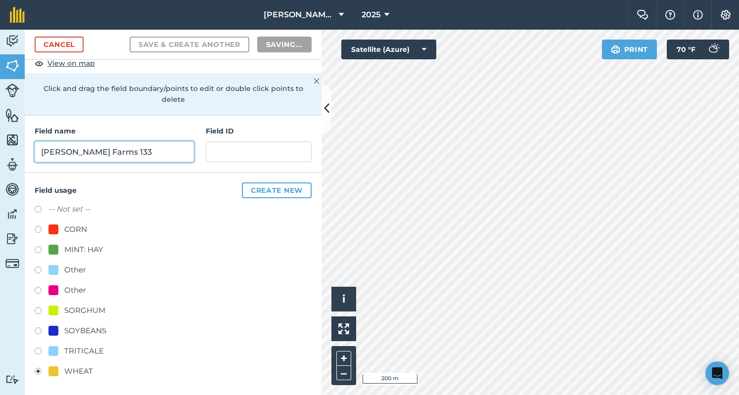
radio input "false"
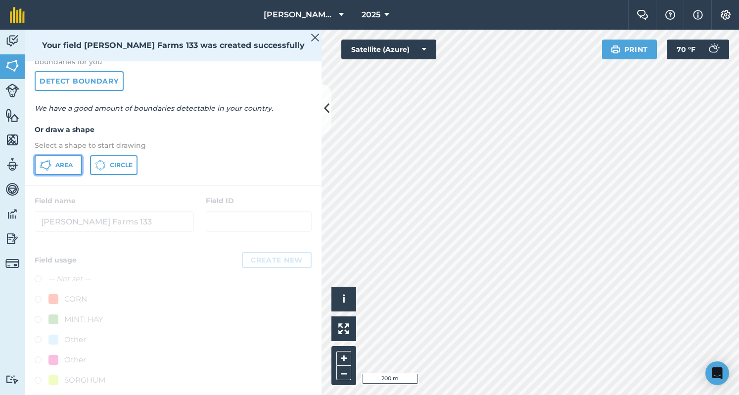
click at [63, 163] on span "Area" at bounding box center [63, 165] width 17 height 8
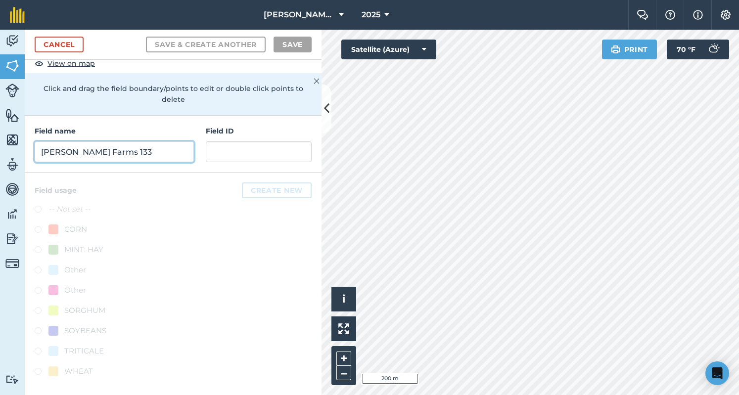
click at [111, 152] on input "[PERSON_NAME] Farms 133" at bounding box center [114, 152] width 159 height 21
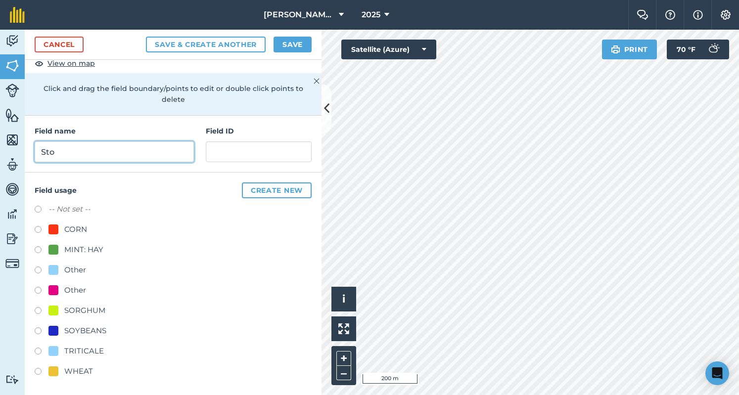
drag, startPoint x: 111, startPoint y: 152, endPoint x: 97, endPoint y: 144, distance: 16.5
click at [97, 144] on input "Sto" at bounding box center [114, 152] width 159 height 21
type input "[PERSON_NAME] Farms 134"
click at [75, 375] on div "WHEAT" at bounding box center [78, 372] width 29 height 12
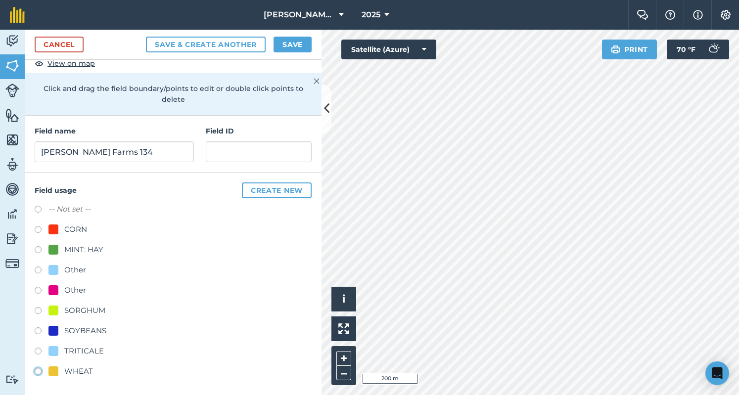
radio input "true"
click at [306, 46] on button "Save" at bounding box center [293, 45] width 38 height 16
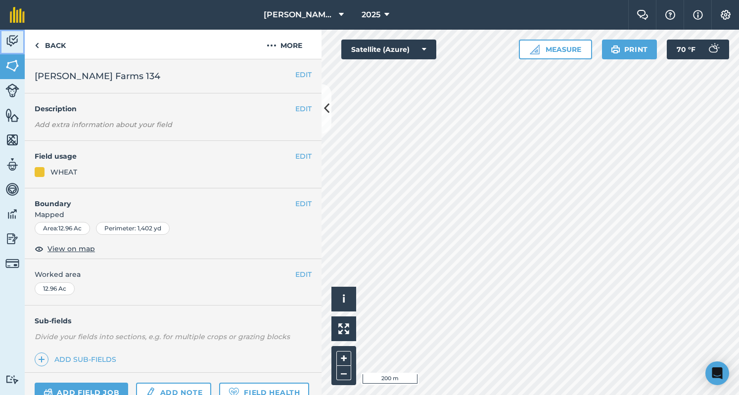
click at [19, 36] on link "Activity" at bounding box center [12, 42] width 25 height 25
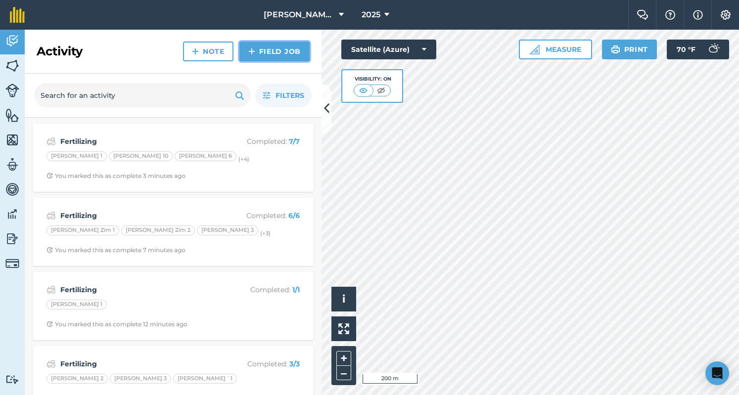
click at [260, 47] on link "Field Job" at bounding box center [275, 52] width 70 height 20
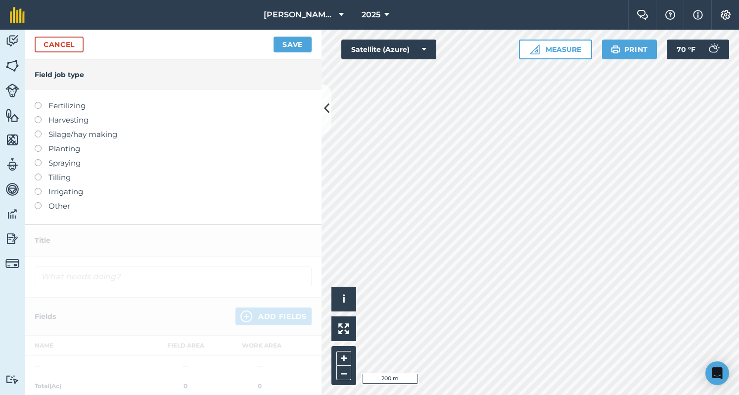
click at [50, 105] on label "Fertilizing" at bounding box center [173, 106] width 277 height 12
type input "Fertilizing"
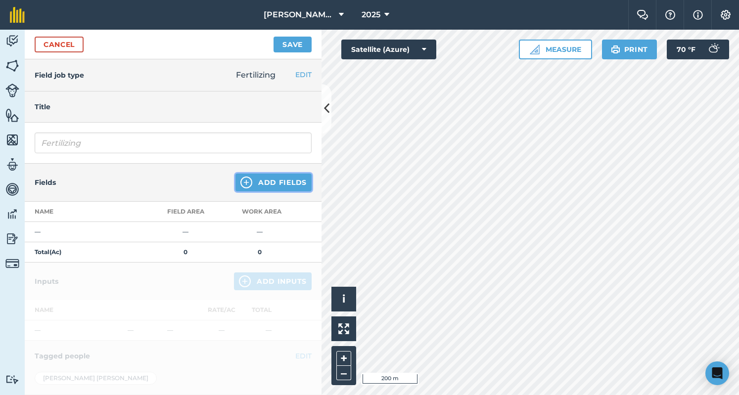
click at [252, 175] on button "Add Fields" at bounding box center [274, 183] width 76 height 18
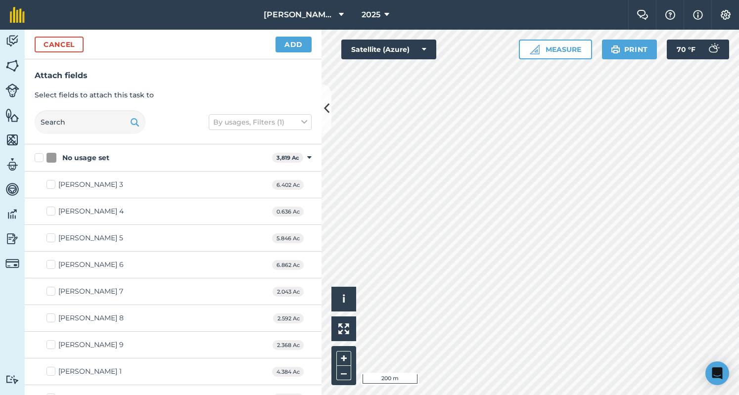
checkbox input "true"
click at [289, 48] on button "Add" at bounding box center [294, 45] width 36 height 16
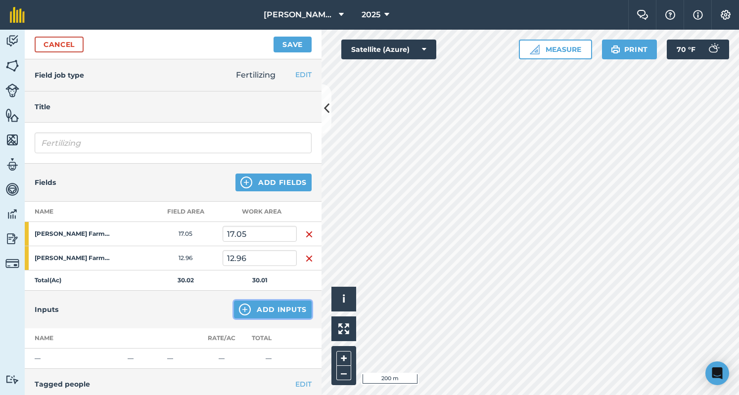
click at [275, 313] on button "Add Inputs" at bounding box center [273, 310] width 78 height 18
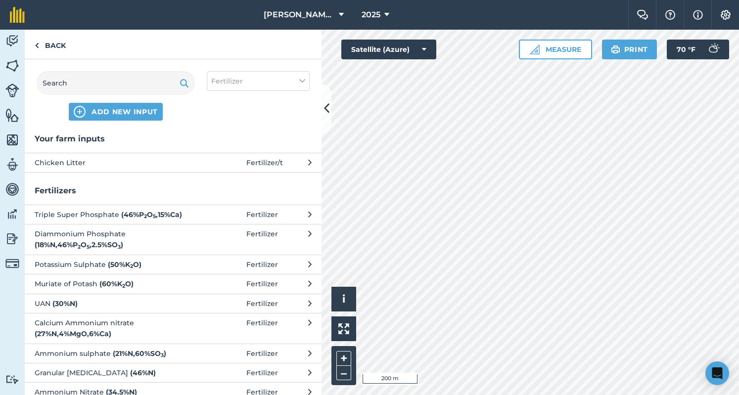
click at [166, 158] on span "Chicken Litter" at bounding box center [116, 162] width 162 height 11
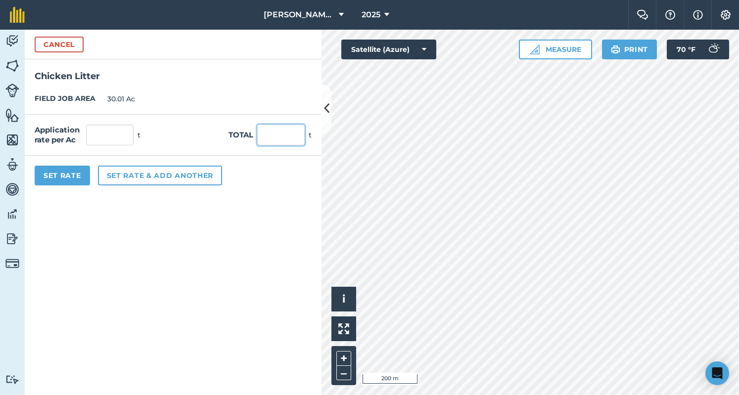
click at [278, 137] on input "text" at bounding box center [281, 135] width 48 height 21
type input "130"
type input "4.332"
click at [45, 180] on button "Set Rate" at bounding box center [62, 176] width 55 height 20
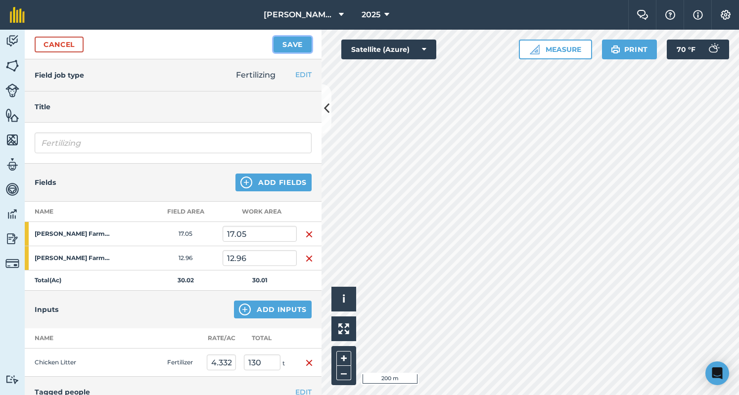
click at [284, 42] on button "Save" at bounding box center [293, 45] width 38 height 16
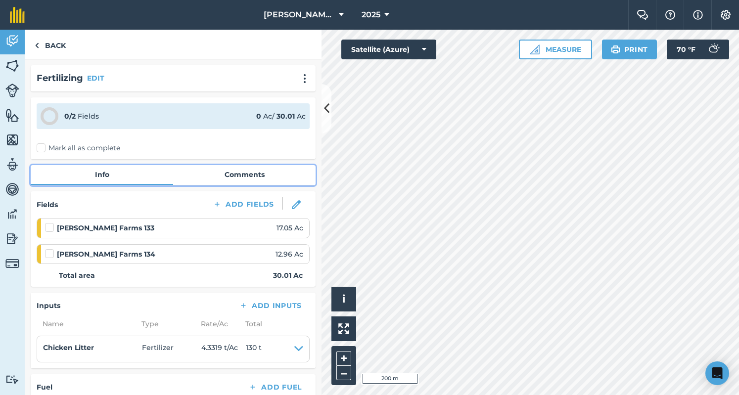
click at [222, 168] on link "Comments" at bounding box center [244, 174] width 143 height 19
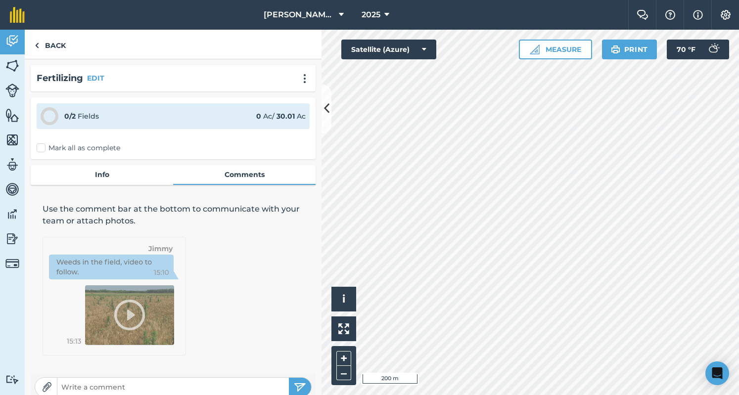
click at [143, 382] on input "text" at bounding box center [173, 388] width 232 height 14
click at [143, 382] on input "130 Ton" at bounding box center [173, 388] width 232 height 14
type input "130 Tons from Ammos [PERSON_NAME]"
click at [297, 381] on button "submit" at bounding box center [300, 387] width 22 height 19
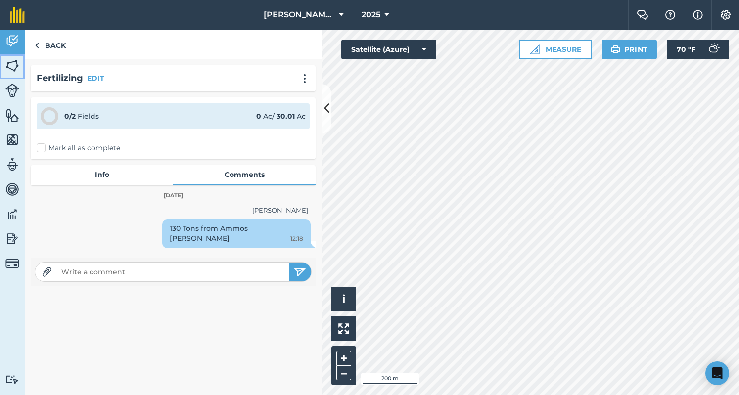
click at [11, 69] on img at bounding box center [12, 65] width 14 height 15
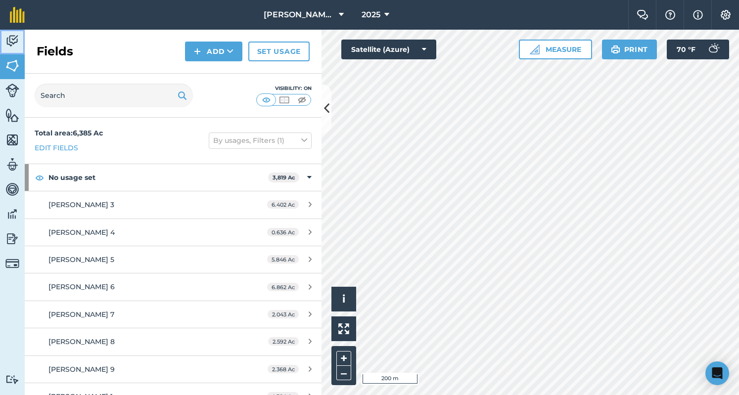
click at [10, 41] on img at bounding box center [12, 41] width 14 height 15
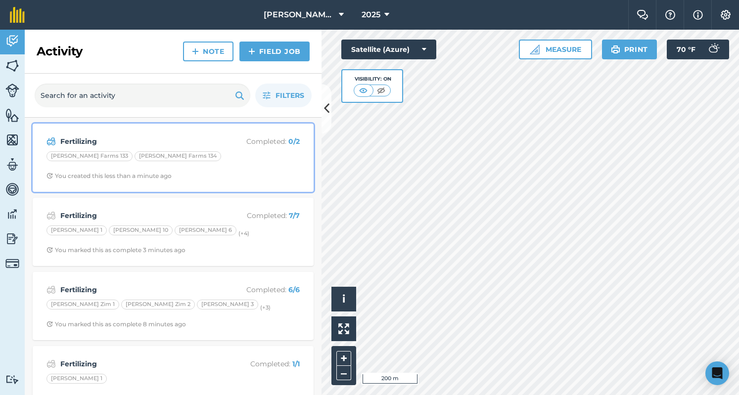
click at [135, 136] on strong "Fertilizing" at bounding box center [138, 141] width 157 height 11
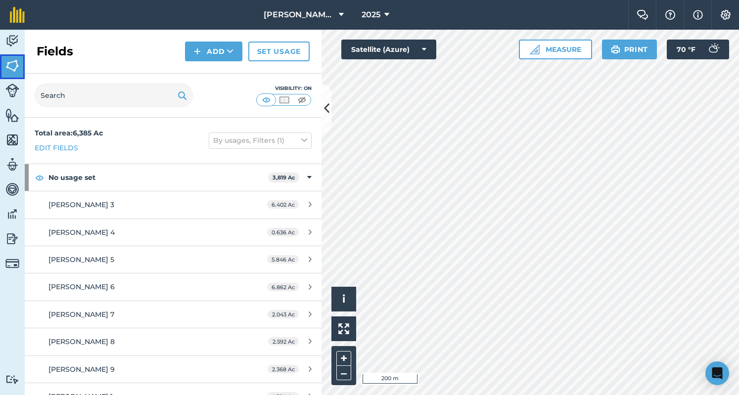
click at [0, 55] on link "Fields" at bounding box center [12, 66] width 25 height 25
click at [27, 38] on div "Fields Add Set usage" at bounding box center [173, 52] width 297 height 44
click at [10, 40] on img at bounding box center [12, 41] width 14 height 15
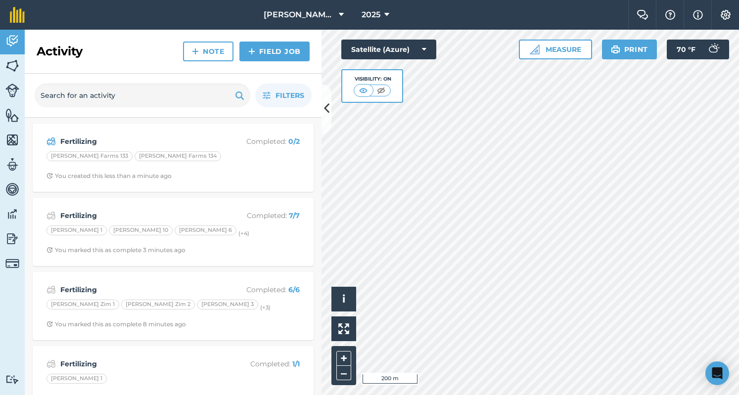
click at [222, 124] on div "Fertilizing Completed : 0 / 2 [PERSON_NAME] Farms 133 [PERSON_NAME] Farms 134 Y…" at bounding box center [173, 158] width 281 height 68
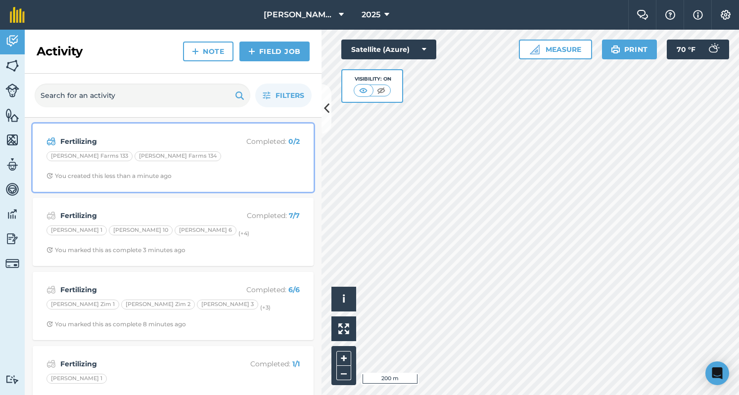
click at [222, 140] on p "Completed : 0 / 2" at bounding box center [260, 141] width 79 height 11
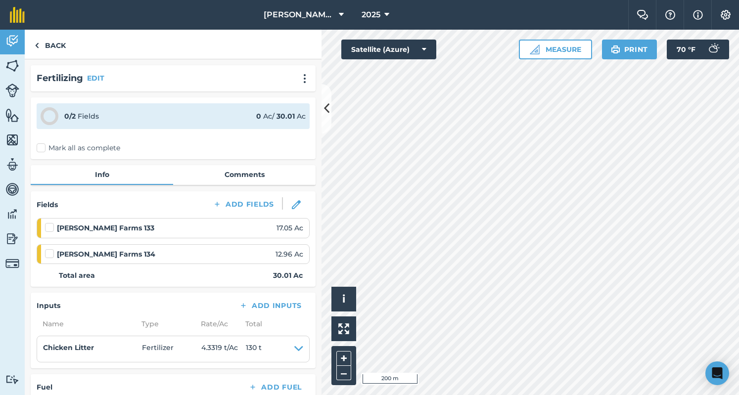
click at [95, 146] on label "Mark all as complete" at bounding box center [79, 148] width 84 height 10
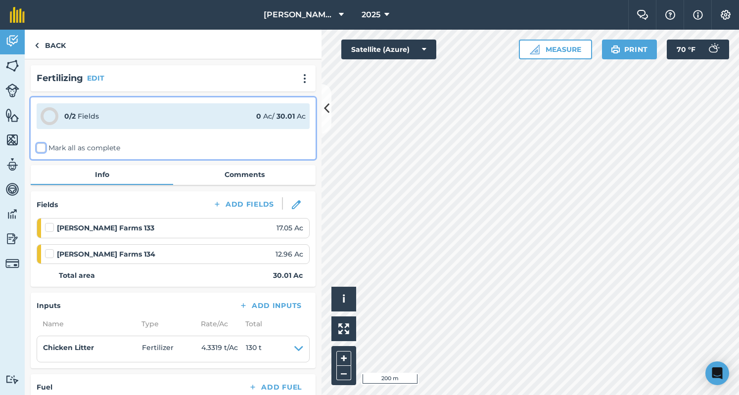
click at [43, 146] on input "Mark all as complete" at bounding box center [40, 146] width 6 height 6
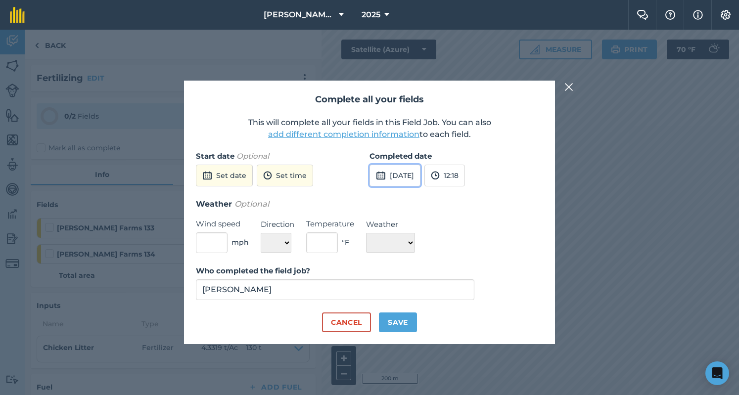
click at [399, 181] on button "[DATE]" at bounding box center [395, 176] width 51 height 22
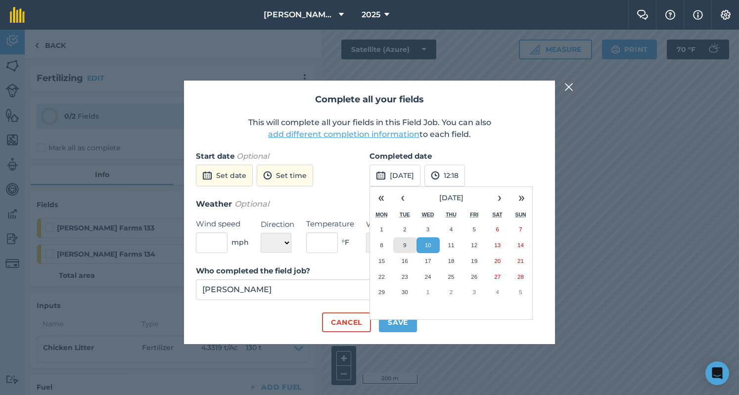
click at [404, 242] on abbr "9" at bounding box center [404, 245] width 3 height 6
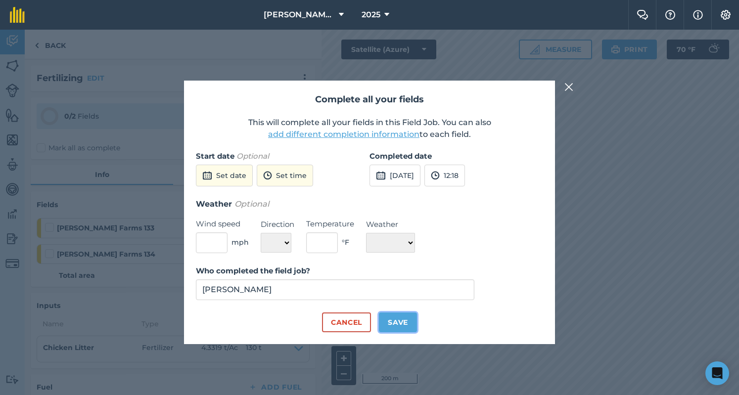
click at [396, 319] on button "Save" at bounding box center [398, 323] width 38 height 20
checkbox input "true"
